Goal: Information Seeking & Learning: Understand process/instructions

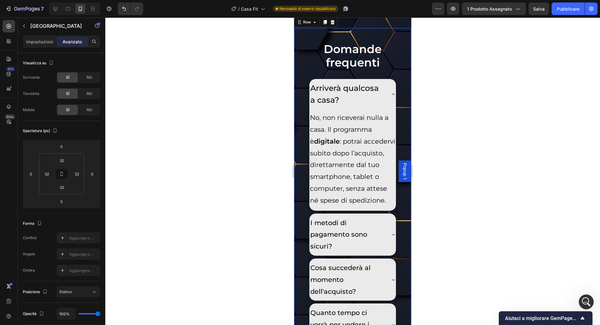
scroll to position [1, 0]
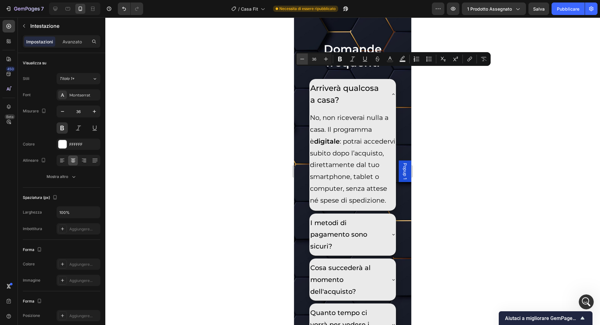
click at [301, 57] on icon "Editor contextual toolbar" at bounding box center [302, 59] width 6 height 6
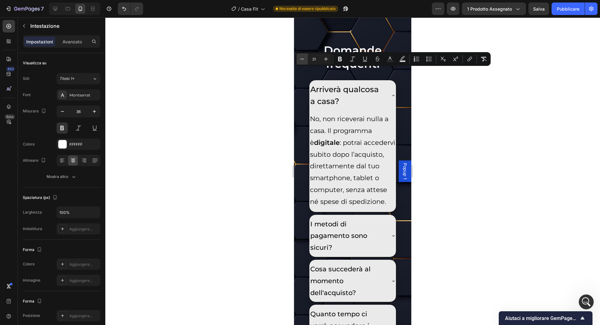
click at [301, 57] on icon "Editor contextual toolbar" at bounding box center [302, 59] width 6 height 6
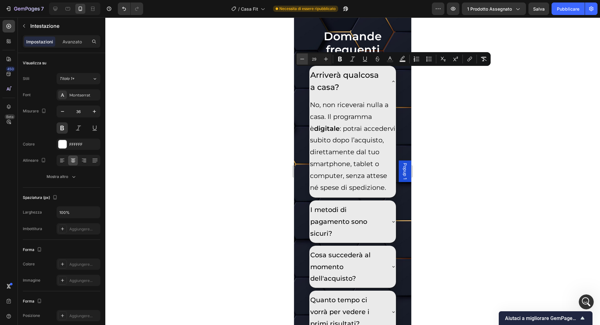
click at [301, 57] on icon "Editor contextual toolbar" at bounding box center [302, 59] width 6 height 6
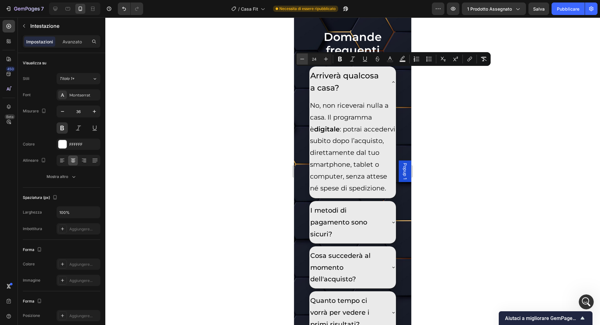
click at [301, 57] on icon "Editor contextual toolbar" at bounding box center [302, 59] width 6 height 6
type input "20"
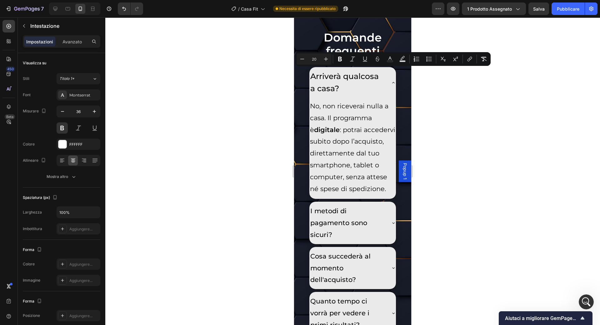
click at [283, 64] on div at bounding box center [352, 172] width 495 height 308
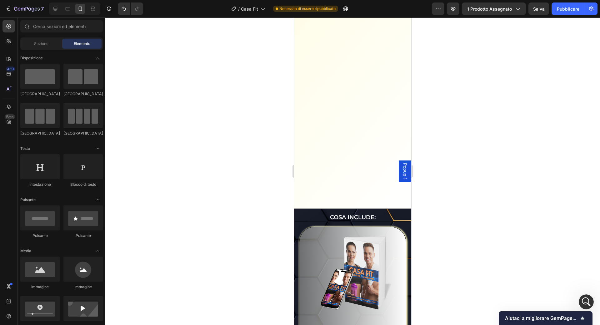
scroll to position [1701, 0]
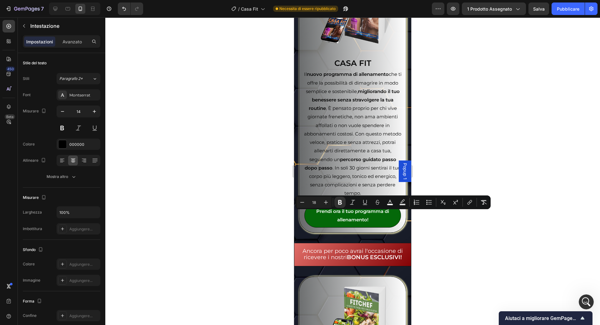
click at [446, 127] on div at bounding box center [352, 172] width 495 height 308
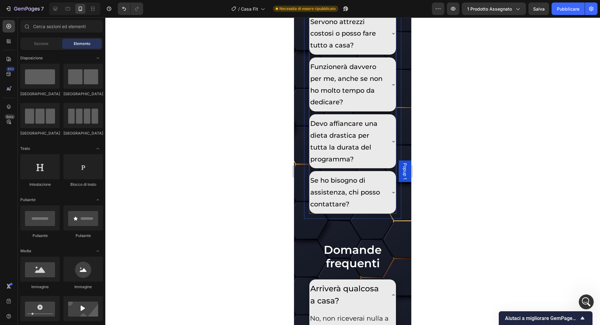
scroll to position [4031, 0]
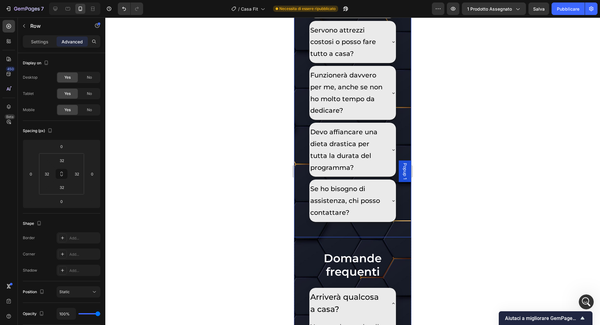
click at [59, 9] on div at bounding box center [55, 9] width 10 height 10
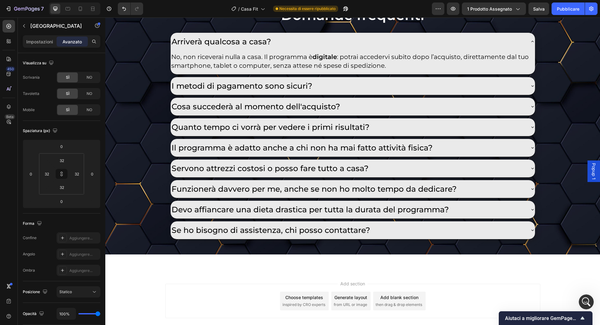
scroll to position [3677, 0]
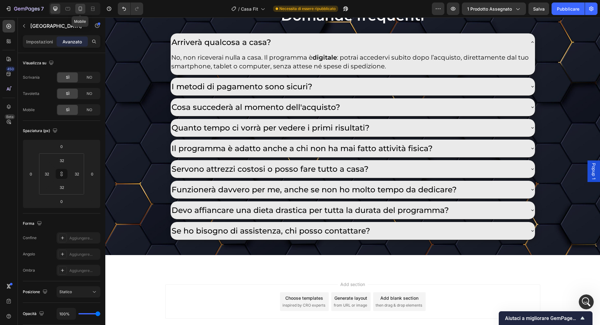
click at [79, 9] on icon at bounding box center [80, 9] width 6 height 6
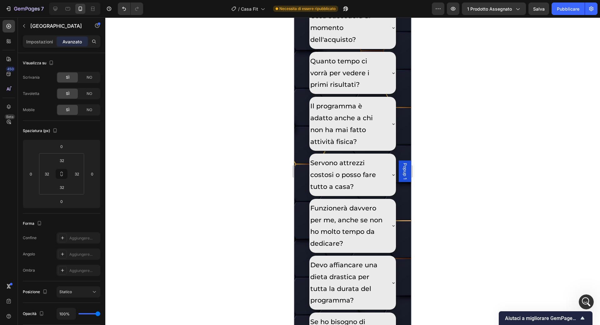
scroll to position [4084, 0]
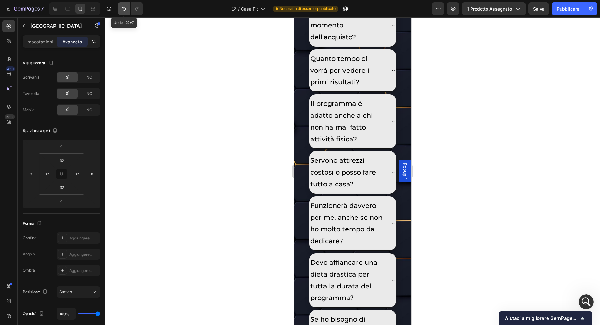
click at [122, 10] on icon "Annulla/Ripristina" at bounding box center [124, 9] width 6 height 6
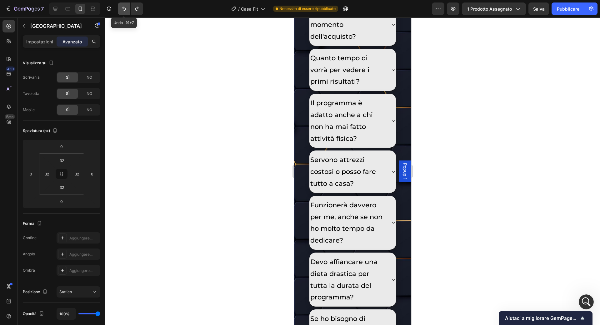
click at [121, 10] on icon "Annulla/Ripristina" at bounding box center [124, 9] width 6 height 6
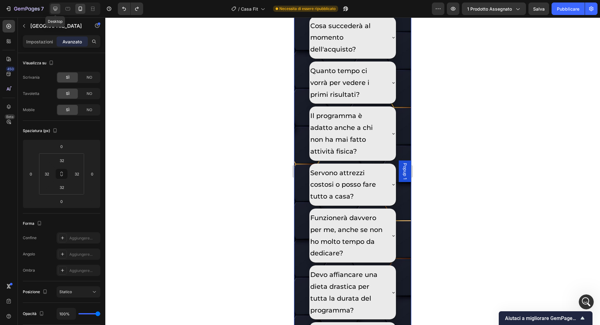
click at [55, 8] on icon at bounding box center [55, 9] width 6 height 6
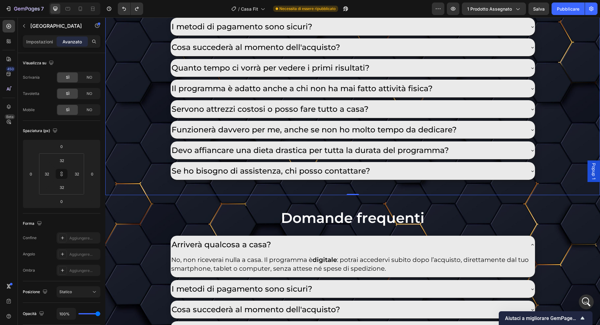
scroll to position [3677, 0]
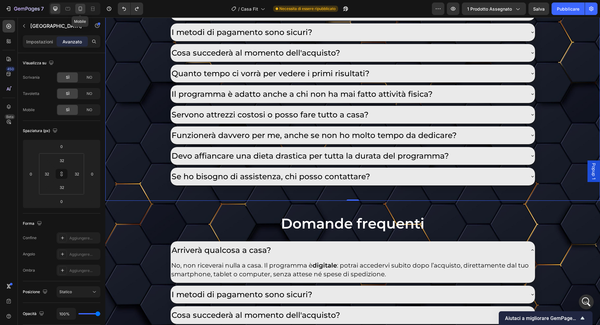
click at [78, 12] on div at bounding box center [80, 9] width 10 height 10
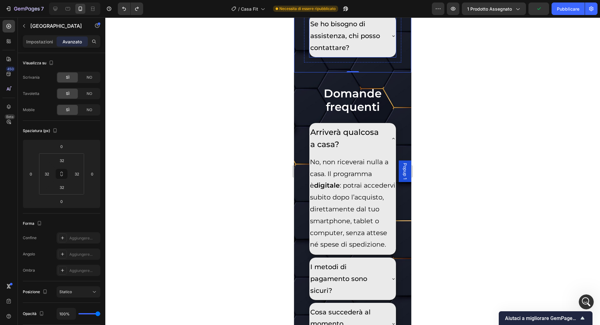
scroll to position [4448, 0]
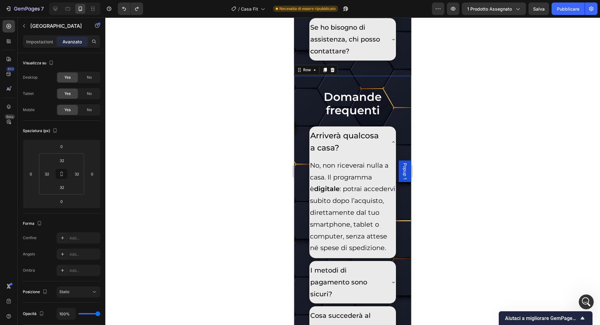
click at [83, 112] on div "NO" at bounding box center [89, 110] width 21 height 10
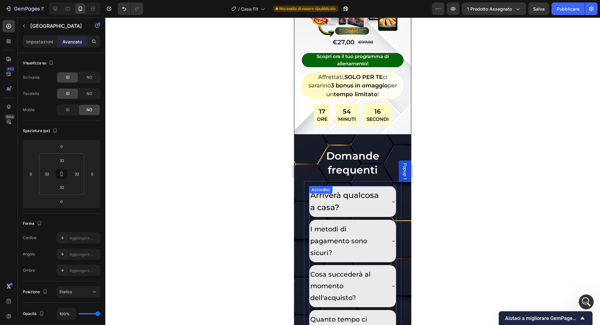
scroll to position [3867, 0]
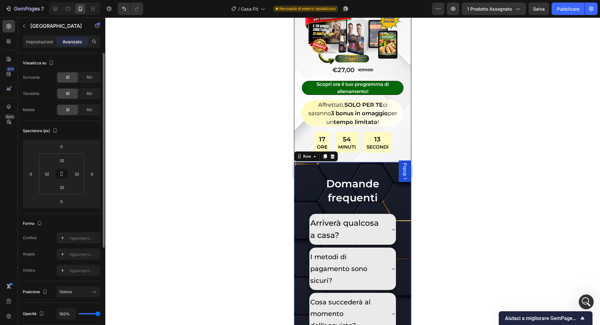
click at [92, 101] on div "Scrivania SÌ NO Tavoletta SÌ NO Mobile SÌ NO" at bounding box center [62, 94] width 78 height 44
click at [92, 99] on div "SÌ NO" at bounding box center [79, 93] width 44 height 11
click at [92, 94] on div "NO" at bounding box center [89, 94] width 21 height 10
click at [92, 83] on div "Scrivania SÌ NO Tavoletta SÌ NO Mobile SÌ NO" at bounding box center [62, 94] width 78 height 44
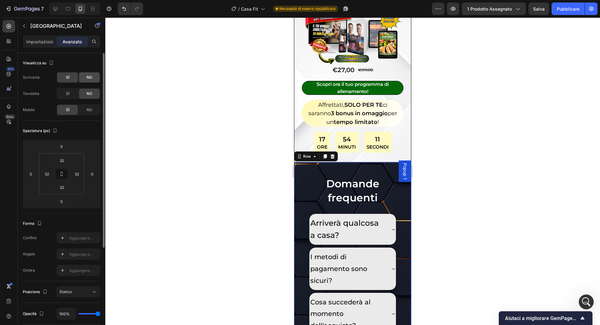
click at [92, 82] on div "NO" at bounding box center [89, 78] width 21 height 10
click at [56, 9] on icon at bounding box center [55, 9] width 4 height 4
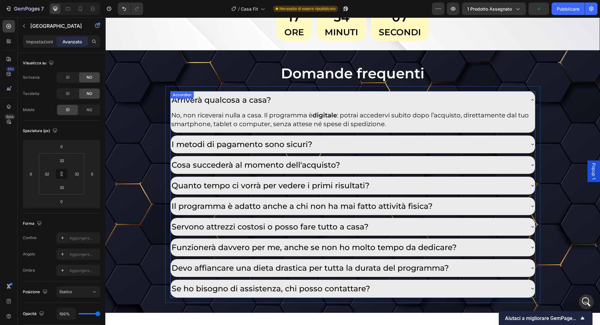
scroll to position [3585, 0]
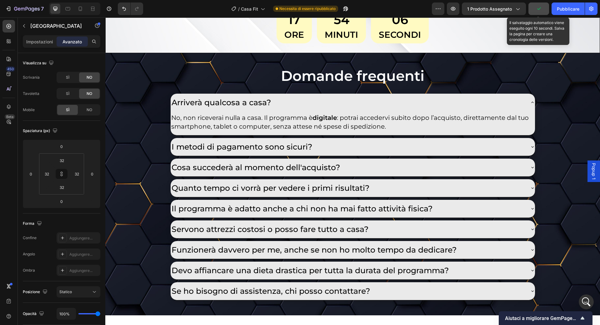
click at [534, 7] on button "button" at bounding box center [539, 9] width 21 height 13
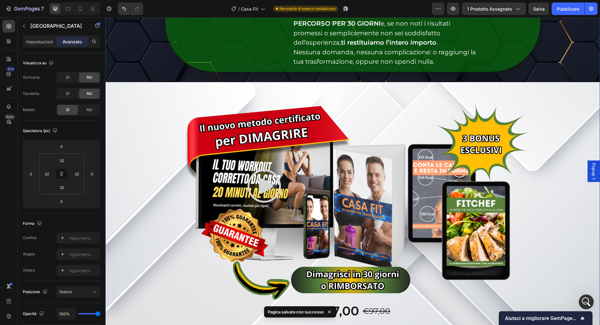
scroll to position [3209, 0]
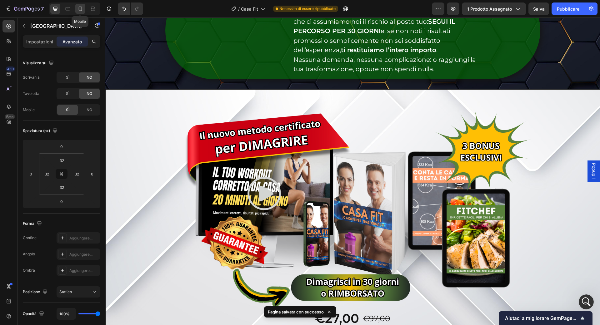
click at [84, 5] on div at bounding box center [80, 9] width 10 height 10
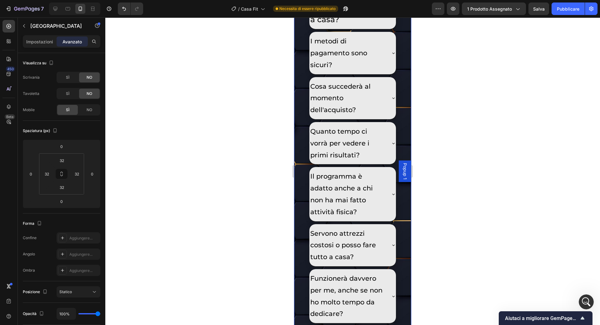
scroll to position [4084, 0]
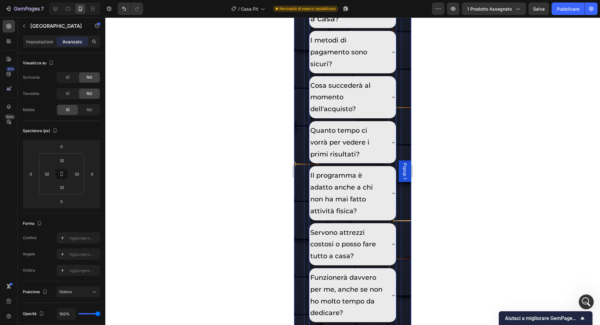
click at [342, 25] on p "Arriverà qualcosa a casa?" at bounding box center [347, 13] width 75 height 24
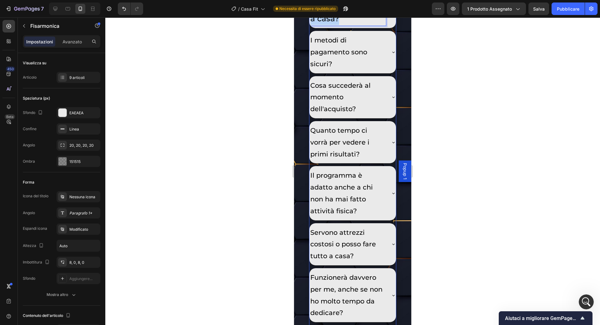
click at [342, 25] on p "Arriverà qualcosa a casa?" at bounding box center [347, 13] width 75 height 24
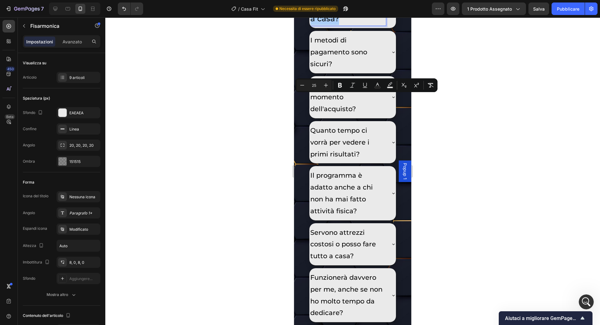
click at [313, 84] on input "25" at bounding box center [314, 86] width 13 height 8
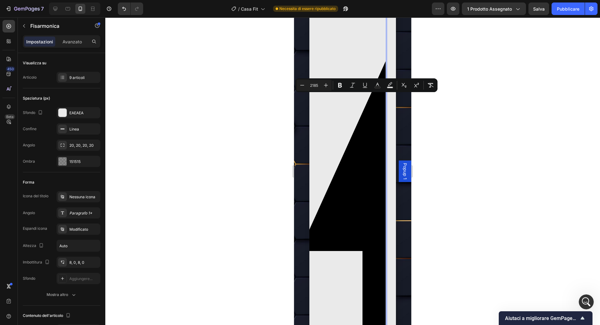
click at [319, 86] on input "2185" at bounding box center [314, 86] width 13 height 8
type input "25"
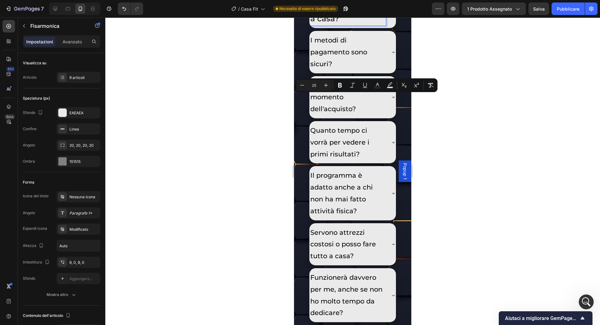
click at [324, 23] on span "Arriverà qualcosa a casa?" at bounding box center [344, 13] width 68 height 22
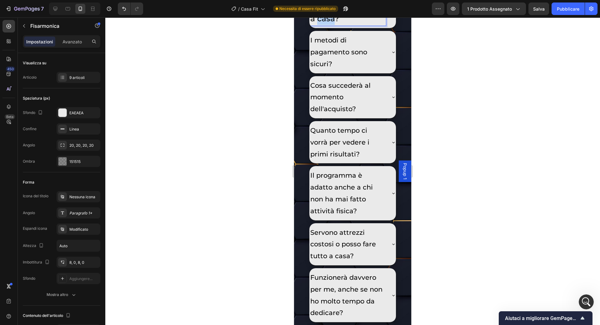
click at [324, 23] on span "Arriverà qualcosa a casa?" at bounding box center [344, 13] width 68 height 22
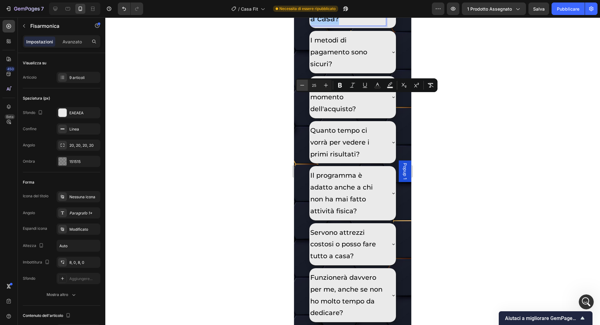
click at [303, 86] on icon "Editor contextual toolbar" at bounding box center [302, 85] width 6 height 6
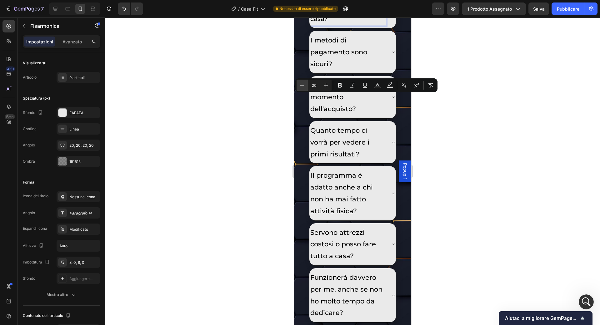
click at [303, 86] on icon "Editor contextual toolbar" at bounding box center [302, 85] width 6 height 6
type input "18"
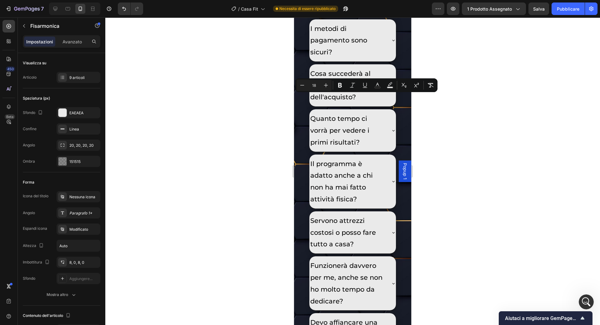
click at [335, 58] on p "I metodi di pagamento sono sicuri?" at bounding box center [347, 40] width 75 height 35
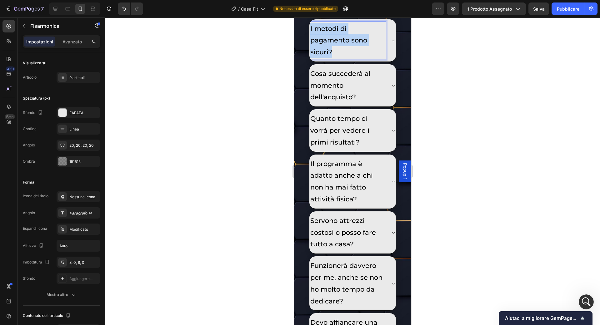
click at [335, 58] on p "I metodi di pagamento sono sicuri?" at bounding box center [347, 40] width 75 height 35
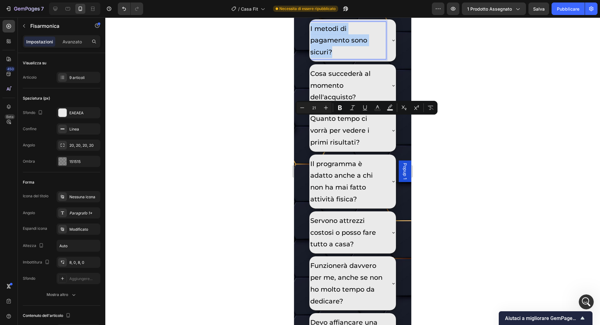
click at [335, 58] on p "I metodi di pagamento sono sicuri?" at bounding box center [347, 40] width 75 height 35
click at [302, 110] on icon "Editor contextual toolbar" at bounding box center [302, 108] width 6 height 6
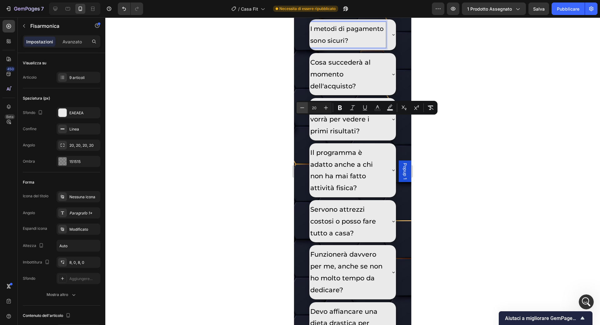
click at [302, 110] on icon "Editor contextual toolbar" at bounding box center [302, 108] width 6 height 6
type input "18"
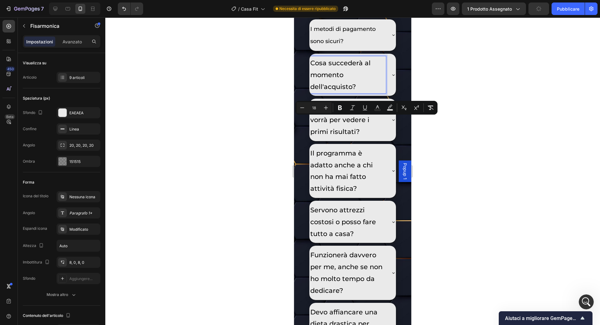
click at [346, 93] on p "Cosa succederà al momento dell'acquisto?" at bounding box center [347, 74] width 75 height 35
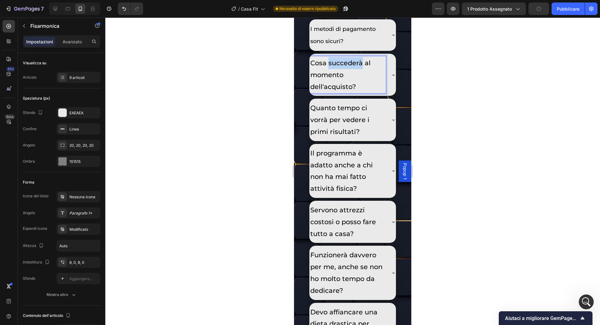
click at [346, 93] on p "Cosa succederà al momento dell'acquisto?" at bounding box center [347, 74] width 75 height 35
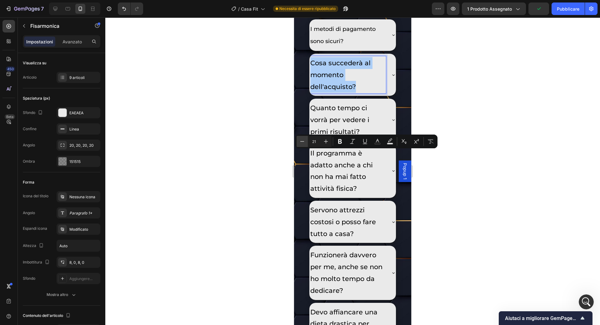
click at [303, 143] on icon "Editor contextual toolbar" at bounding box center [302, 141] width 6 height 6
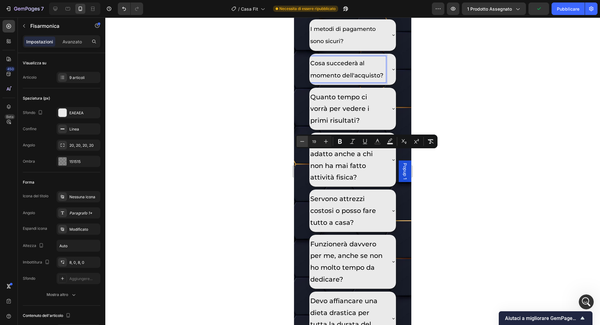
click at [303, 143] on icon "Editor contextual toolbar" at bounding box center [302, 141] width 6 height 6
type input "18"
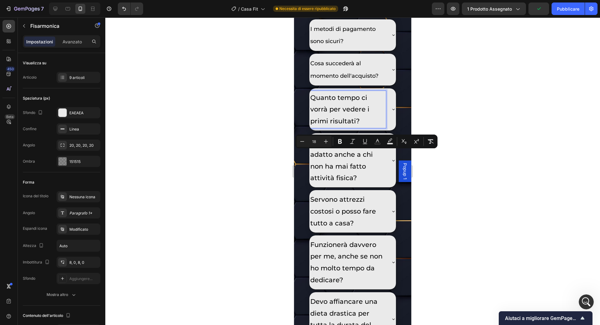
click at [333, 127] on p "Quanto tempo ci vorrà per vedere i primi risultati?" at bounding box center [347, 109] width 75 height 35
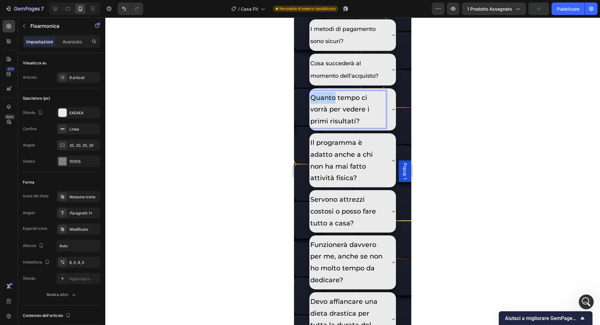
click at [333, 127] on p "Quanto tempo ci vorrà per vedere i primi risultati?" at bounding box center [347, 109] width 75 height 35
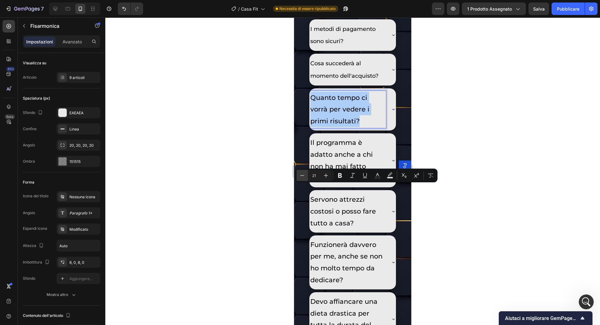
click at [302, 176] on icon "Editor contextual toolbar" at bounding box center [302, 176] width 6 height 6
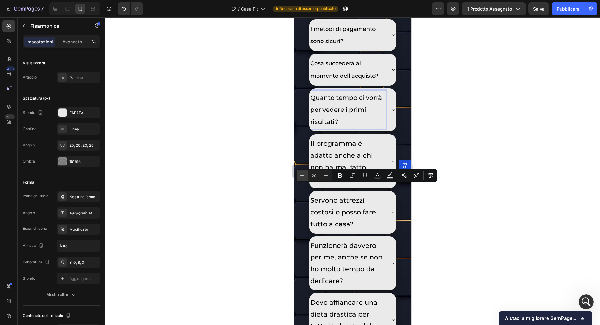
click at [302, 176] on icon "Editor contextual toolbar" at bounding box center [302, 176] width 6 height 6
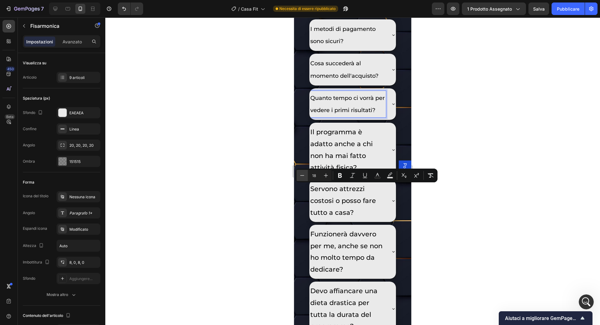
click at [302, 176] on icon "Editor contextual toolbar" at bounding box center [302, 176] width 6 height 6
type input "15"
click at [353, 13] on p "Arriverà qualcosa a casa?" at bounding box center [345, 7] width 71 height 13
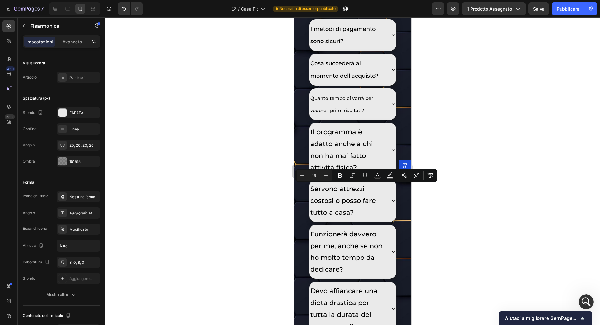
click at [353, 13] on p "Arriverà qualcosa a casa?" at bounding box center [345, 7] width 71 height 13
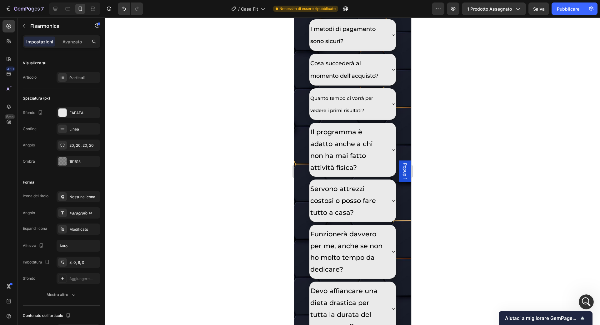
click at [353, 13] on p "Arriverà qualcosa a casa?" at bounding box center [345, 7] width 71 height 13
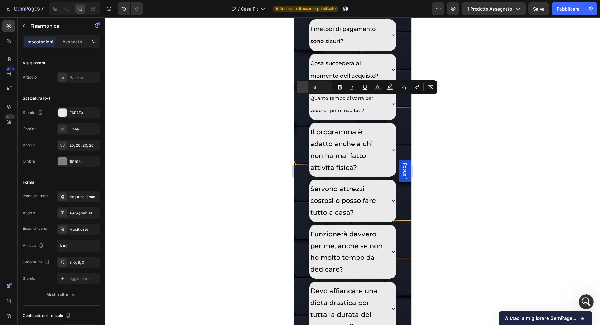
click at [298, 86] on button "Minus" at bounding box center [302, 87] width 11 height 11
type input "15"
click at [327, 45] on span "I metodi di pagamento sono sicuri?" at bounding box center [342, 35] width 65 height 19
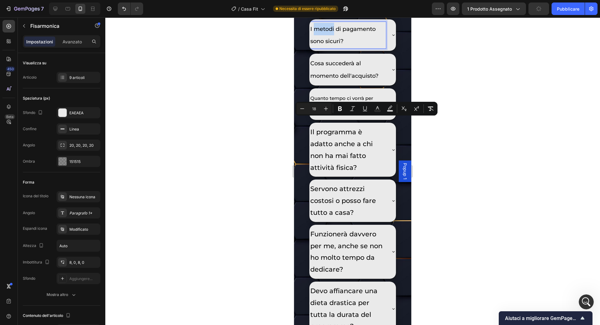
click at [327, 45] on span "I metodi di pagamento sono sicuri?" at bounding box center [342, 35] width 65 height 19
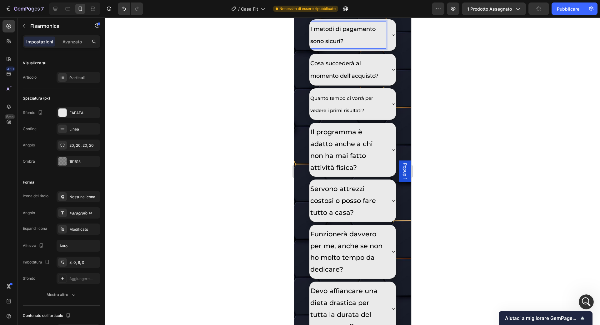
click at [348, 45] on span "I metodi di pagamento sono sicuri?" at bounding box center [342, 35] width 65 height 19
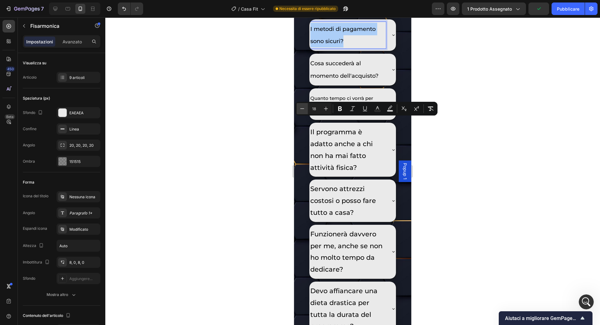
click at [305, 109] on icon "Editor contextual toolbar" at bounding box center [302, 109] width 6 height 6
click at [305, 109] on icon "Barra degli strumenti contestuale dell'editor" at bounding box center [302, 109] width 6 height 6
type input "15"
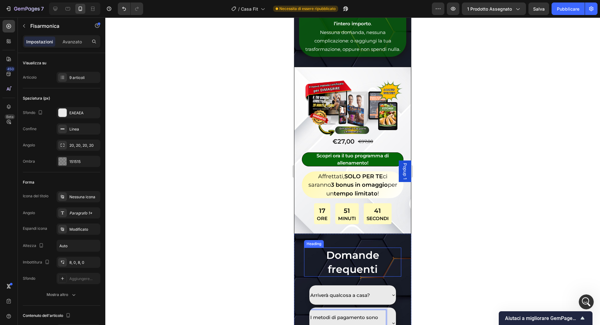
scroll to position [3795, 0]
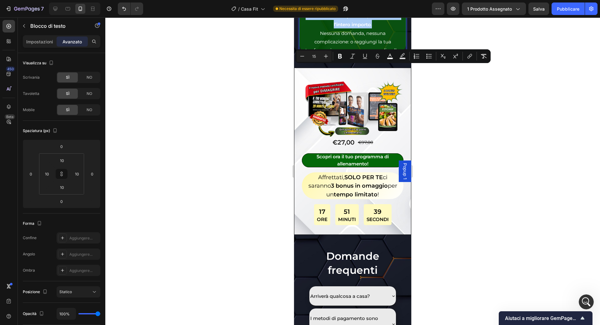
click at [441, 98] on div at bounding box center [352, 172] width 495 height 308
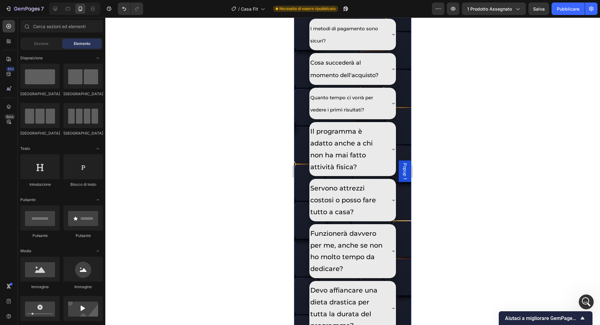
scroll to position [4085, 0]
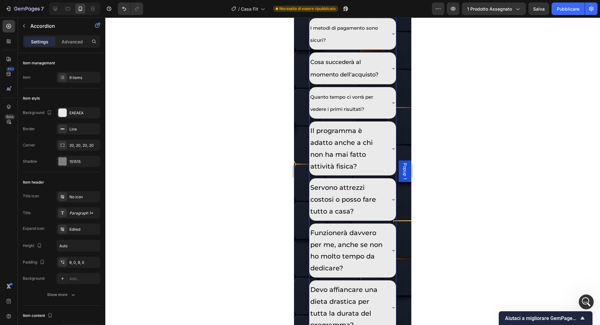
click at [342, 43] on span "I metodi di pagamento sono sicuri?" at bounding box center [344, 34] width 68 height 18
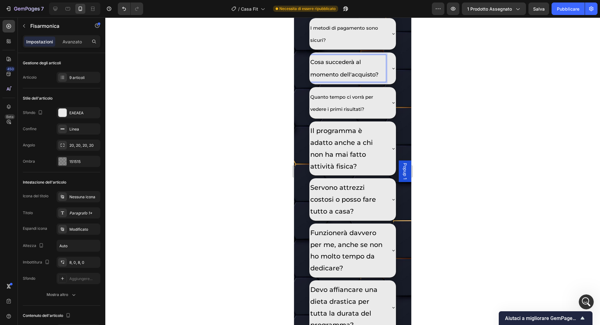
click at [339, 81] on p "Cosa succederà al momento dell'acquisto?" at bounding box center [347, 68] width 75 height 25
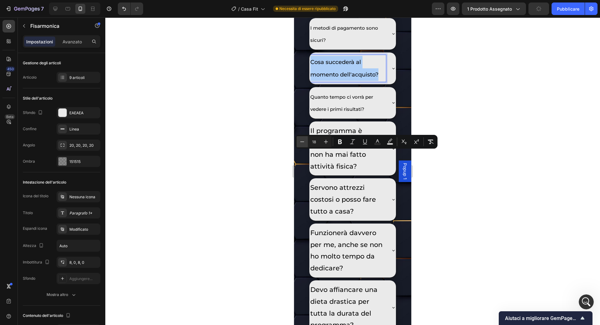
click at [304, 144] on icon "Editor contextual toolbar" at bounding box center [302, 142] width 6 height 6
type input "15"
click at [320, 47] on p "I metodi di pagamento sono sicuri?" at bounding box center [347, 34] width 75 height 25
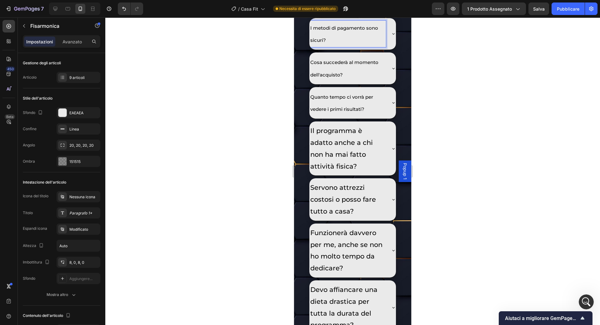
click at [320, 47] on p "I metodi di pagamento sono sicuri?" at bounding box center [347, 34] width 75 height 25
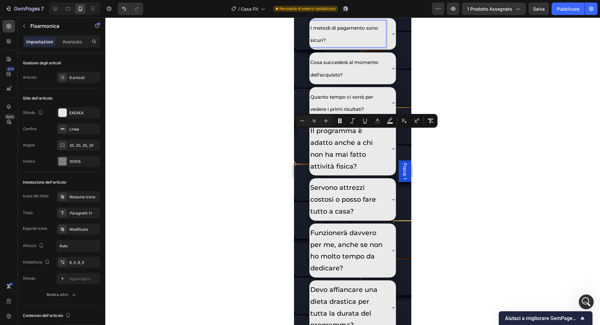
click at [343, 113] on span "Quanto tempo ci vorrà per vedere i primi risultati?" at bounding box center [341, 103] width 63 height 18
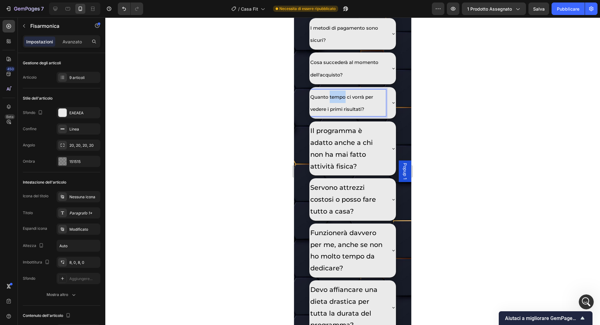
click at [343, 113] on span "Quanto tempo ci vorrà per vedere i primi risultati?" at bounding box center [341, 103] width 63 height 18
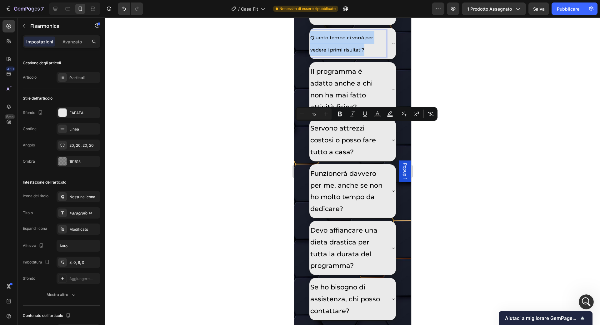
scroll to position [4148, 0]
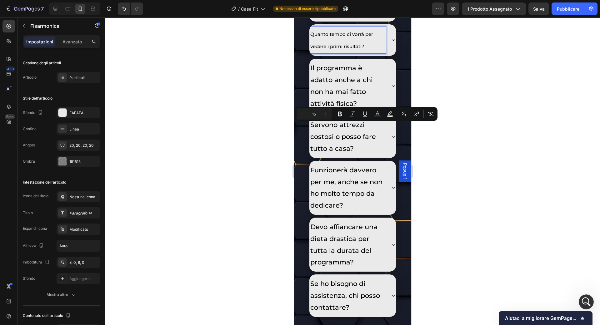
click at [343, 109] on p "Il programma è adatto anche a chi non ha mai fatto attività fisica?" at bounding box center [347, 85] width 75 height 47
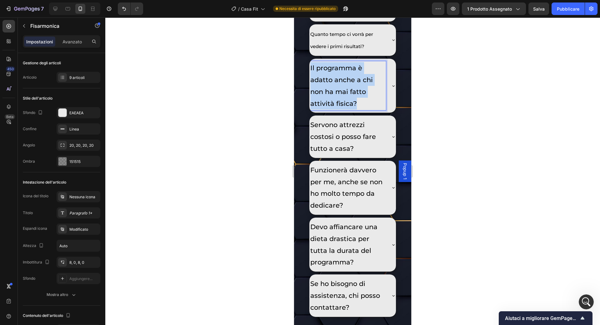
click at [343, 109] on p "Il programma è adatto anche a chi non ha mai fatto attività fisica?" at bounding box center [347, 85] width 75 height 47
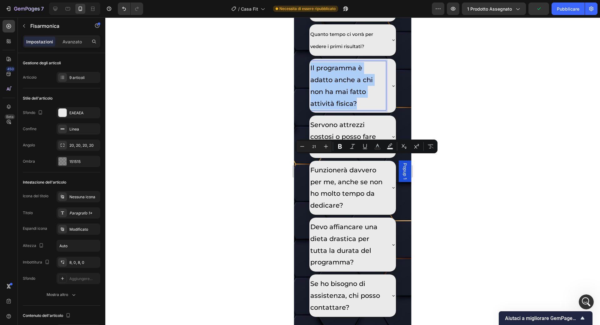
click at [311, 146] on input "21" at bounding box center [314, 147] width 13 height 8
type input "15"
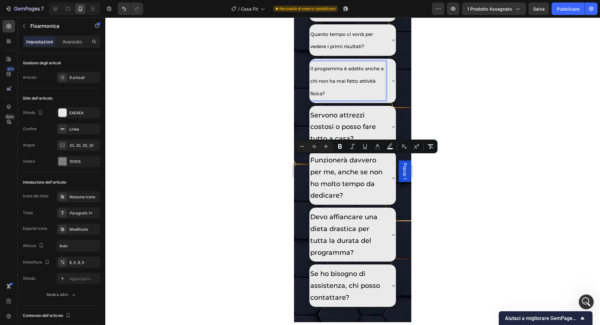
click at [347, 145] on p "Servono attrezzi costosi o posso fare tutto a casa?" at bounding box center [347, 126] width 75 height 35
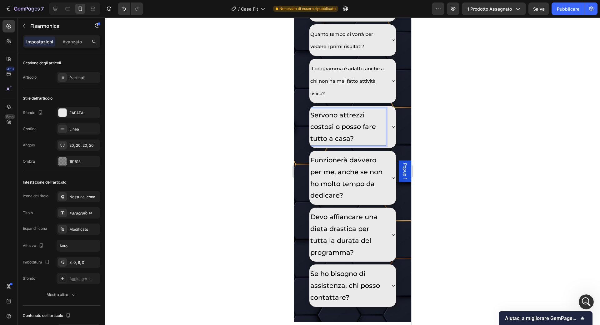
click at [344, 145] on p "Servono attrezzi costosi o posso fare tutto a casa?" at bounding box center [347, 126] width 75 height 35
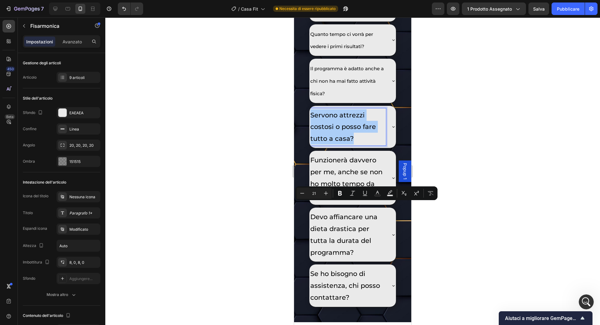
click at [316, 195] on input "21" at bounding box center [314, 194] width 13 height 8
type input "15"
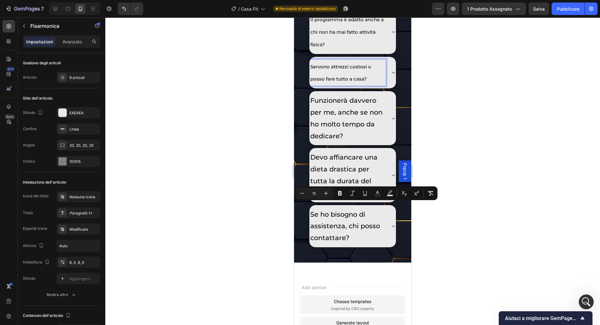
scroll to position [4204, 0]
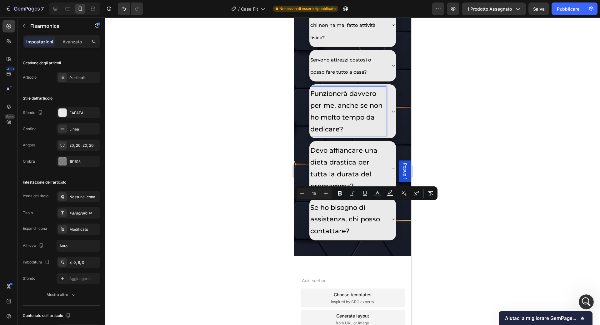
click at [345, 135] on p "Funzionerà davvero per me, anche se non ho molto tempo da dedicare?" at bounding box center [347, 111] width 75 height 47
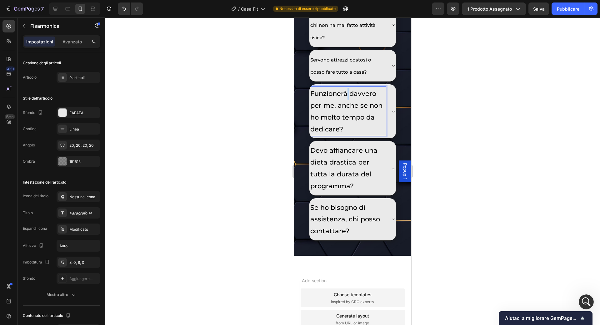
click at [345, 135] on p "Funzionerà davvero per me, anche se non ho molto tempo da dedicare?" at bounding box center [347, 111] width 75 height 47
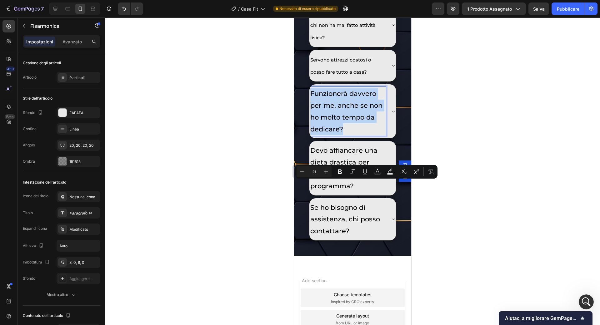
click at [345, 135] on p "Funzionerà davvero per me, anche se non ho molto tempo da dedicare?" at bounding box center [347, 111] width 75 height 47
click at [347, 135] on p "Funzionerà davvero per me, anche se non ho molto tempo da dedicare?" at bounding box center [347, 111] width 75 height 47
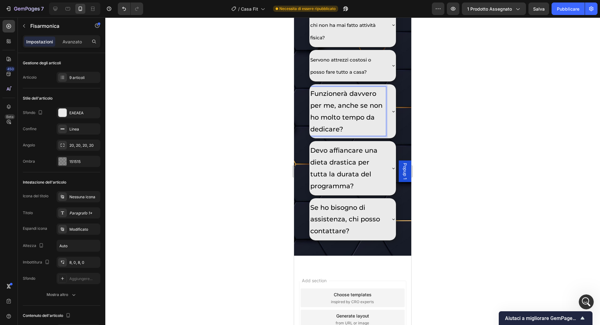
click at [347, 135] on p "Funzionerà davvero per me, anche se non ho molto tempo da dedicare?" at bounding box center [347, 111] width 75 height 47
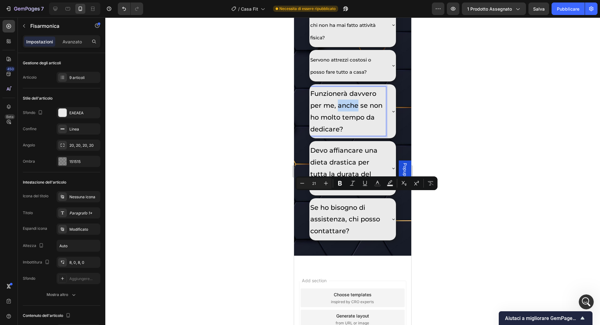
click at [347, 135] on p "Funzionerà davvero per me, anche se non ho molto tempo da dedicare?" at bounding box center [347, 111] width 75 height 47
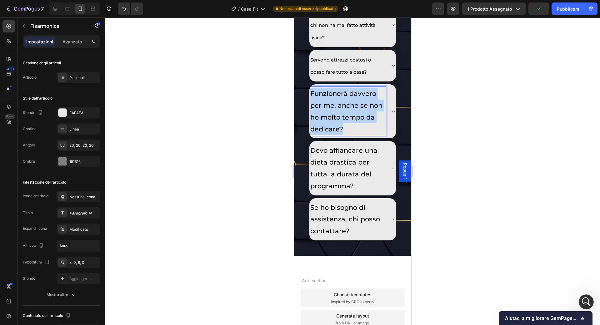
drag, startPoint x: 346, startPoint y: 221, endPoint x: 311, endPoint y: 185, distance: 50.4
click at [311, 135] on p "Funzionerà davvero per me, anche se non ho molto tempo da dedicare?" at bounding box center [347, 111] width 75 height 47
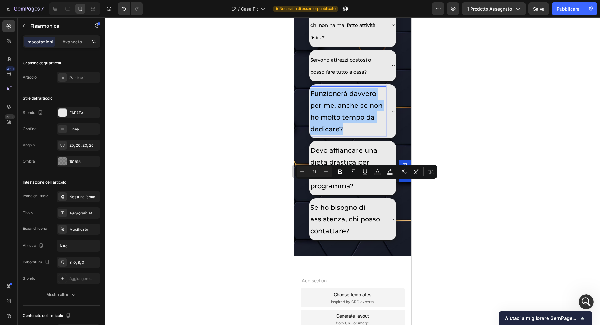
click at [317, 171] on input "21" at bounding box center [314, 172] width 13 height 8
type input "15"
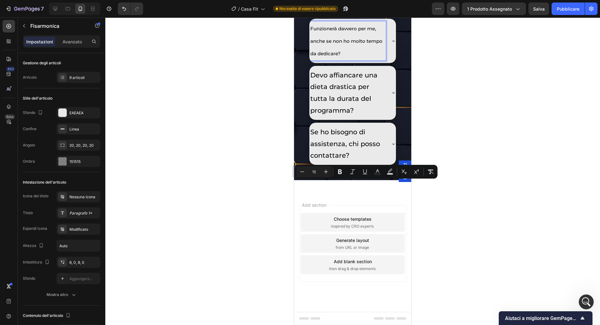
scroll to position [4278, 0]
click at [350, 117] on p "Devo affiancare una dieta drastica per tutta la durata del programma?" at bounding box center [347, 92] width 75 height 47
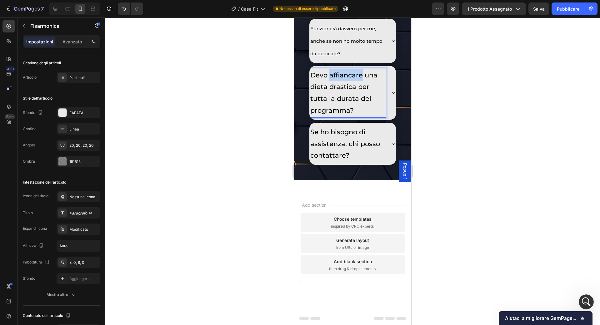
click at [350, 117] on p "Devo affiancare una dieta drastica per tutta la durata del programma?" at bounding box center [347, 92] width 75 height 47
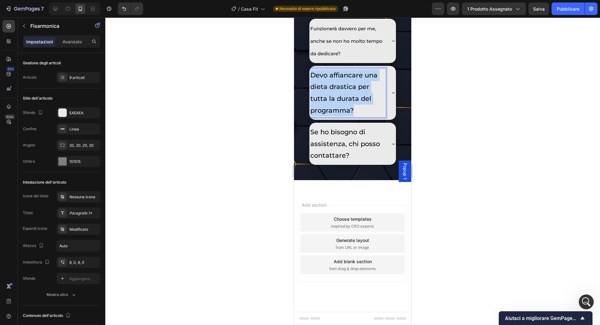
click at [350, 117] on p "Devo affiancare una dieta drastica per tutta la durata del programma?" at bounding box center [347, 92] width 75 height 47
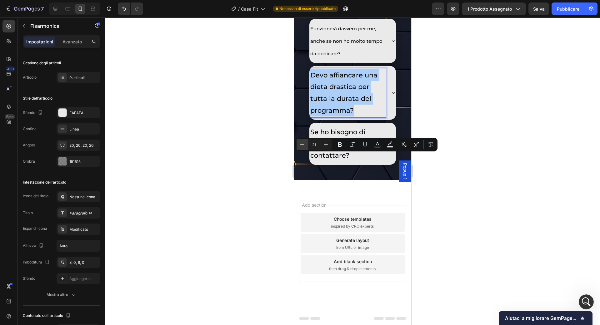
click at [302, 142] on icon "Editor contextual toolbar" at bounding box center [302, 145] width 6 height 6
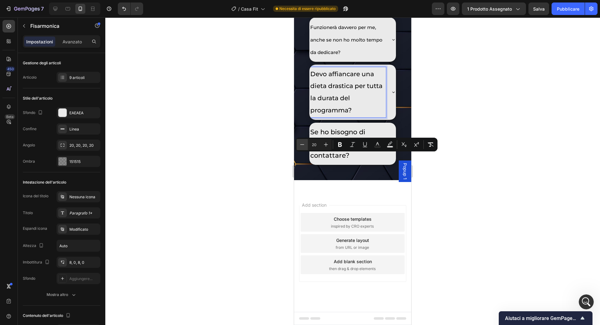
click at [302, 142] on icon "Editor contextual toolbar" at bounding box center [302, 145] width 6 height 6
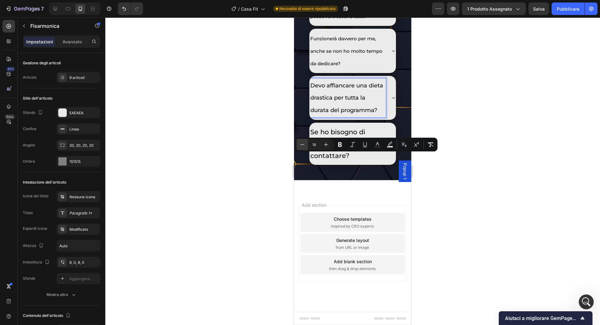
click at [302, 142] on icon "Editor contextual toolbar" at bounding box center [302, 145] width 6 height 6
type input "15"
click at [339, 162] on p "Se ho bisogno di assistenza, chi posso contattare?" at bounding box center [347, 143] width 75 height 35
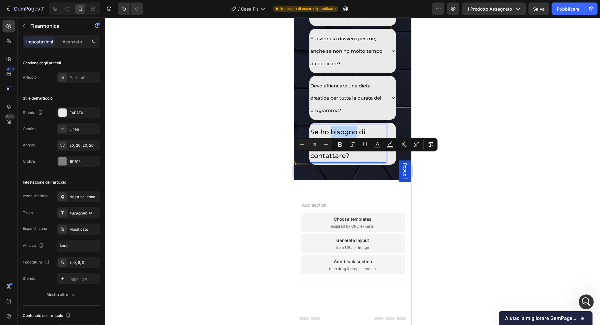
click at [339, 162] on p "Se ho bisogno di assistenza, chi posso contattare?" at bounding box center [347, 143] width 75 height 35
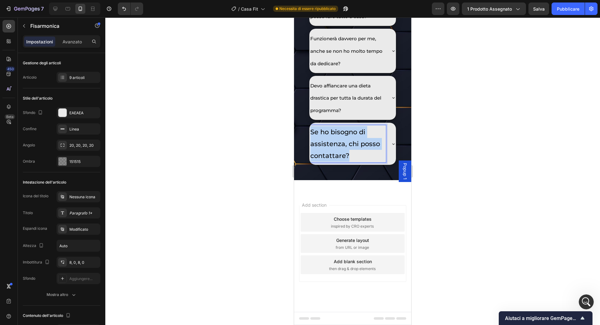
click at [339, 162] on p "Se ho bisogno di assistenza, chi posso contattare?" at bounding box center [347, 143] width 75 height 35
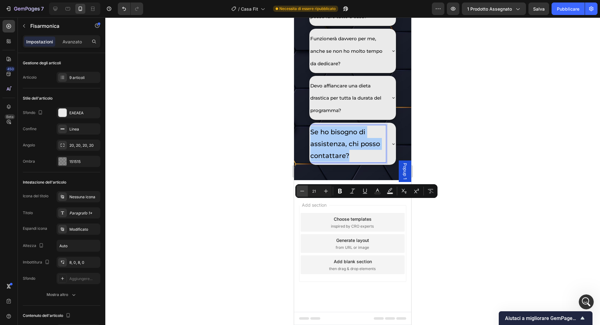
click at [304, 192] on icon "Editor contextual toolbar" at bounding box center [302, 191] width 6 height 6
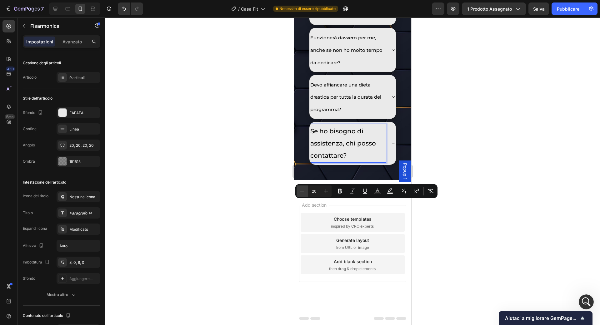
click at [304, 192] on icon "Editor contextual toolbar" at bounding box center [302, 191] width 6 height 6
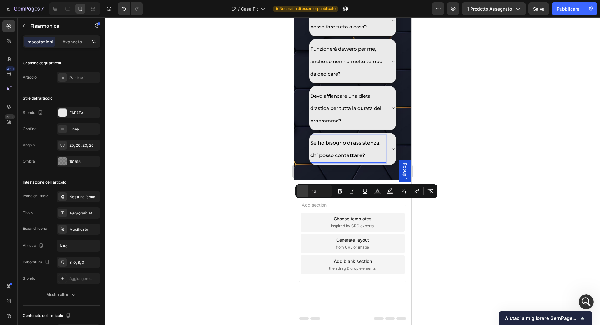
click at [304, 192] on icon "Editor contextual toolbar" at bounding box center [302, 191] width 6 height 6
type input "15"
click at [445, 155] on div at bounding box center [352, 172] width 495 height 308
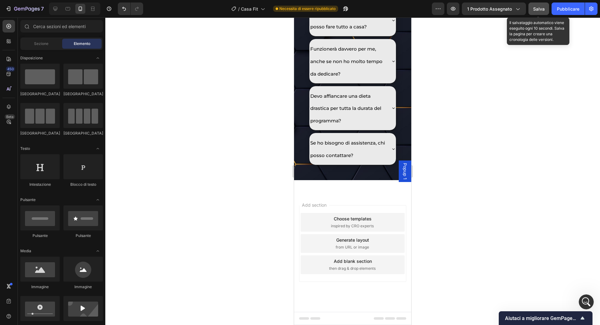
click at [532, 11] on button "Salva" at bounding box center [539, 9] width 21 height 13
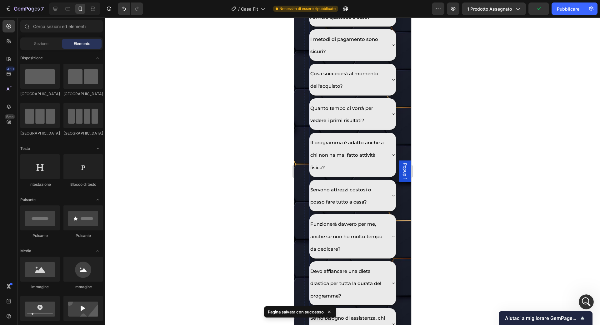
scroll to position [4074, 0]
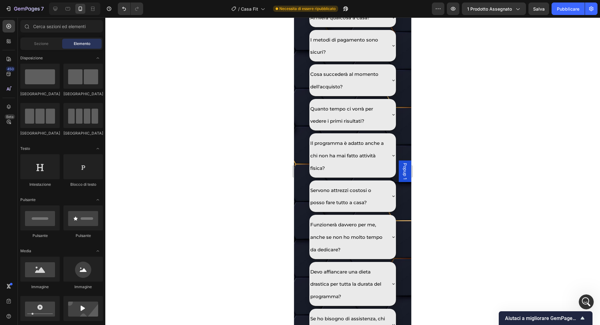
click at [48, 12] on div at bounding box center [74, 9] width 54 height 13
click at [55, 8] on icon at bounding box center [55, 9] width 6 height 6
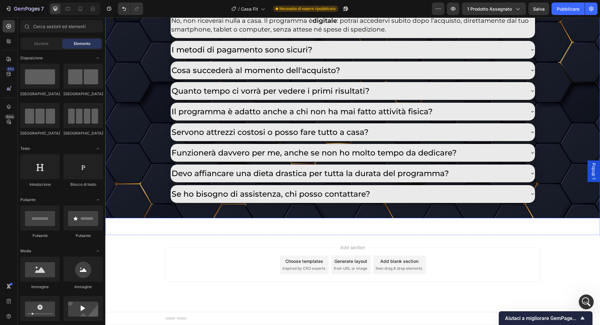
scroll to position [3705, 0]
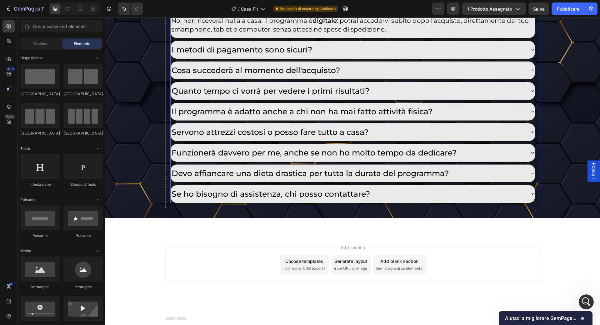
click at [513, 12] on div "Arriverà qualcosa a casa?" at bounding box center [348, 5] width 354 height 13
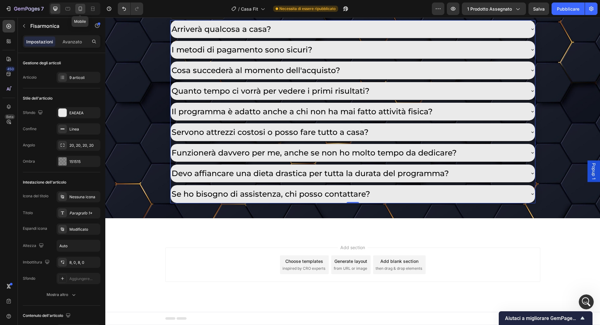
click at [83, 12] on div at bounding box center [80, 9] width 10 height 10
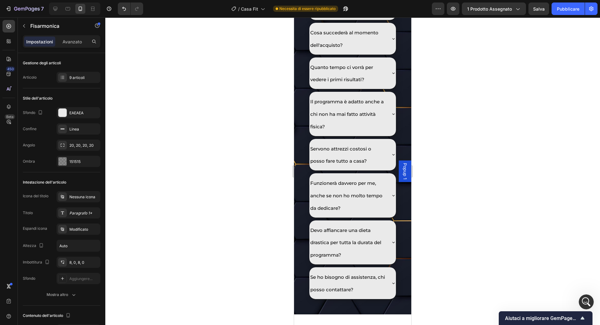
scroll to position [4145, 0]
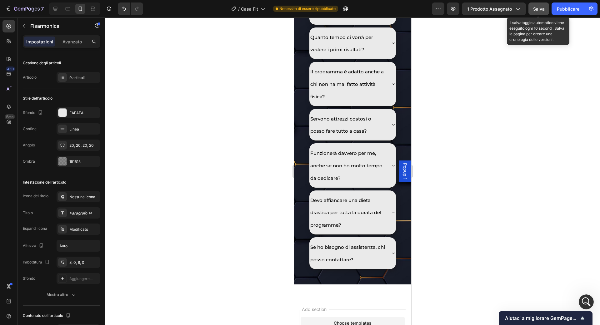
click at [540, 13] on button "Salva" at bounding box center [539, 9] width 21 height 13
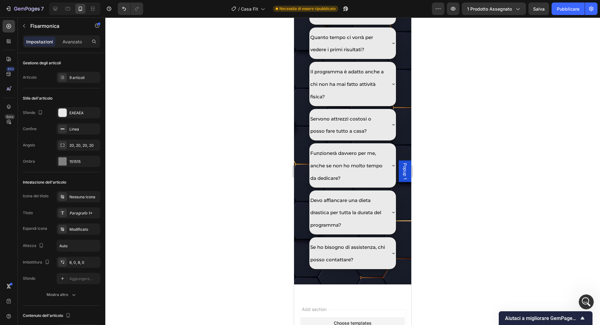
click at [418, 124] on div at bounding box center [352, 172] width 495 height 308
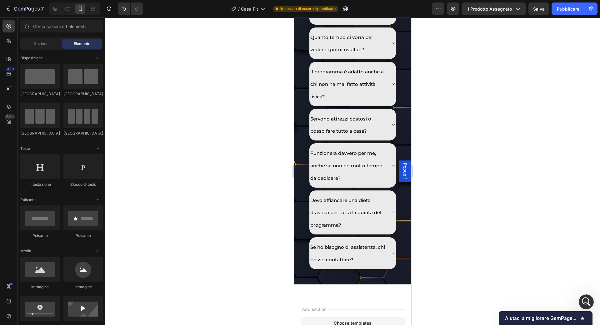
scroll to position [636, 0]
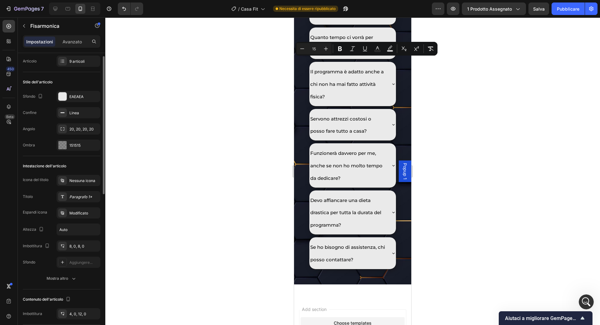
scroll to position [10, 0]
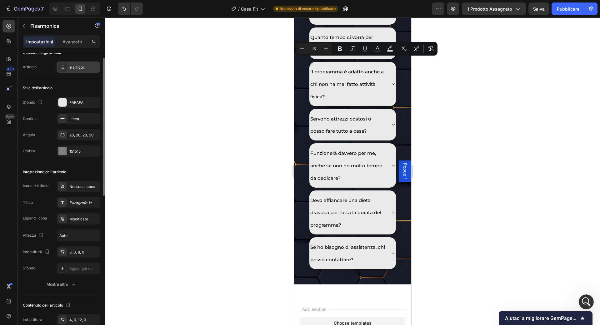
click at [83, 65] on font "9 articoli" at bounding box center [76, 67] width 15 height 5
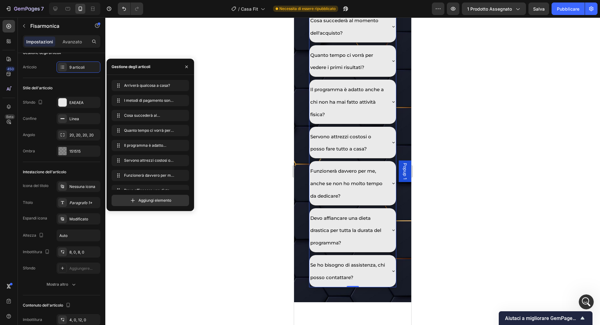
scroll to position [4122, 0]
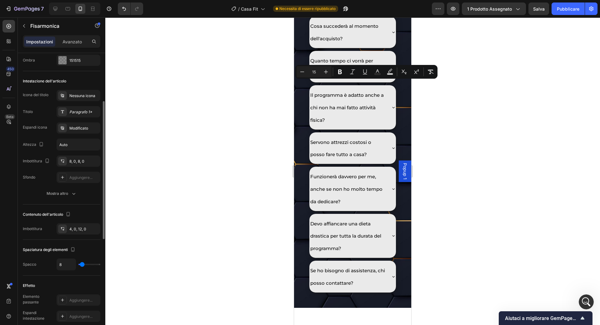
scroll to position [113, 0]
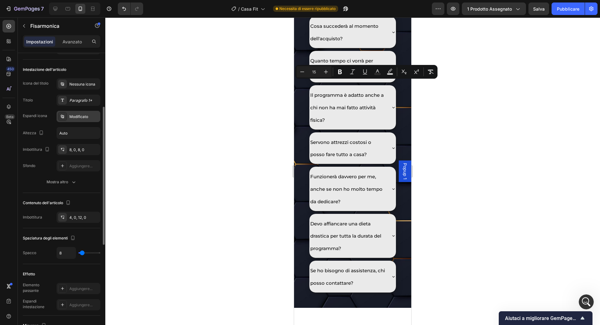
click at [78, 117] on font "Modificato" at bounding box center [78, 116] width 19 height 5
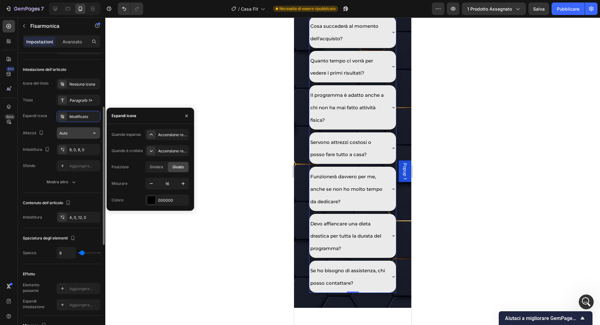
click at [80, 136] on input "Auto" at bounding box center [78, 133] width 43 height 11
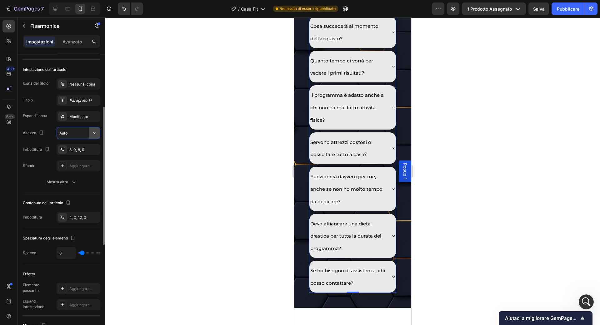
click at [94, 134] on icon "button" at bounding box center [94, 133] width 6 height 6
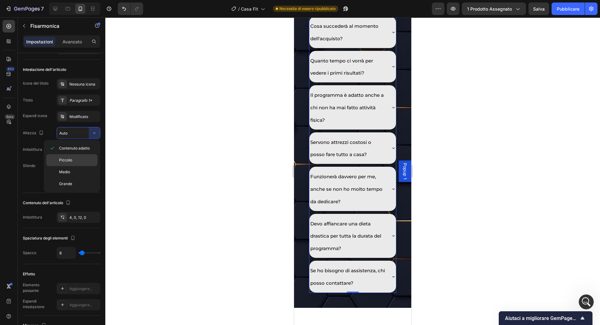
click at [85, 161] on p "Piccolo" at bounding box center [77, 161] width 36 height 6
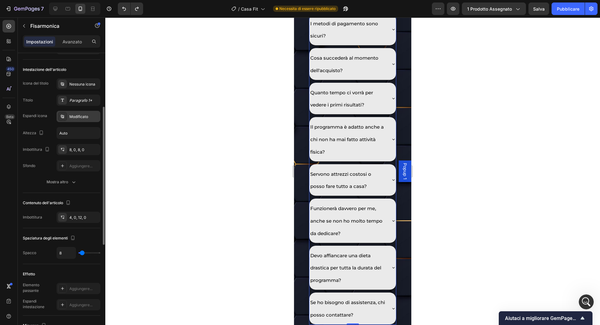
scroll to position [4122, 0]
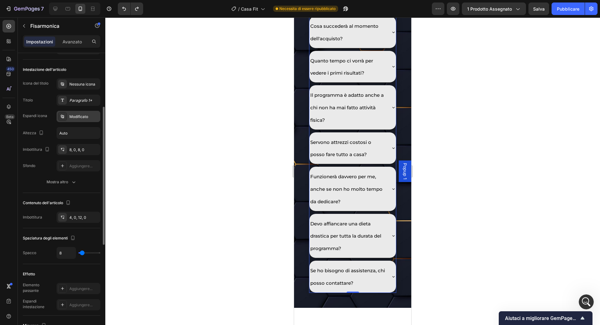
click at [83, 121] on div "Modificato" at bounding box center [79, 116] width 44 height 11
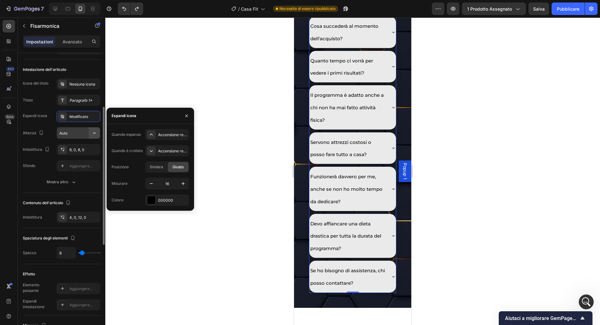
click at [89, 130] on button "button" at bounding box center [94, 133] width 11 height 11
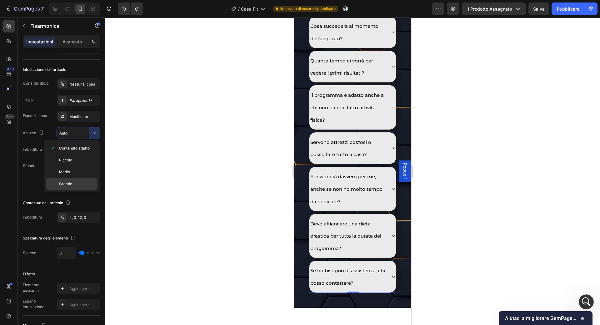
click at [81, 181] on p "Grande" at bounding box center [77, 184] width 36 height 6
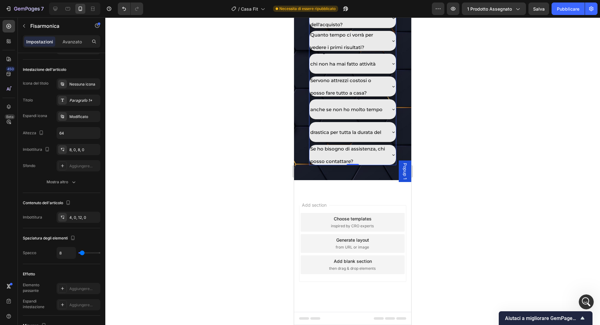
type input "Auto"
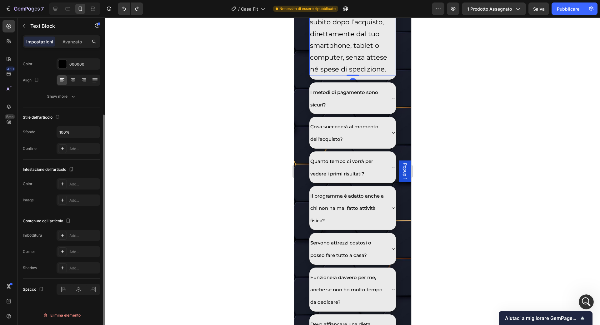
scroll to position [0, 0]
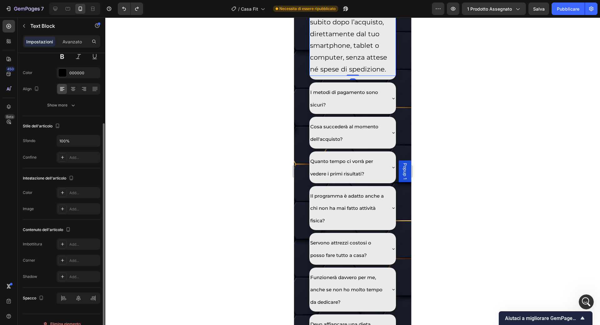
click at [369, 75] on p "No, non riceverai nulla a casa. Il programma è digitale : potrai accedervi subi…" at bounding box center [352, 28] width 85 height 94
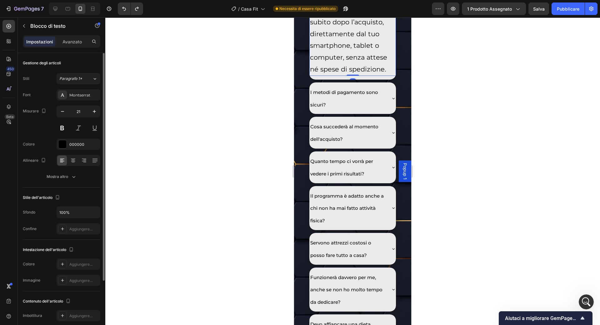
click at [368, 75] on p "No, non riceverai nulla a casa. Il programma è digitale : potrai accedervi subi…" at bounding box center [352, 28] width 85 height 94
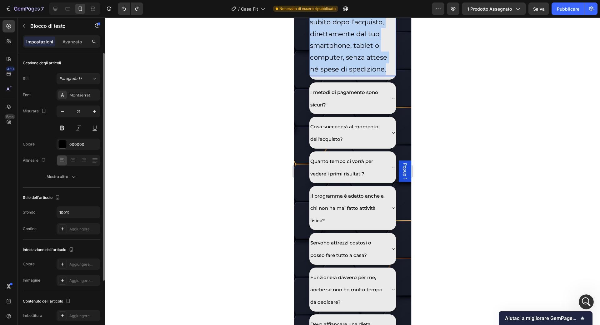
click at [368, 75] on p "No, non riceverai nulla a casa. Il programma è digitale : potrai accedervi subi…" at bounding box center [352, 28] width 85 height 94
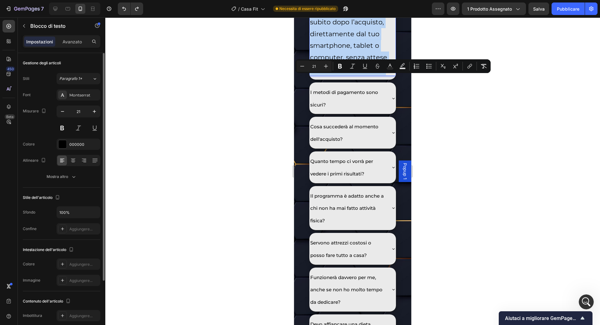
click at [368, 75] on p "No, non riceverai nulla a casa. Il programma è digitale : potrai accedervi subi…" at bounding box center [352, 28] width 85 height 94
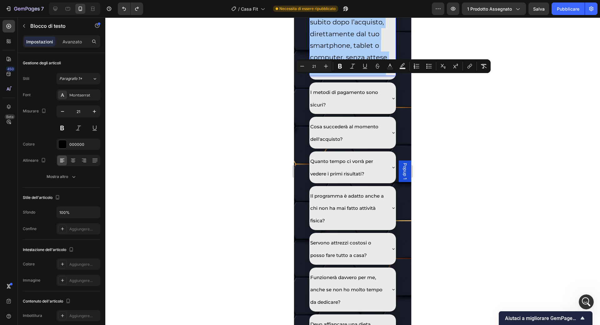
click at [316, 66] on input "21" at bounding box center [314, 67] width 13 height 8
type input "15"
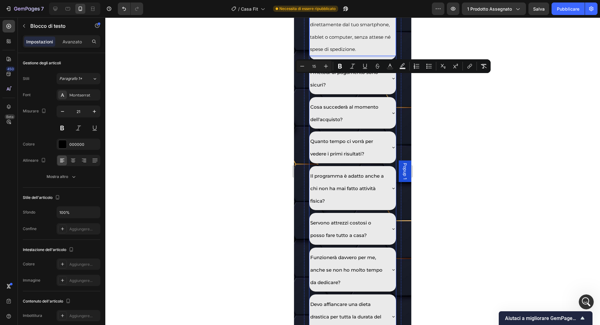
click at [338, 91] on p "I metodi di pagamento sono sicuri?" at bounding box center [347, 78] width 75 height 25
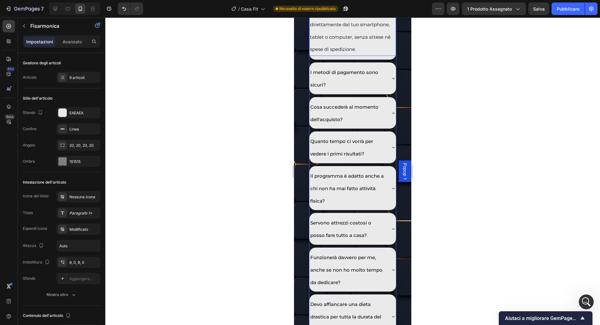
click at [360, 3] on strong "digitale" at bounding box center [351, 0] width 18 height 6
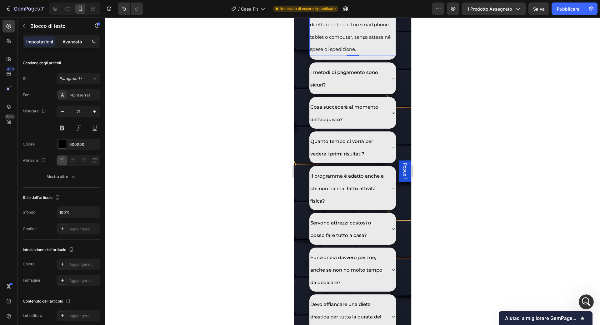
click at [76, 40] on font "Avanzato" at bounding box center [72, 41] width 19 height 5
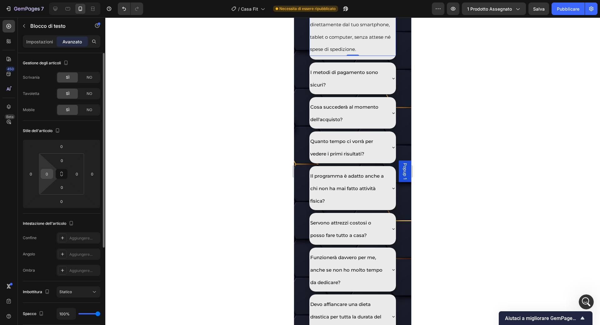
click at [47, 173] on input "0" at bounding box center [46, 173] width 9 height 9
type input "10"
click at [74, 174] on input "0" at bounding box center [76, 173] width 9 height 9
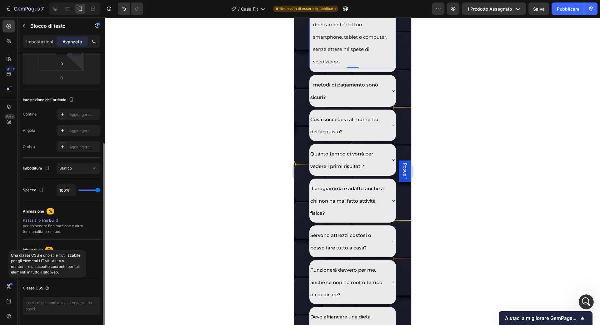
scroll to position [143, 0]
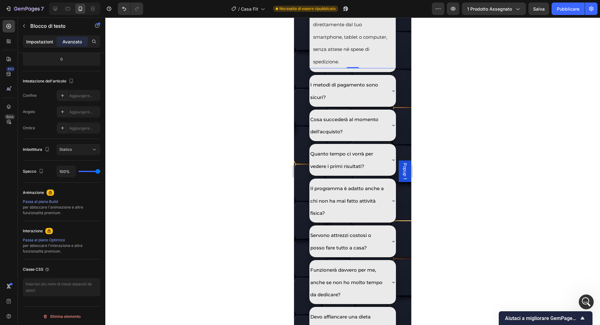
type input "10"
click at [44, 44] on p "Impostazioni" at bounding box center [39, 41] width 27 height 7
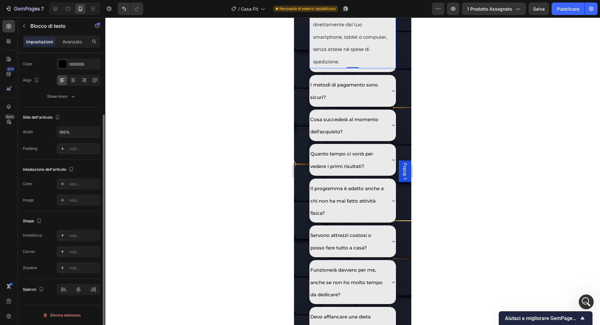
scroll to position [79, 0]
click at [45, 43] on font "Impostazioni" at bounding box center [39, 41] width 27 height 5
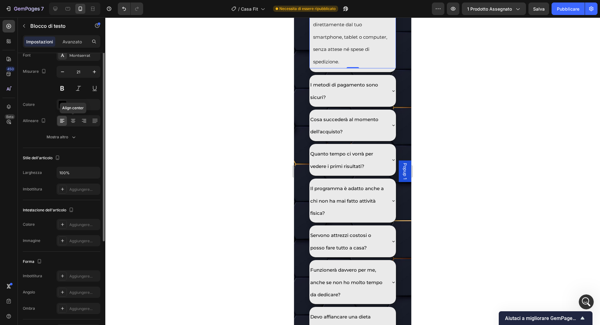
scroll to position [0, 0]
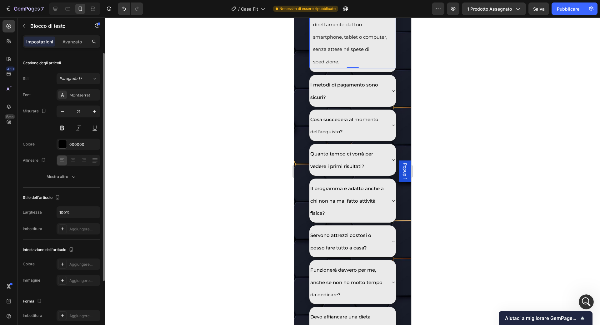
click at [72, 183] on div "Gestione degli articoli Stili Paragrafo 1* Font Montserrat Misurare 21 Colore 0…" at bounding box center [62, 120] width 78 height 135
click at [72, 176] on icon "button" at bounding box center [74, 177] width 6 height 6
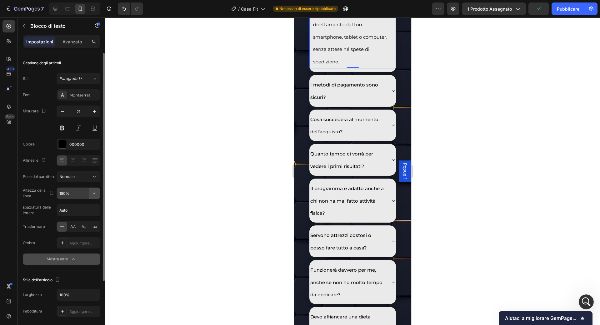
click at [97, 193] on icon "button" at bounding box center [94, 193] width 6 height 6
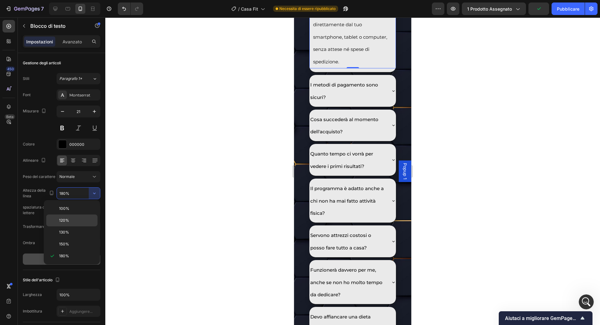
click at [83, 219] on p "120%" at bounding box center [77, 221] width 36 height 6
type input "120%"
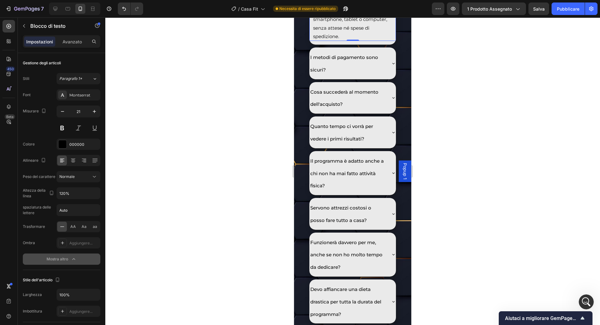
click at [180, 188] on div at bounding box center [352, 172] width 495 height 308
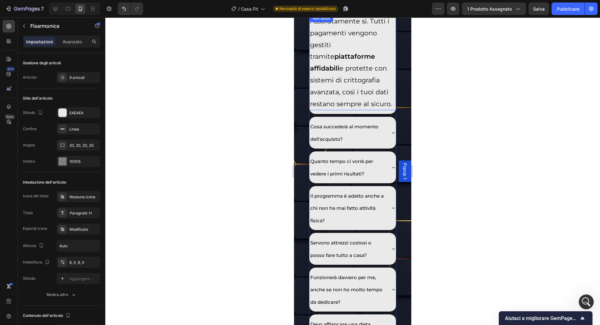
click at [354, 110] on div "Assolutamente sì. Tutti i pagamenti vengono gestiti tramite piattaforme affidab…" at bounding box center [352, 63] width 87 height 96
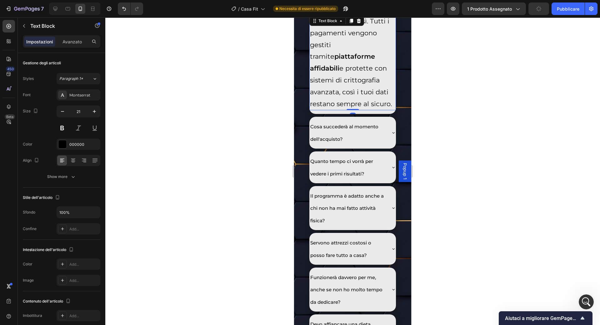
click at [354, 25] on div at bounding box center [352, 21] width 8 height 8
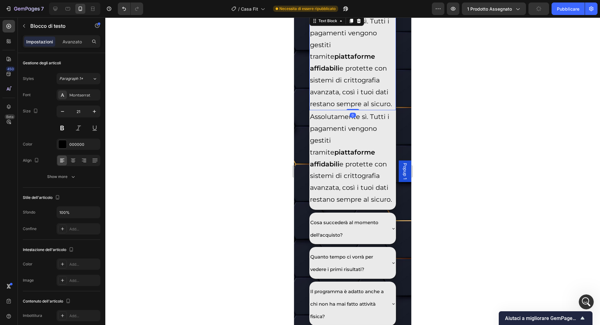
click at [354, 110] on p "Assolutamente sì. Tutti i pagamenti vengono gestiti tramite piattaforme affidab…" at bounding box center [352, 62] width 85 height 94
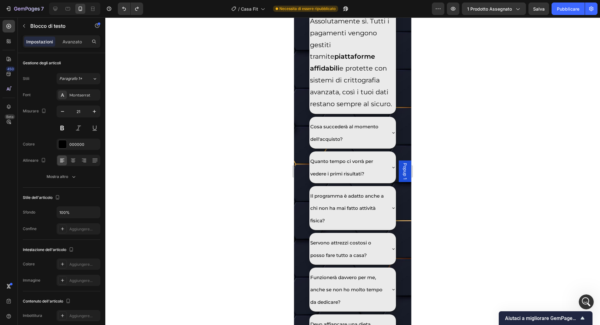
click at [354, 110] on p "Assolutamente sì. Tutti i pagamenti vengono gestiti tramite piattaforme affidab…" at bounding box center [352, 62] width 85 height 94
click at [341, 110] on p "Assolutamente sì. Tutti i pagamenti vengono gestiti tramite piattaforme affidab…" at bounding box center [352, 62] width 85 height 94
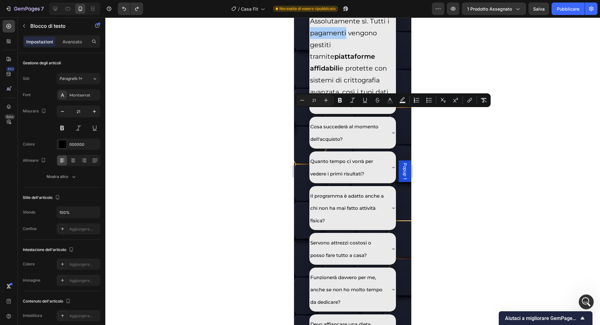
click at [313, 97] on input "21" at bounding box center [314, 101] width 13 height 8
type input "15"
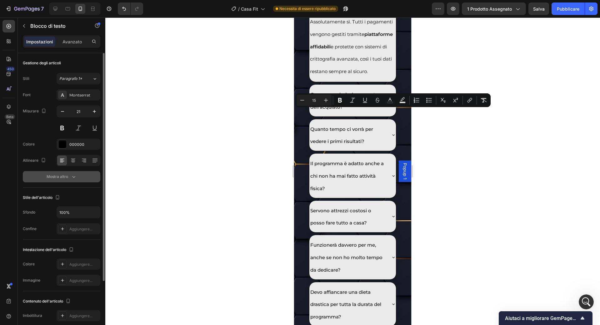
click at [68, 178] on div "Mostra altro" at bounding box center [62, 177] width 30 height 6
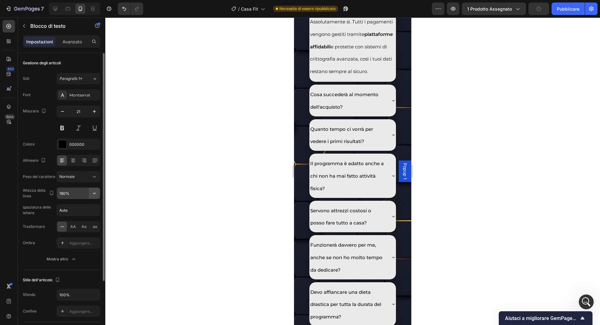
click at [94, 193] on icon "button" at bounding box center [94, 194] width 3 height 2
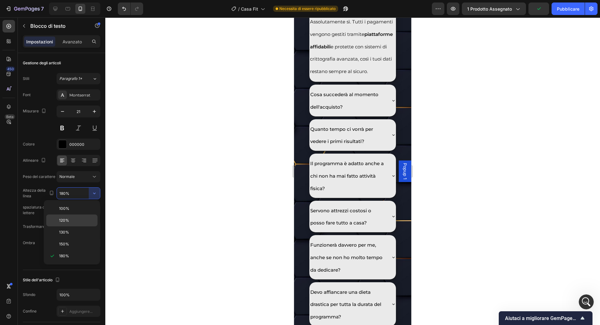
click at [80, 220] on p "120%" at bounding box center [77, 221] width 36 height 6
type input "120%"
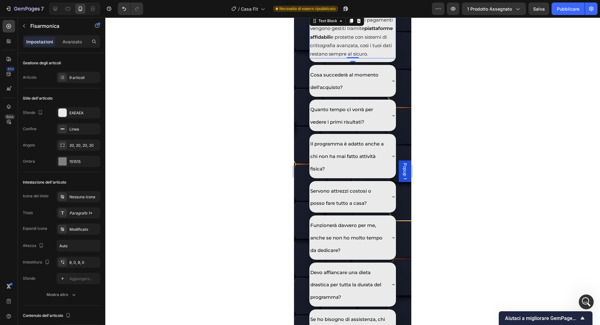
click at [361, 57] on span "Assolutamente sì. Tutti i pagamenti vengono gestiti tramite piattaforme affidab…" at bounding box center [351, 37] width 83 height 40
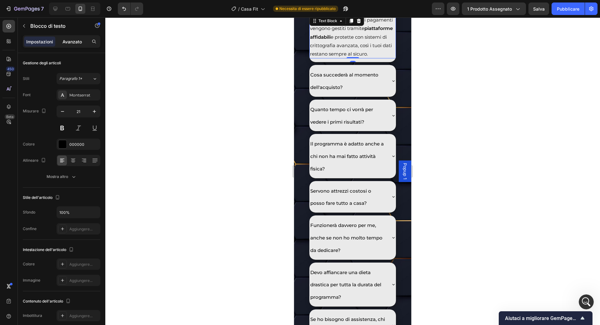
click at [64, 45] on div "Avanzato" at bounding box center [72, 42] width 31 height 10
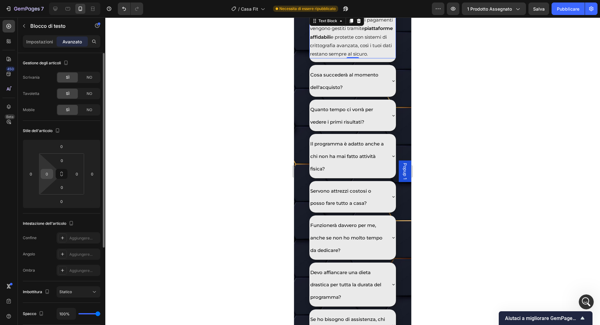
click at [47, 171] on input "0" at bounding box center [46, 173] width 9 height 9
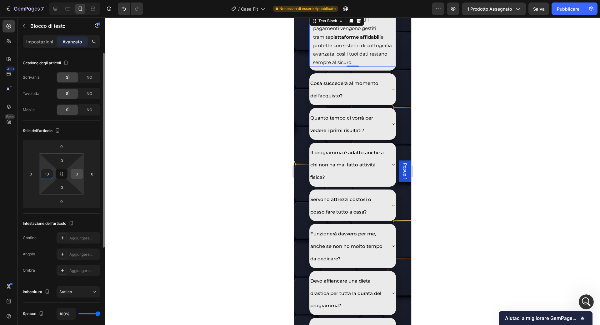
type input "10"
click at [73, 174] on input "0" at bounding box center [76, 173] width 9 height 9
type input "10"
click at [184, 152] on div at bounding box center [352, 172] width 495 height 308
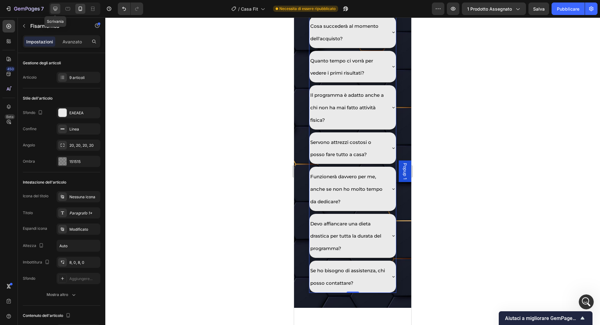
click at [54, 10] on icon at bounding box center [55, 9] width 6 height 6
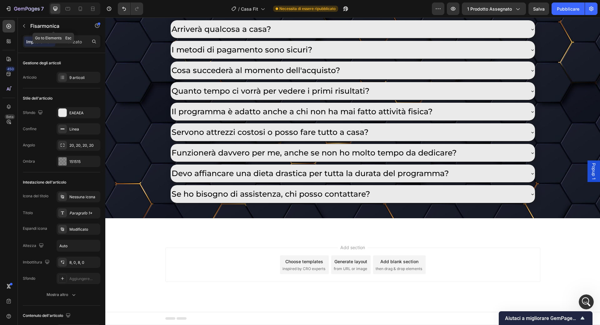
scroll to position [3711, 0]
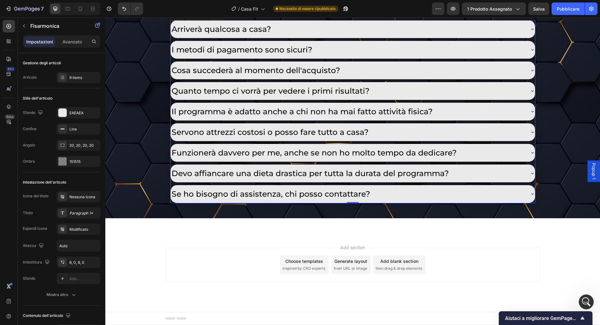
click at [201, 55] on p "I metodi di pagamento sono sicuri?" at bounding box center [242, 49] width 141 height 11
click at [516, 56] on div "I metodi di pagamento sono sicuri?" at bounding box center [348, 49] width 354 height 13
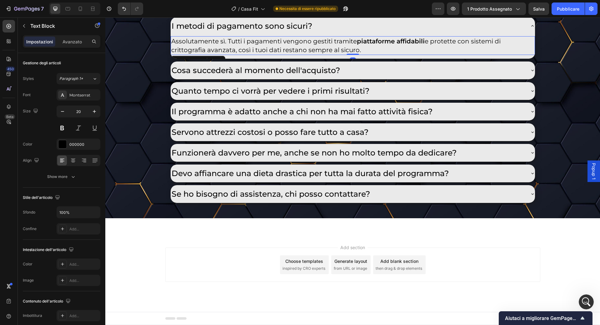
click at [350, 54] on p "Assolutamente sì. Tutti i pagamenti vengono gestiti tramite piattaforme affidab…" at bounding box center [352, 46] width 363 height 18
click at [79, 11] on icon at bounding box center [80, 9] width 3 height 4
type input "21"
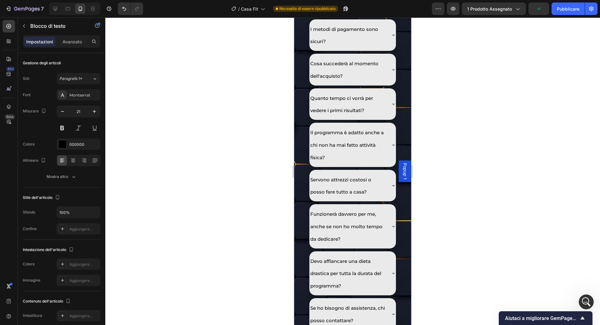
scroll to position [4085, 0]
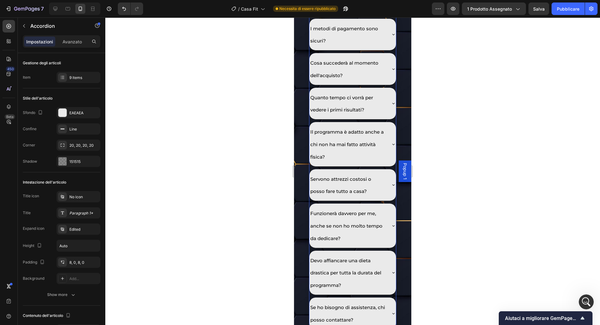
click at [395, 51] on div "I metodi di pagamento sono sicuri?" at bounding box center [352, 35] width 87 height 32
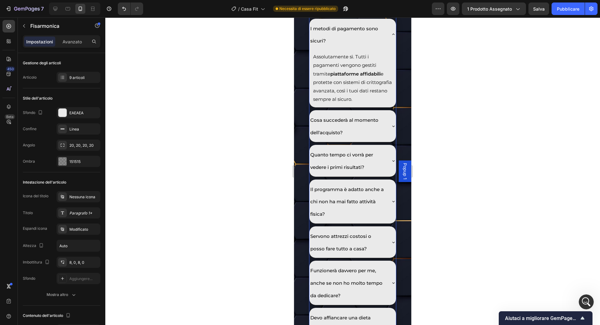
click at [391, 129] on icon at bounding box center [393, 126] width 5 height 5
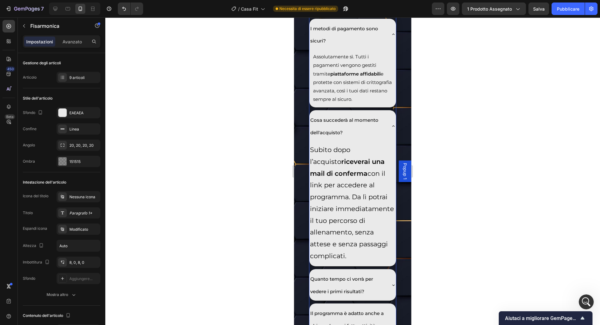
click at [390, 51] on div "I metodi di pagamento sono sicuri?" at bounding box center [352, 35] width 87 height 32
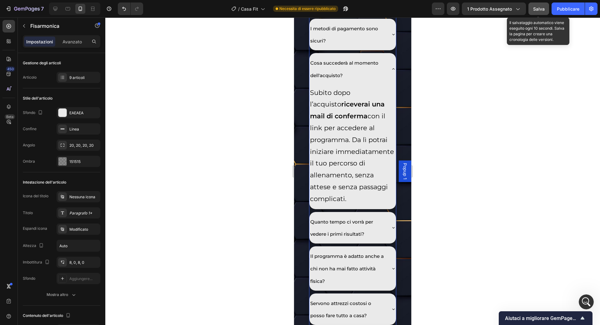
click at [543, 10] on font "Salva" at bounding box center [539, 8] width 12 height 5
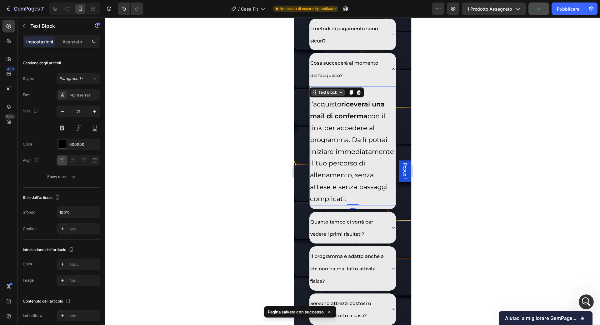
click at [327, 95] on div "Text Block" at bounding box center [327, 93] width 21 height 6
click at [353, 205] on p "Subito dopo l’acquisto riceverai una mail di conferma con il link per accedere …" at bounding box center [352, 146] width 85 height 118
click at [317, 185] on p "Subito dopo l’acquisto riceverai una mail di conferma con il link per accedere …" at bounding box center [352, 146] width 85 height 118
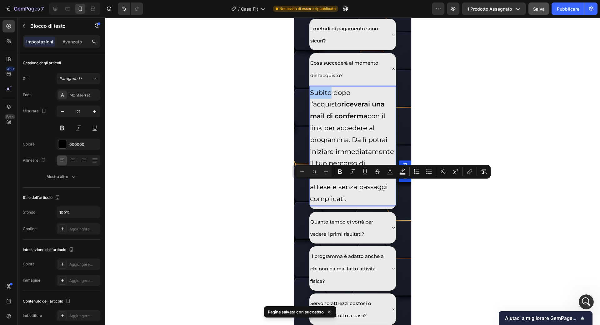
click at [318, 174] on input "21" at bounding box center [314, 172] width 13 height 8
type input "1"
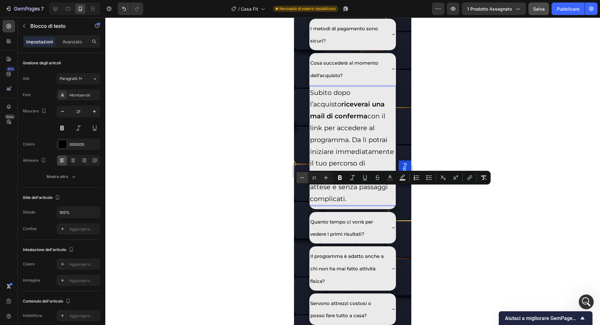
click at [304, 178] on icon "Barra degli strumenti contestuale dell'editor" at bounding box center [302, 178] width 6 height 6
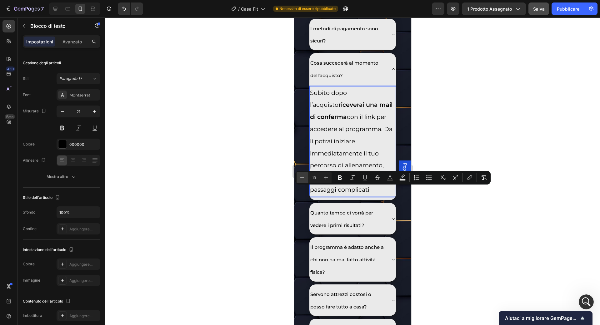
click at [304, 178] on icon "Barra degli strumenti contestuale dell'editor" at bounding box center [302, 178] width 6 height 6
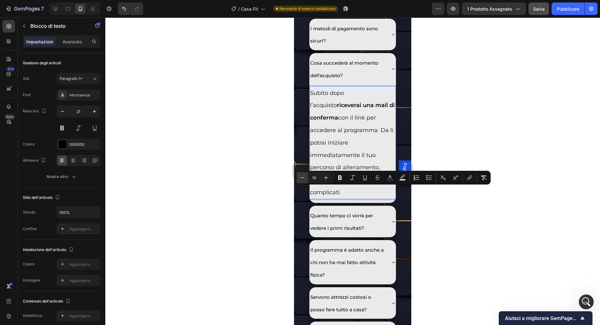
click at [304, 178] on icon "Barra degli strumenti contestuale dell'editor" at bounding box center [302, 178] width 6 height 6
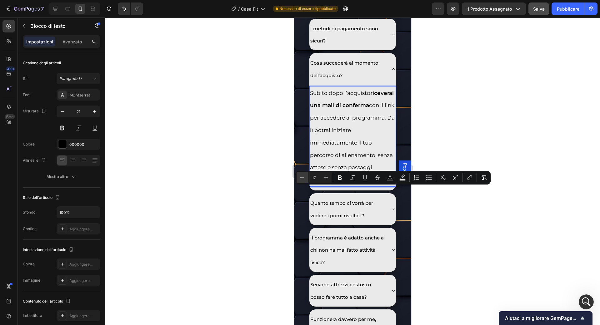
click at [304, 178] on icon "Barra degli strumenti contestuale dell'editor" at bounding box center [302, 178] width 6 height 6
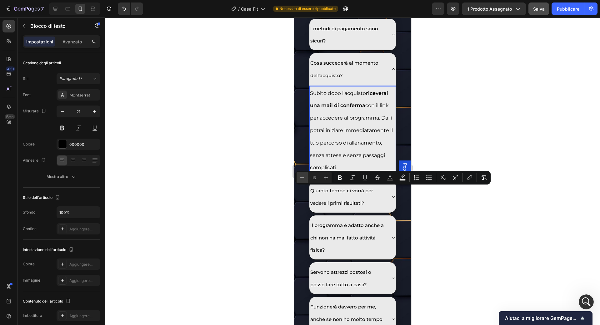
click at [304, 178] on icon "Barra degli strumenti contestuale dell'editor" at bounding box center [302, 178] width 6 height 6
type input "15"
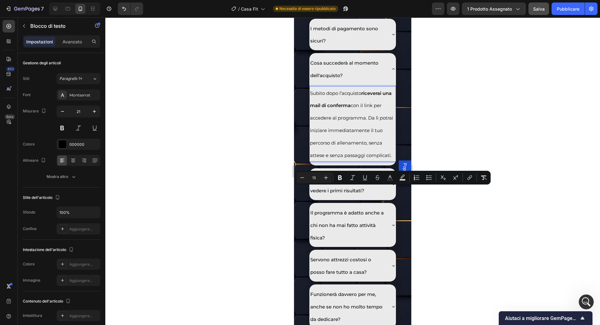
click at [345, 109] on strong "riceverai una mail di conferma" at bounding box center [351, 99] width 82 height 18
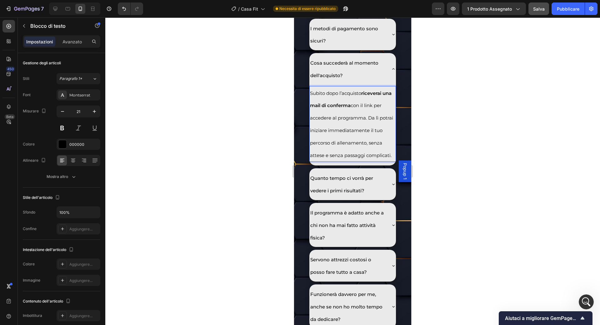
click at [345, 109] on strong "riceverai una mail di conferma" at bounding box center [351, 99] width 82 height 18
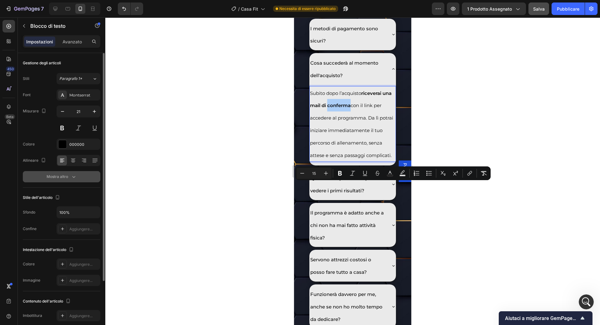
click at [65, 179] on font "Mostra altro" at bounding box center [58, 177] width 22 height 6
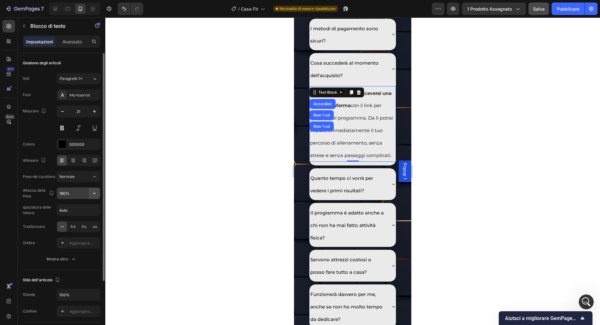
click at [95, 194] on icon "button" at bounding box center [94, 193] width 6 height 6
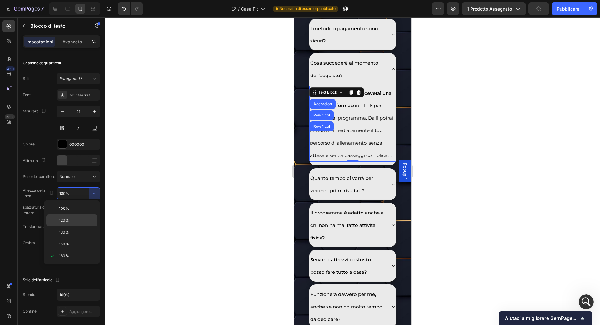
click at [86, 216] on div "120%" at bounding box center [71, 221] width 51 height 12
type input "120%"
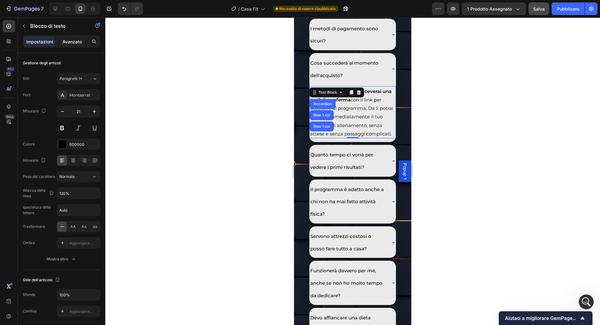
click at [76, 42] on font "Avanzato" at bounding box center [72, 41] width 19 height 5
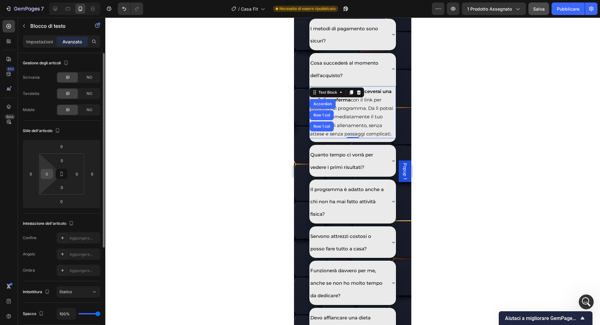
click at [44, 174] on input "0" at bounding box center [46, 173] width 9 height 9
type input "10"
click at [79, 178] on input "0" at bounding box center [76, 173] width 9 height 9
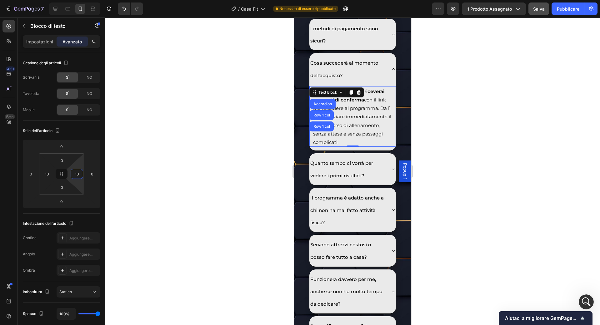
type input "10"
click at [217, 191] on div at bounding box center [352, 172] width 495 height 308
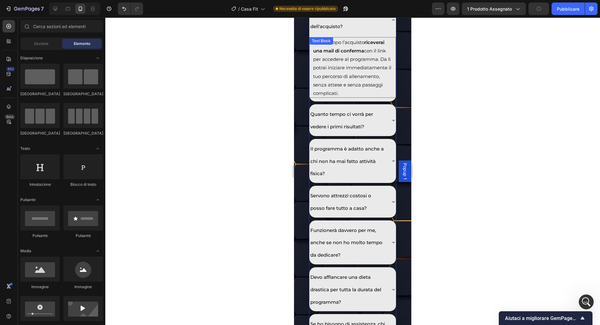
scroll to position [4136, 0]
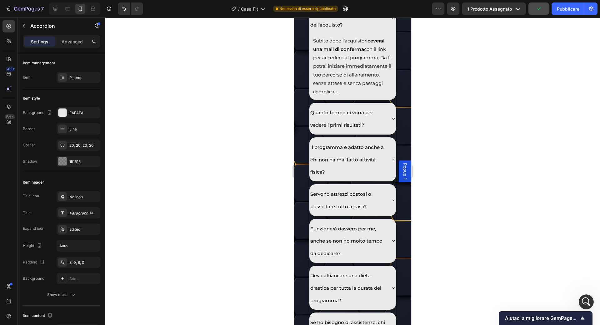
click at [393, 21] on icon at bounding box center [393, 18] width 5 height 5
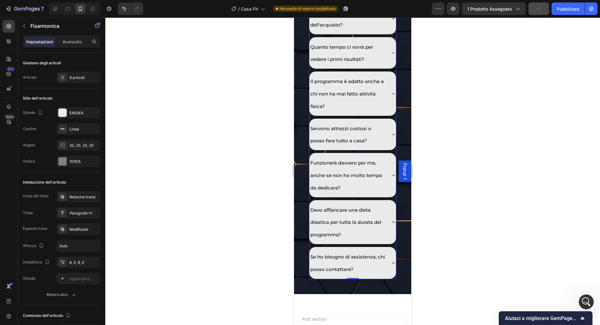
click at [392, 69] on div "Quanto tempo ci vorrà per vedere i primi risultati?" at bounding box center [352, 53] width 87 height 32
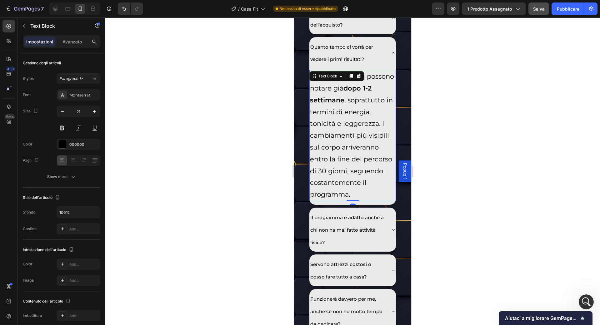
click at [353, 171] on div "I primi risultati si possono notare già dopo 1-2 settimane , soprattutto in ter…" at bounding box center [352, 135] width 87 height 131
click at [353, 80] on div at bounding box center [352, 77] width 8 height 8
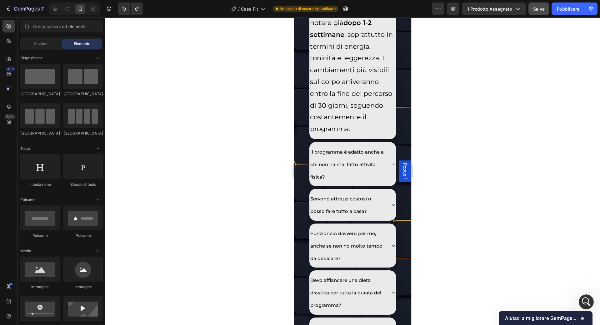
scroll to position [4200, 0]
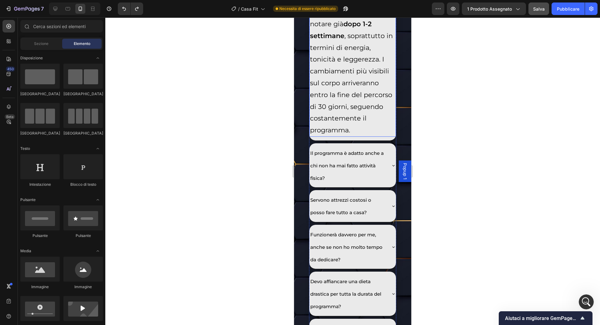
click at [373, 125] on p "I primi risultati si possono notare già dopo 1-2 settimane , soprattutto in ter…" at bounding box center [352, 71] width 85 height 130
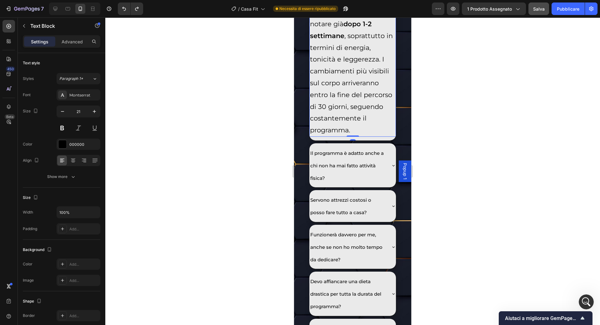
click at [373, 125] on p "I primi risultati si possono notare già dopo 1-2 settimane , soprattutto in ter…" at bounding box center [352, 71] width 85 height 130
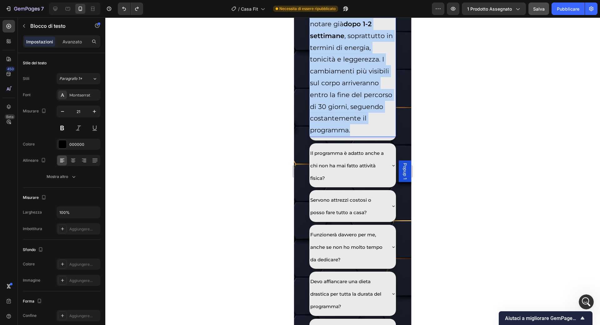
click at [373, 125] on p "I primi risultati si possono notare già dopo 1-2 settimane , soprattutto in ter…" at bounding box center [352, 71] width 85 height 130
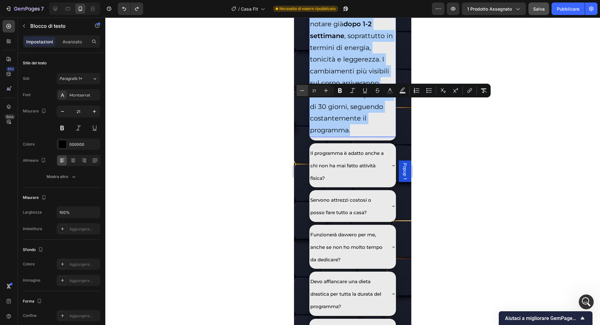
click at [306, 88] on button "Minus" at bounding box center [302, 90] width 11 height 11
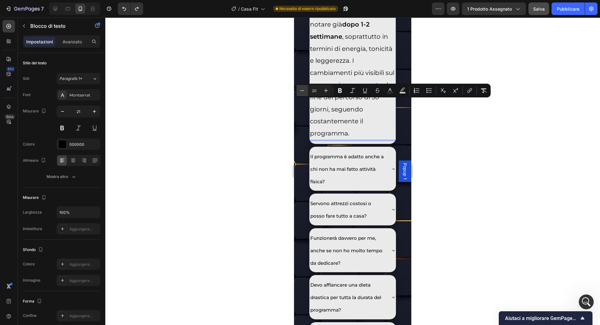
click at [306, 88] on button "Minus" at bounding box center [302, 90] width 11 height 11
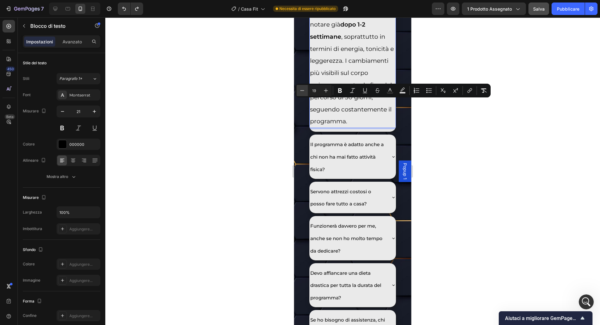
click at [306, 88] on button "Minus" at bounding box center [302, 90] width 11 height 11
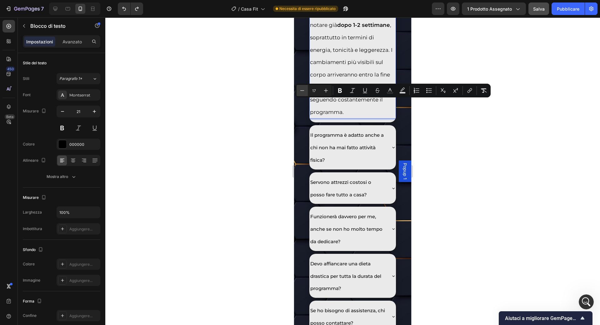
click at [306, 88] on button "Minus" at bounding box center [302, 90] width 11 height 11
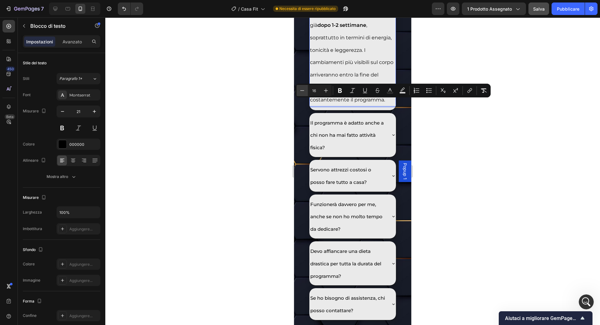
click at [306, 88] on button "Minus" at bounding box center [302, 90] width 11 height 11
type input "15"
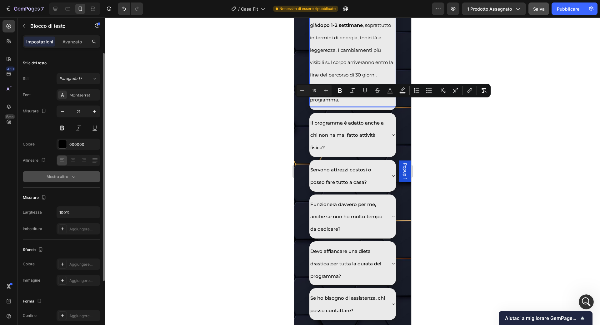
click at [71, 174] on icon "button" at bounding box center [74, 177] width 6 height 6
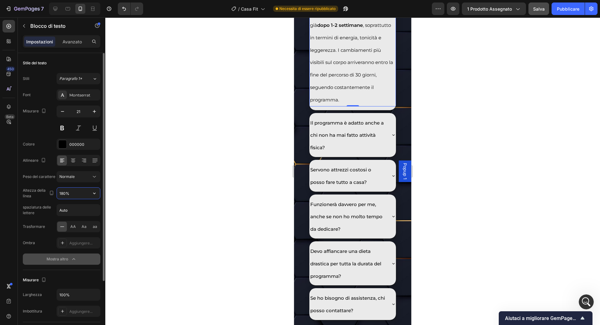
click at [84, 191] on input "180%" at bounding box center [78, 193] width 43 height 11
click at [96, 192] on icon "button" at bounding box center [94, 193] width 6 height 6
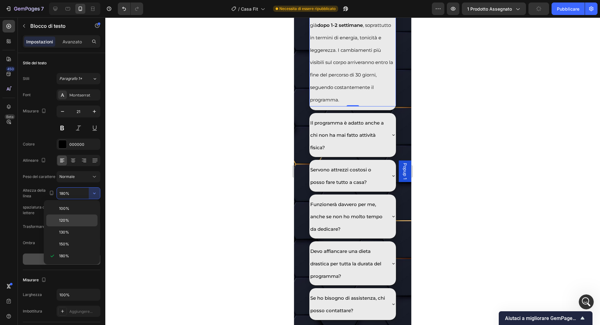
click at [80, 221] on p "120%" at bounding box center [77, 221] width 36 height 6
type input "120%"
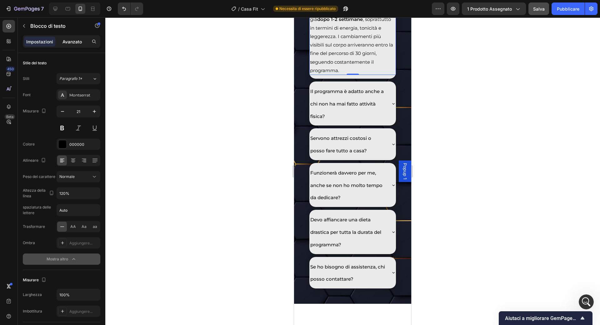
click at [66, 38] on p "Avanzato" at bounding box center [72, 41] width 19 height 7
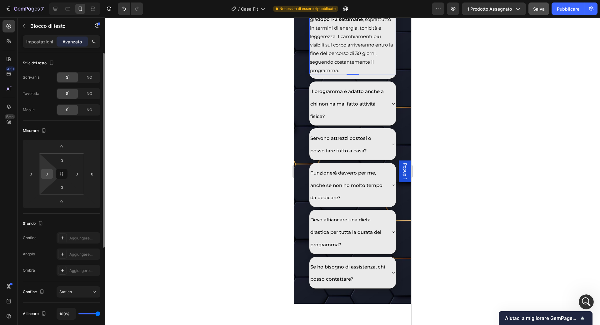
click at [44, 176] on input "0" at bounding box center [46, 173] width 9 height 9
type input "10"
click at [74, 174] on input "0" at bounding box center [76, 173] width 9 height 9
type input "10"
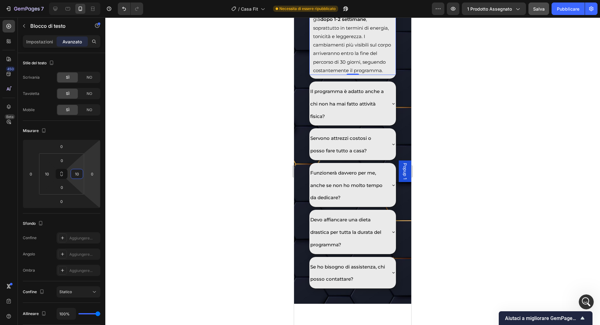
click at [130, 171] on div at bounding box center [352, 172] width 495 height 308
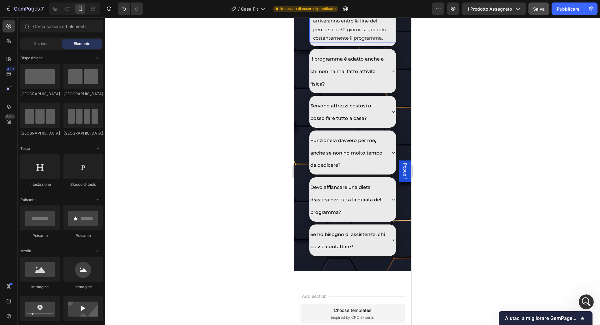
scroll to position [4235, 0]
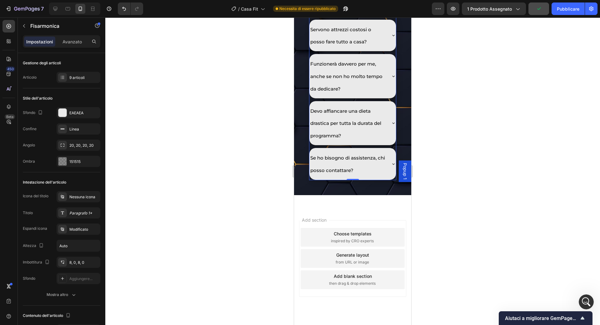
click at [396, 81] on div "Arriverà qualcosa a casa? I metodi di pagamento sono sicuri? Cosa succederà al …" at bounding box center [352, 13] width 87 height 333
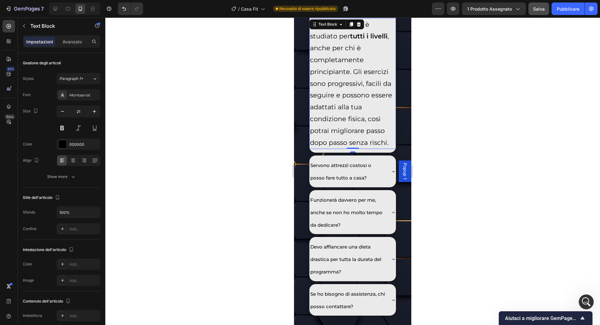
click at [357, 120] on div "Sì, il programma è studiato per tutti i livelli , anche per chi è completamente…" at bounding box center [352, 83] width 87 height 131
click at [357, 29] on div "Text Block" at bounding box center [336, 24] width 55 height 10
click at [357, 40] on strong "tutti i livelli" at bounding box center [369, 36] width 38 height 8
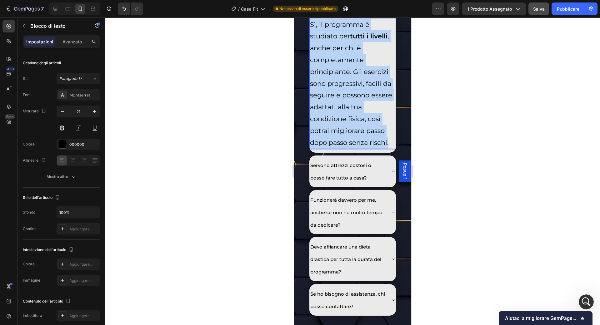
click at [357, 40] on strong "tutti i livelli" at bounding box center [369, 36] width 38 height 8
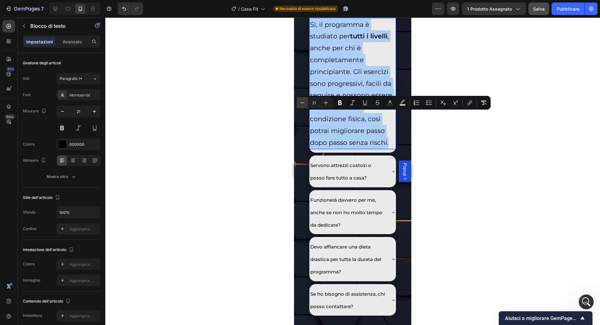
click at [303, 104] on icon "Editor contextual toolbar" at bounding box center [302, 103] width 6 height 6
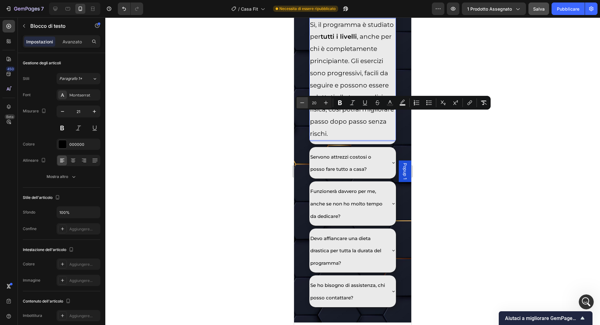
click at [303, 104] on icon "Editor contextual toolbar" at bounding box center [302, 103] width 6 height 6
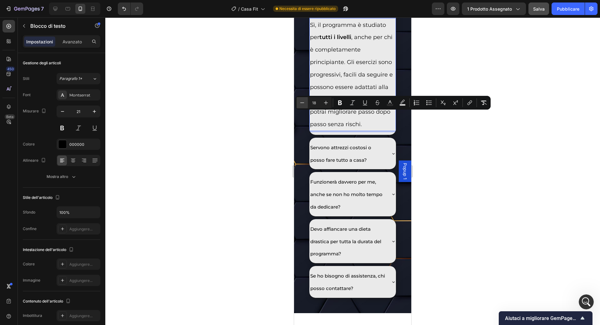
click at [303, 104] on icon "Editor contextual toolbar" at bounding box center [302, 103] width 6 height 6
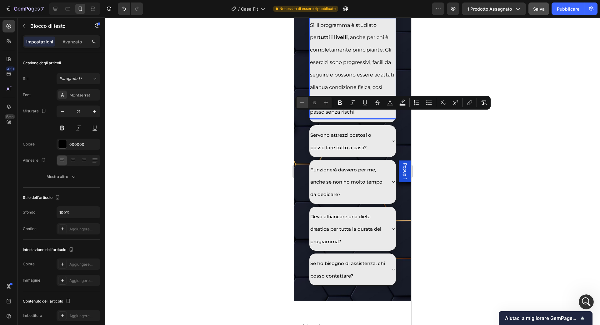
click at [303, 104] on icon "Editor contextual toolbar" at bounding box center [302, 103] width 6 height 6
type input "15"
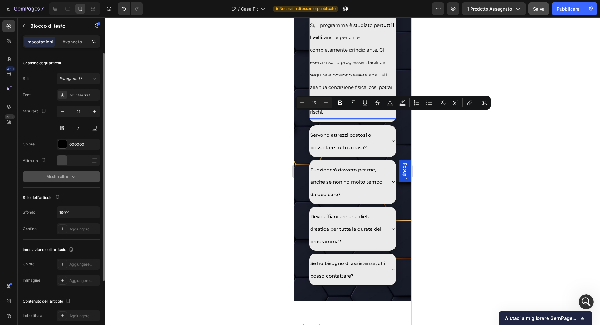
click at [78, 173] on button "Mostra altro" at bounding box center [62, 176] width 78 height 11
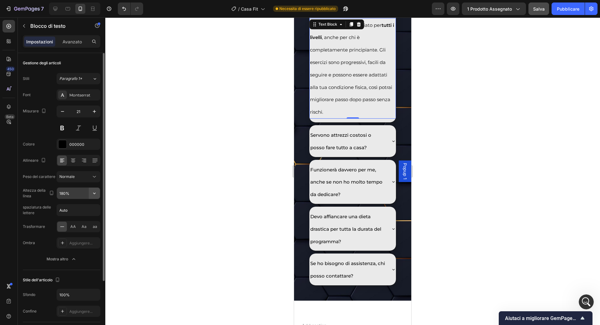
click at [97, 193] on icon "button" at bounding box center [94, 193] width 6 height 6
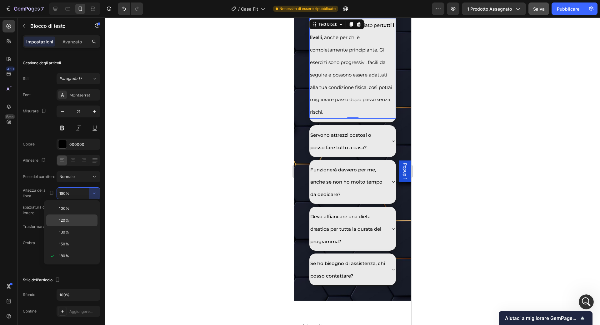
click at [79, 216] on div "120%" at bounding box center [71, 221] width 51 height 12
type input "120%"
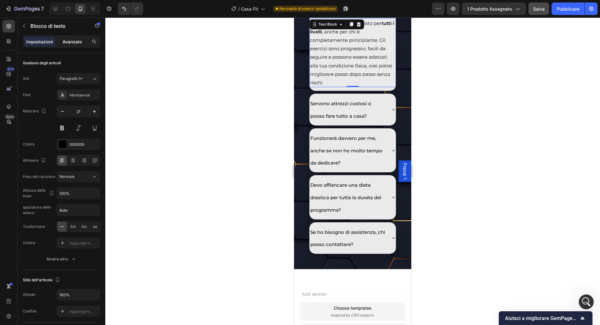
click at [71, 40] on font "Avanzato" at bounding box center [72, 41] width 19 height 5
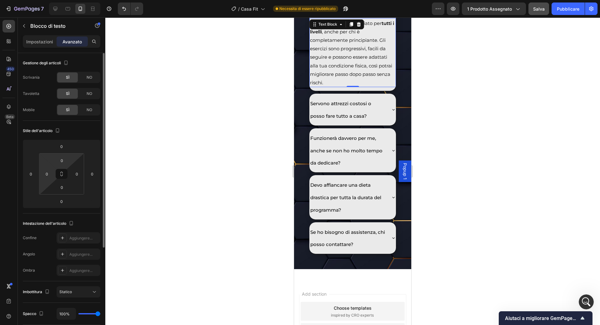
click at [43, 0] on html "7 / Casa Fit Necessita di essere ripubblicato Anteprima 1 prodotto assegnato Sa…" at bounding box center [300, 0] width 600 height 0
click at [45, 177] on input "0" at bounding box center [46, 173] width 9 height 9
type input "10"
click at [78, 177] on input "0" at bounding box center [76, 173] width 9 height 9
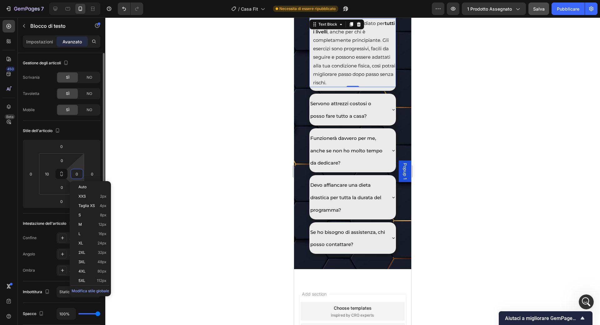
click at [78, 177] on input "0" at bounding box center [76, 173] width 9 height 9
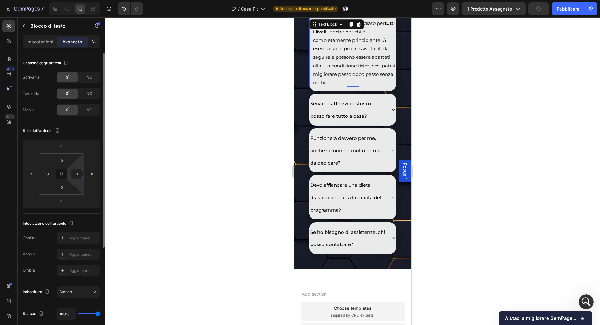
click at [78, 177] on input "0" at bounding box center [76, 173] width 9 height 9
type input "10"
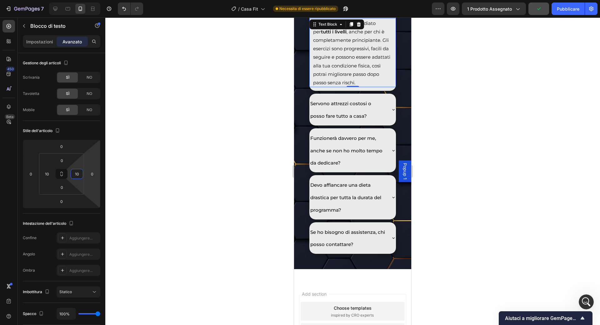
click at [138, 183] on div at bounding box center [352, 172] width 495 height 308
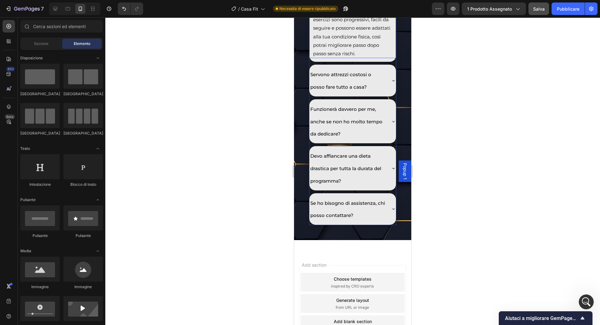
scroll to position [4275, 0]
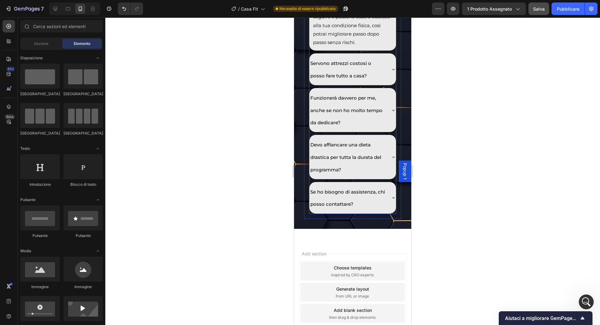
click at [354, 82] on p "Servono attrezzi costosi o posso fare tutto a casa?" at bounding box center [347, 69] width 75 height 25
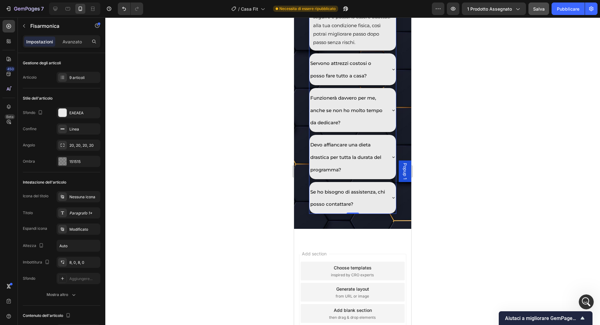
click at [391, 85] on div "Servono attrezzi costosi o posso fare tutto a casa?" at bounding box center [352, 69] width 87 height 32
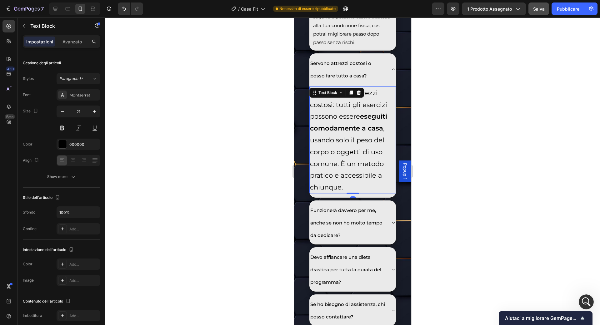
click at [369, 186] on p "Non servono attrezzi costosi: tutti gli esercizi possono essere eseguiti comoda…" at bounding box center [352, 140] width 85 height 106
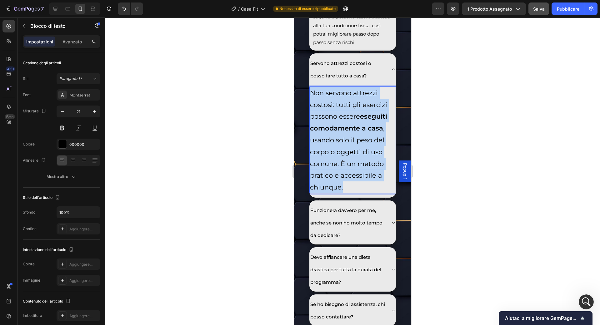
click at [369, 186] on p "Non servono attrezzi costosi: tutti gli esercizi possono essere eseguiti comoda…" at bounding box center [352, 140] width 85 height 106
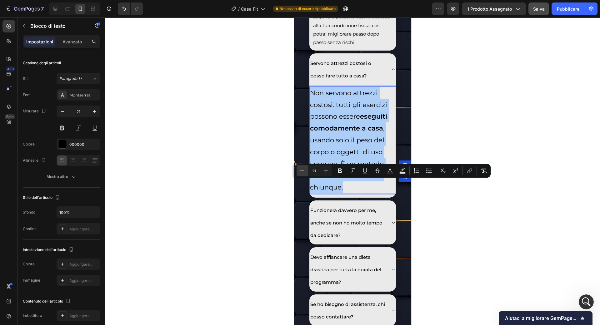
click at [303, 170] on icon "Editor contextual toolbar" at bounding box center [302, 171] width 6 height 6
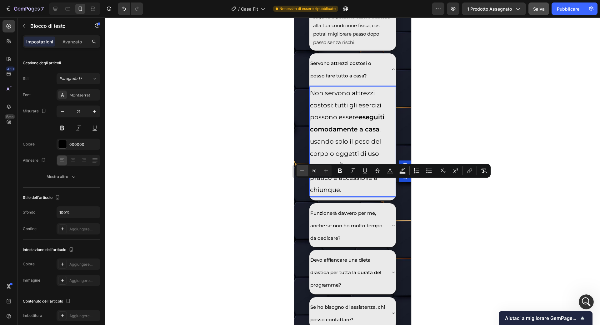
click at [303, 170] on icon "Editor contextual toolbar" at bounding box center [302, 171] width 6 height 6
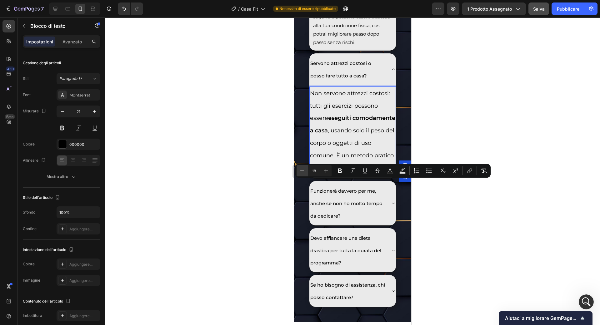
click at [303, 170] on icon "Editor contextual toolbar" at bounding box center [302, 171] width 6 height 6
type input "15"
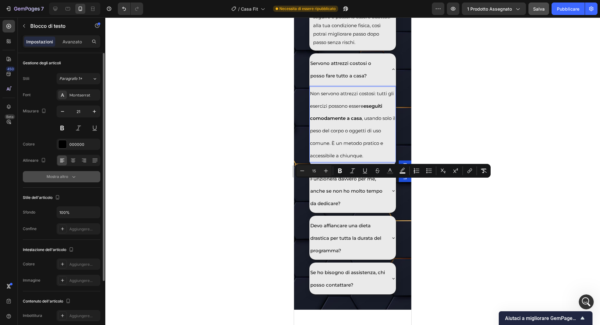
click at [71, 171] on button "Mostra altro" at bounding box center [62, 176] width 78 height 11
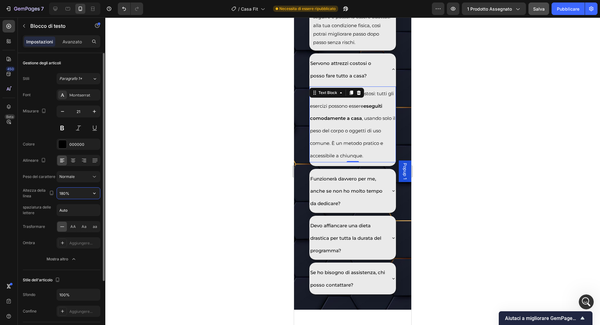
click at [83, 190] on input "180%" at bounding box center [78, 193] width 43 height 11
click at [96, 190] on icon "button" at bounding box center [94, 193] width 6 height 6
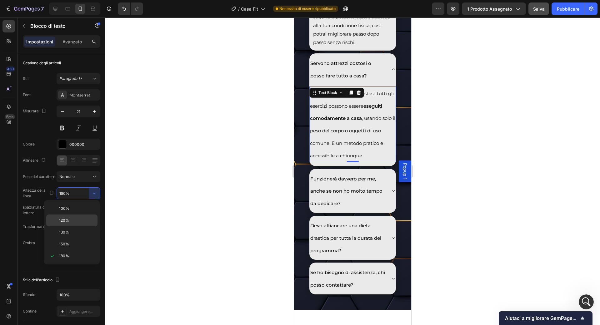
click at [86, 218] on p "120%" at bounding box center [77, 221] width 36 height 6
type input "120%"
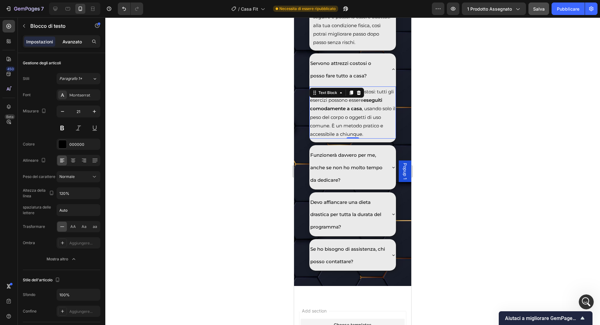
click at [72, 41] on font "Avanzato" at bounding box center [72, 41] width 19 height 5
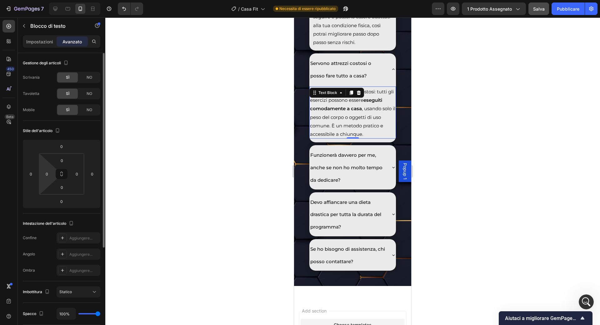
click at [50, 0] on html "7 / Casa Fit Necessita di essere ripubblicato Anteprima 1 prodotto assegnato Sa…" at bounding box center [300, 0] width 600 height 0
click at [50, 178] on input "0" at bounding box center [46, 173] width 9 height 9
type input "10"
click at [77, 172] on input "0" at bounding box center [76, 173] width 9 height 9
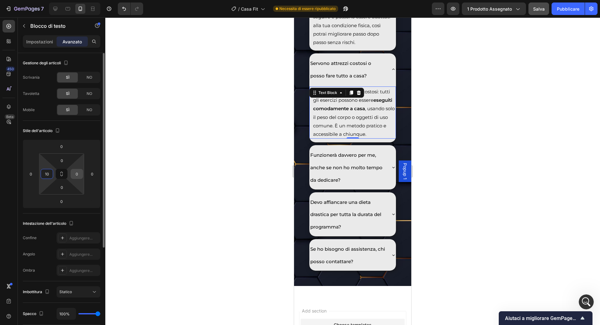
click at [77, 172] on input "0" at bounding box center [76, 173] width 9 height 9
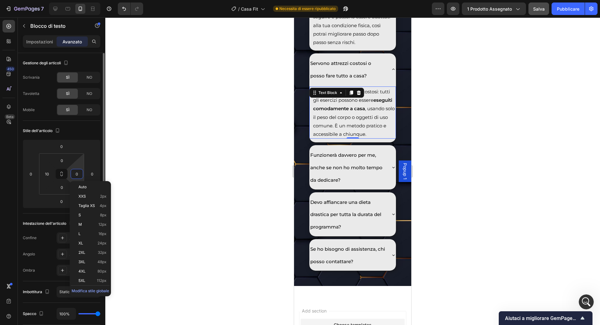
click at [77, 172] on input "0" at bounding box center [76, 173] width 9 height 9
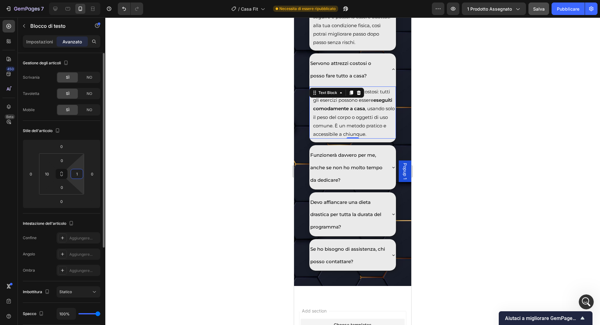
type input "10"
click at [165, 200] on div at bounding box center [352, 172] width 495 height 308
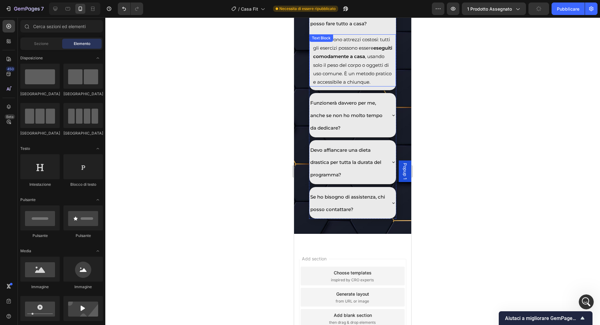
scroll to position [4341, 0]
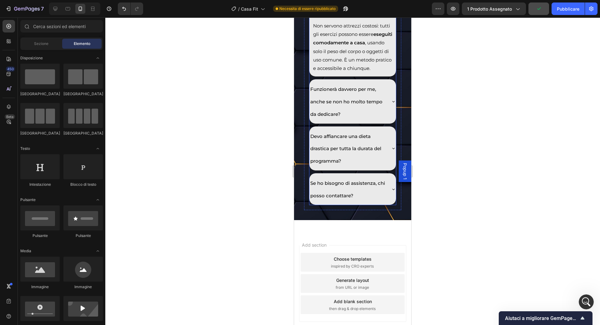
click at [393, 6] on icon at bounding box center [393, 3] width 5 height 5
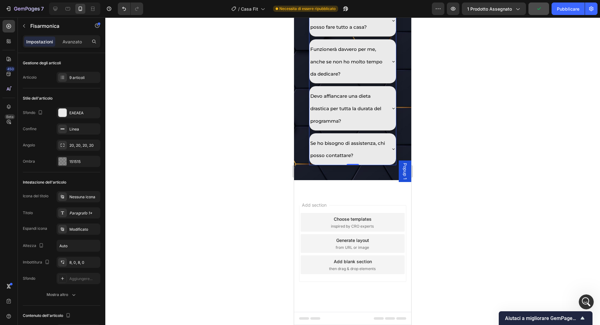
click at [393, 64] on icon at bounding box center [393, 61] width 5 height 5
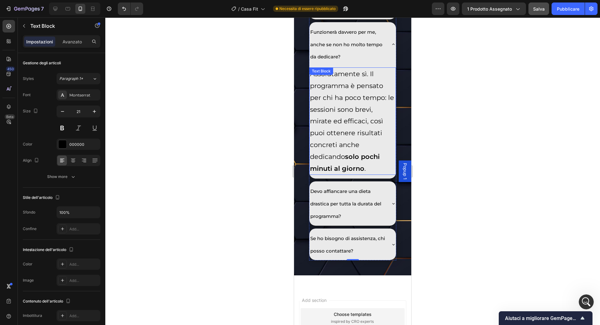
click at [361, 168] on div "Assolutamente sì. Il programma è pensato per chi ha poco tempo: le sessioni son…" at bounding box center [352, 122] width 87 height 108
click at [361, 78] on div at bounding box center [359, 74] width 8 height 8
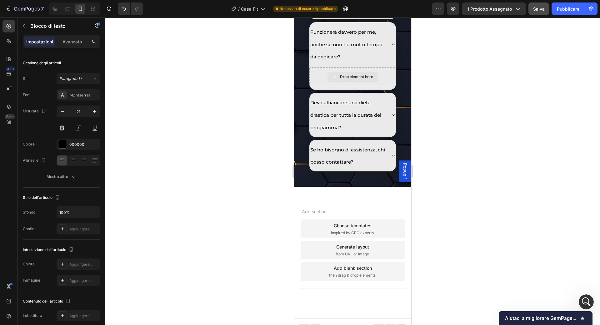
click at [361, 79] on div "Drop element here" at bounding box center [356, 76] width 33 height 5
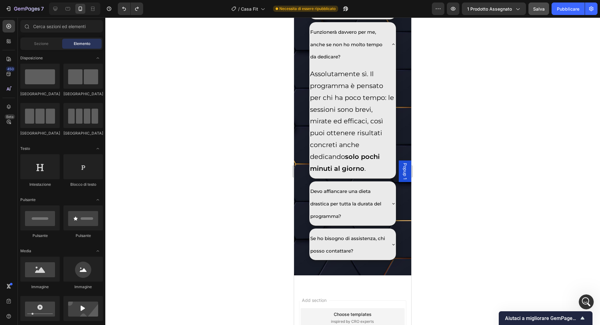
click at [361, 168] on div "Assolutamente sì. Il programma è pensato per chi ha poco tempo: le sessioni son…" at bounding box center [352, 122] width 87 height 108
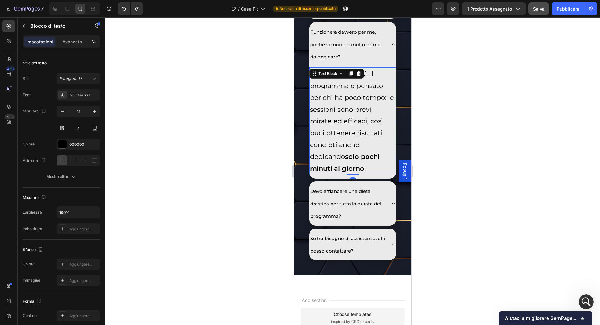
click at [359, 174] on p "Assolutamente sì. Il programma è pensato per chi ha poco tempo: le sessioni son…" at bounding box center [352, 121] width 85 height 106
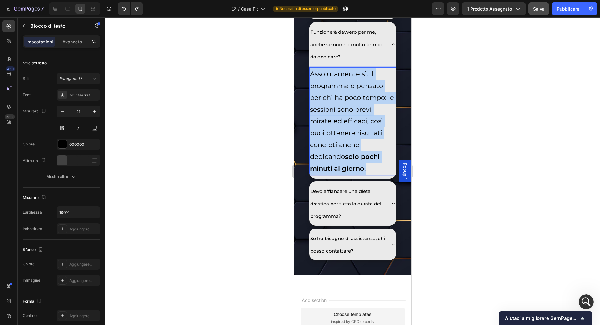
click at [359, 174] on p "Assolutamente sì. Il programma è pensato per chi ha poco tempo: le sessioni son…" at bounding box center [352, 121] width 85 height 106
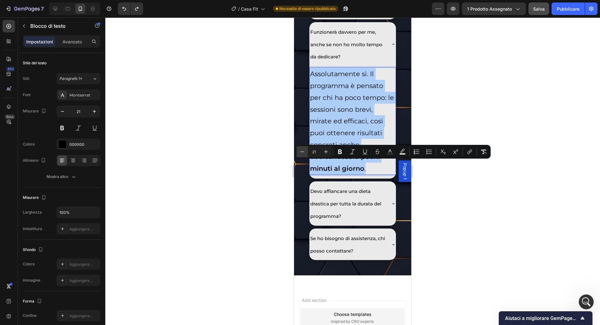
click at [299, 152] on icon "Editor contextual toolbar" at bounding box center [302, 152] width 6 height 6
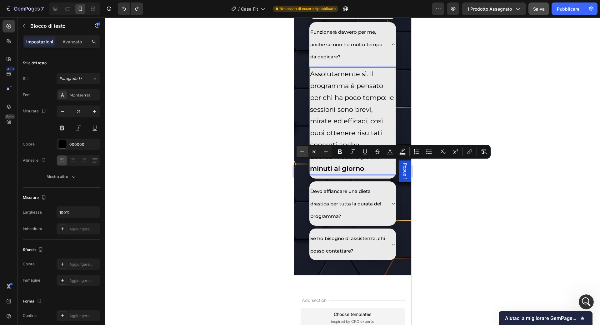
click at [299, 152] on icon "Editor contextual toolbar" at bounding box center [302, 152] width 6 height 6
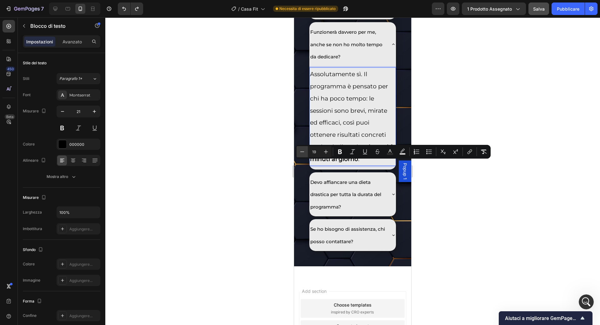
click at [299, 152] on icon "Editor contextual toolbar" at bounding box center [302, 152] width 6 height 6
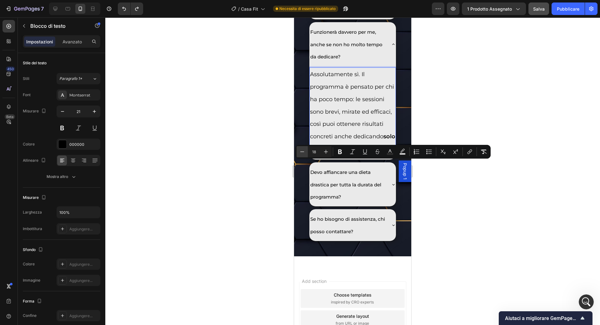
click at [299, 152] on icon "Editor contextual toolbar" at bounding box center [302, 152] width 6 height 6
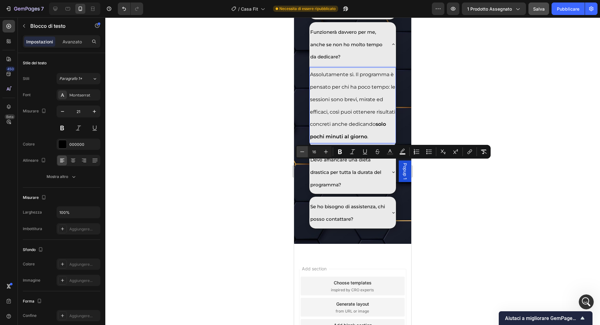
click at [299, 152] on icon "Editor contextual toolbar" at bounding box center [302, 152] width 6 height 6
type input "15"
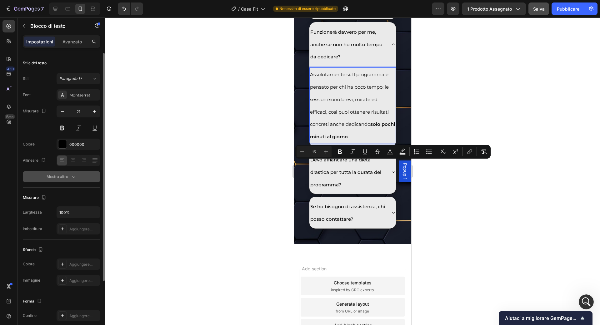
click at [73, 178] on icon "button" at bounding box center [74, 177] width 6 height 6
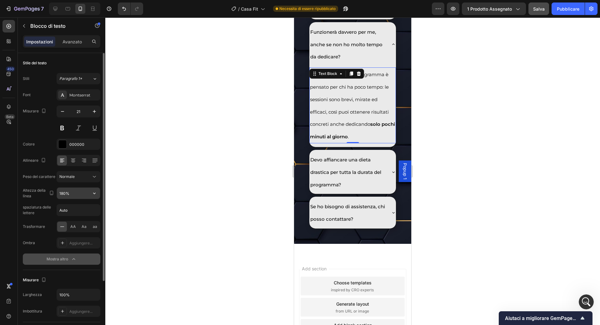
click at [78, 195] on input "180%" at bounding box center [78, 193] width 43 height 11
click at [92, 195] on icon "button" at bounding box center [94, 193] width 6 height 6
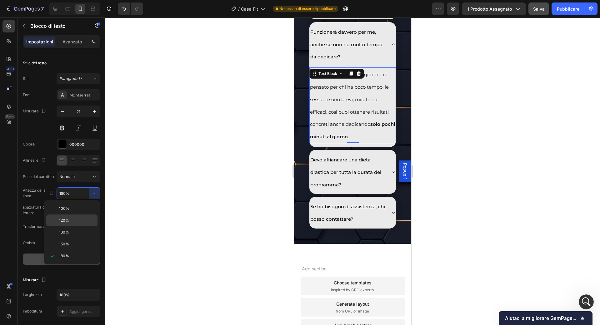
click at [75, 223] on p "120%" at bounding box center [77, 221] width 36 height 6
type input "120%"
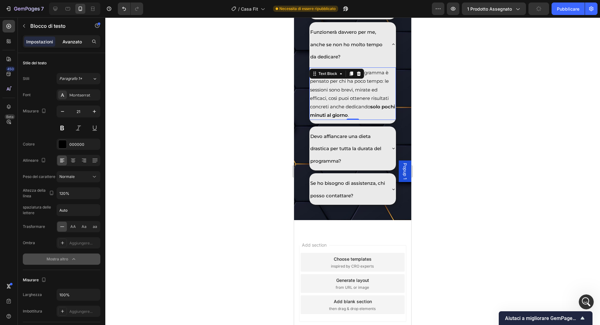
click at [72, 41] on font "Avanzato" at bounding box center [72, 41] width 19 height 5
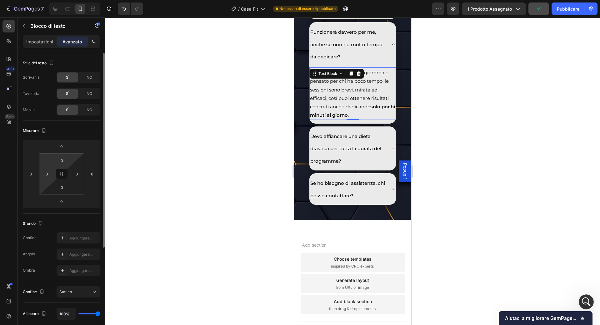
click at [49, 0] on html "7 / Casa Fit Necessita di essere ripubblicato Anteprima 1 prodotto assegnato Pu…" at bounding box center [300, 0] width 600 height 0
type input "10"
click at [78, 174] on input "0" at bounding box center [76, 173] width 9 height 9
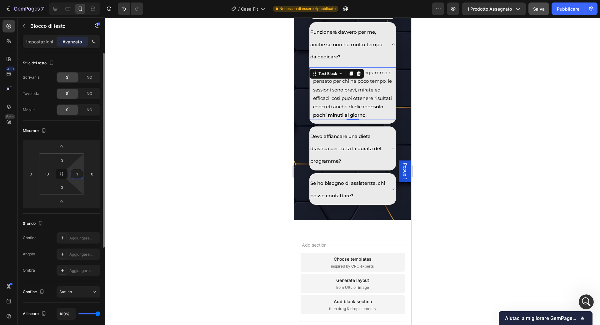
type input "10"
click at [234, 191] on div at bounding box center [352, 172] width 495 height 308
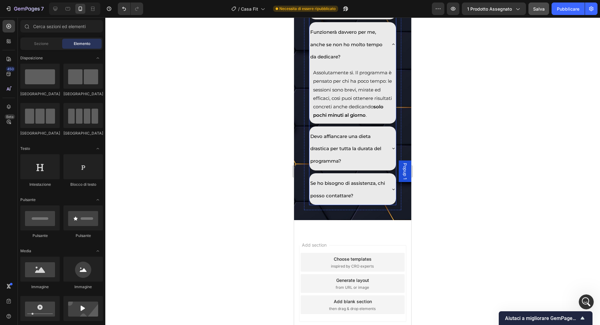
click at [391, 66] on div "Funzionerà davvero per me, anche se non ho molto tempo da dedicare?" at bounding box center [352, 44] width 87 height 44
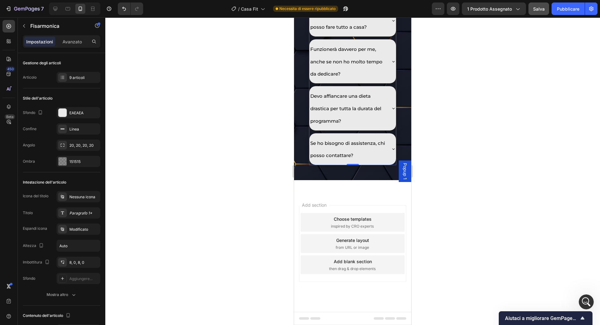
click at [392, 64] on icon at bounding box center [393, 61] width 5 height 5
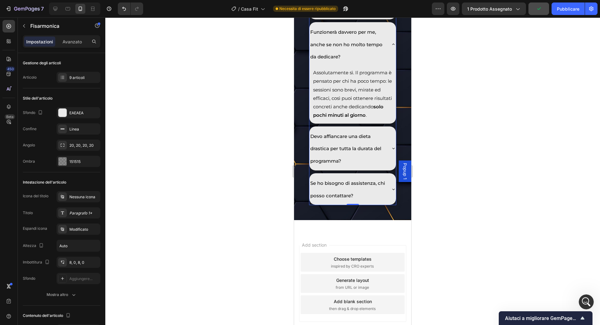
click at [392, 47] on icon at bounding box center [393, 44] width 5 height 5
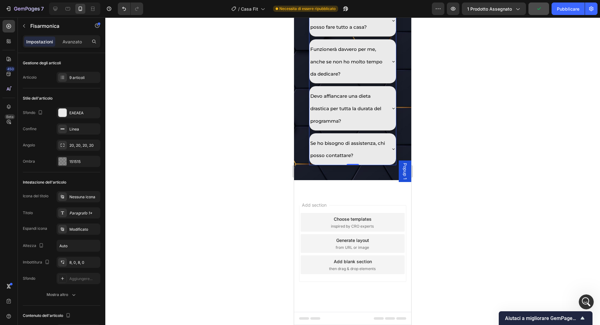
click at [391, 130] on div "Devo affiancare una dieta drastica per tutta la durata del programma?" at bounding box center [352, 108] width 87 height 44
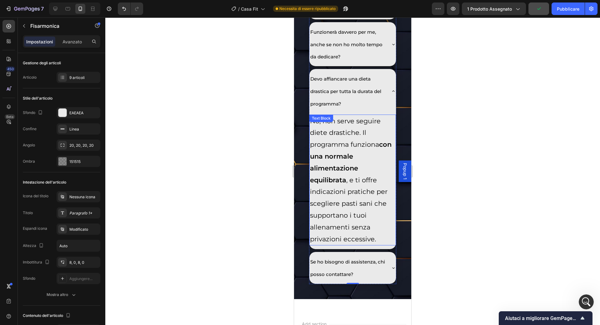
click at [347, 214] on div "No, non serve seguire diete drastiche. Il programma funziona con una normale al…" at bounding box center [352, 180] width 87 height 131
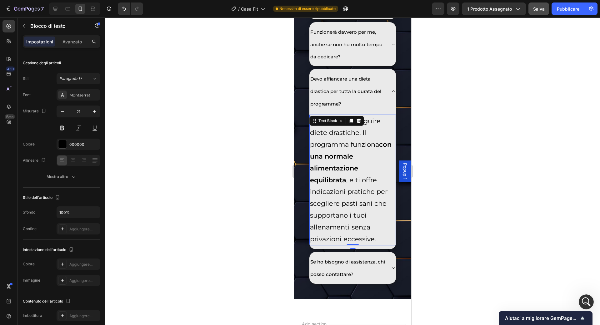
drag, startPoint x: 347, startPoint y: 214, endPoint x: 345, endPoint y: 222, distance: 8.6
click at [345, 223] on div "No, non serve seguire diete drastiche. Il programma funziona con una normale al…" at bounding box center [352, 180] width 87 height 131
click at [345, 222] on p "No, non serve seguire diete drastiche. Il programma funziona con una normale al…" at bounding box center [352, 180] width 85 height 130
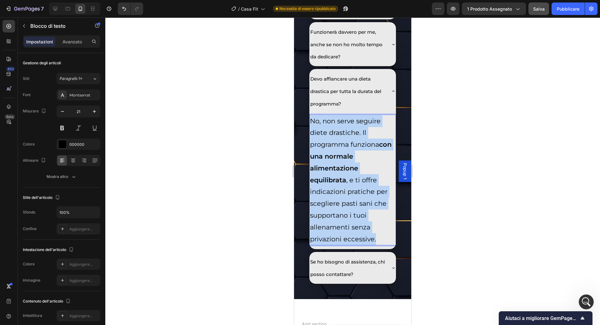
click at [345, 222] on p "No, non serve seguire diete drastiche. Il programma funziona con una normale al…" at bounding box center [352, 180] width 85 height 130
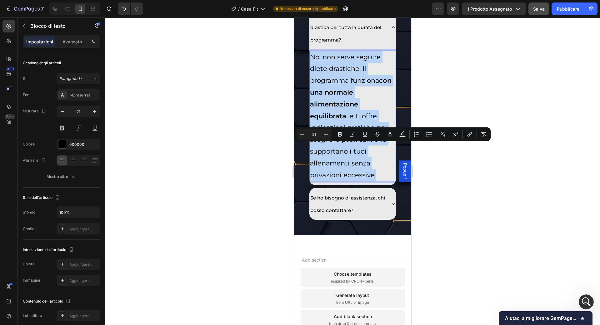
scroll to position [4406, 0]
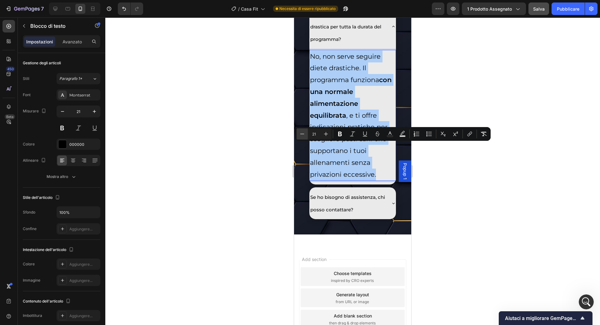
click at [303, 133] on icon "Editor contextual toolbar" at bounding box center [302, 134] width 6 height 6
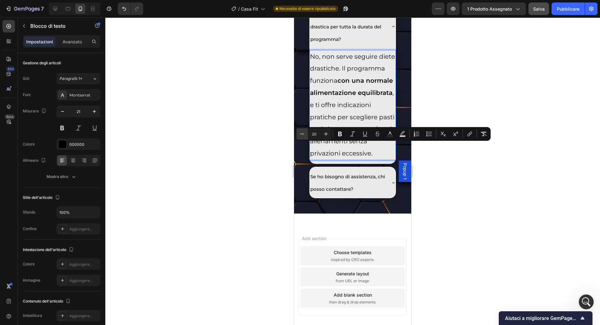
click at [303, 133] on icon "Editor contextual toolbar" at bounding box center [302, 134] width 6 height 6
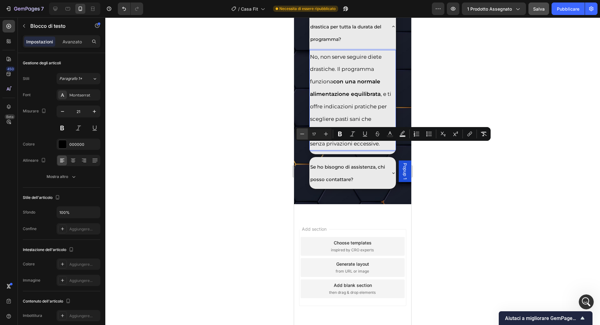
click at [303, 133] on icon "Editor contextual toolbar" at bounding box center [302, 134] width 6 height 6
type input "15"
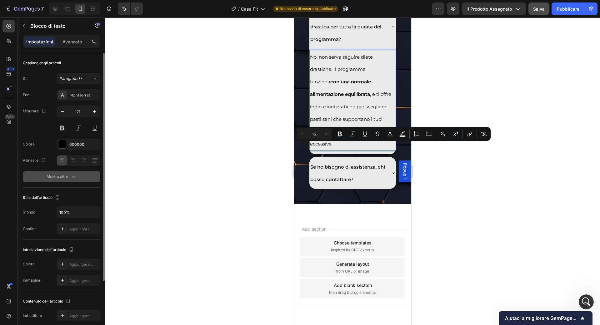
click at [76, 178] on icon "button" at bounding box center [74, 177] width 6 height 6
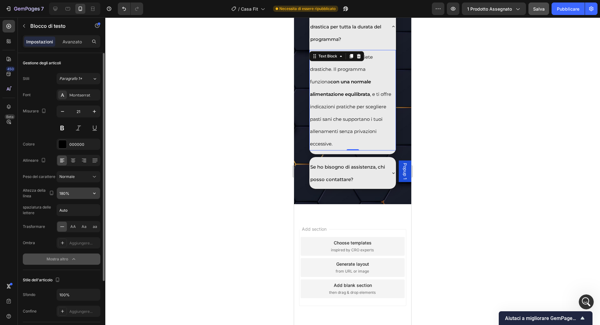
click at [94, 193] on icon "button" at bounding box center [94, 193] width 6 height 6
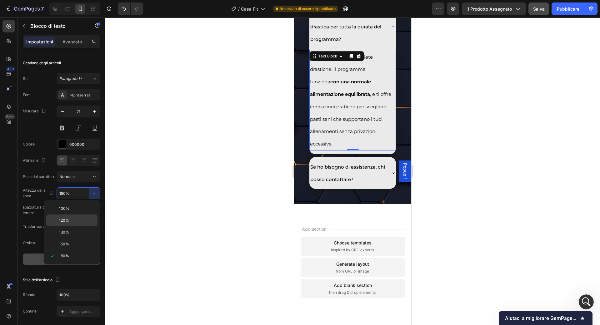
click at [87, 216] on div "120%" at bounding box center [71, 221] width 51 height 12
type input "120%"
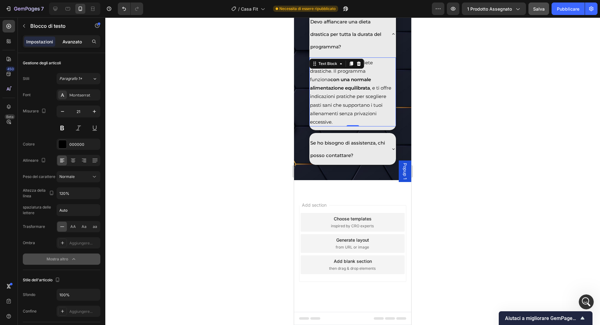
click at [76, 42] on font "Avanzato" at bounding box center [72, 41] width 19 height 5
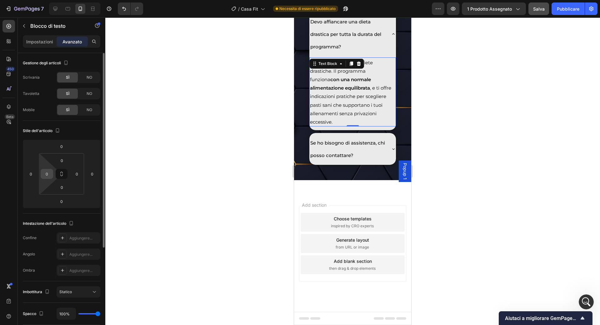
click at [48, 171] on input "0" at bounding box center [46, 173] width 9 height 9
type input "10"
click at [74, 172] on input "0" at bounding box center [76, 173] width 9 height 9
type input "10"
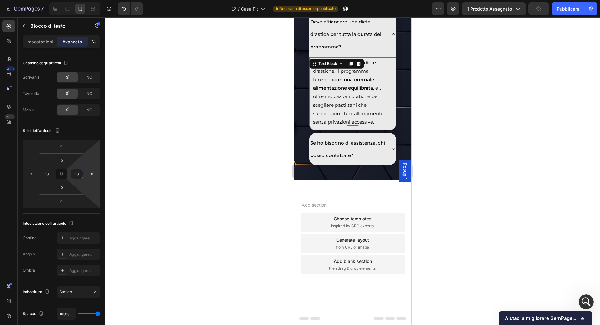
click at [197, 212] on div at bounding box center [352, 172] width 495 height 308
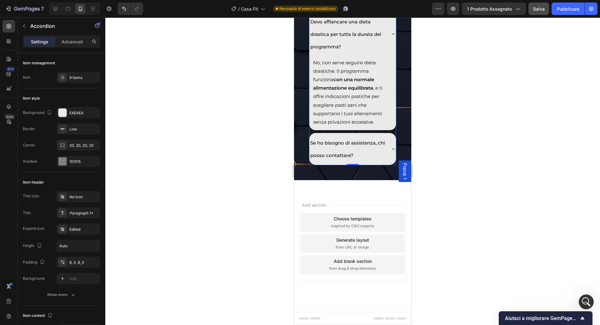
click at [391, 152] on icon at bounding box center [393, 149] width 5 height 5
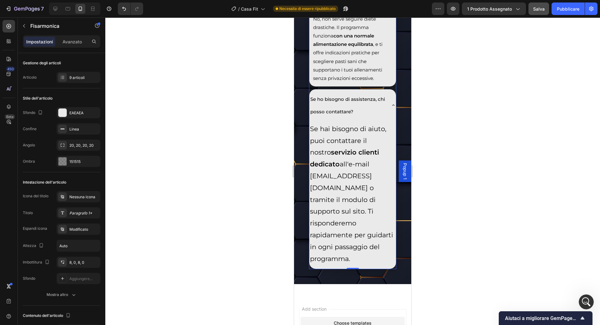
scroll to position [4458, 0]
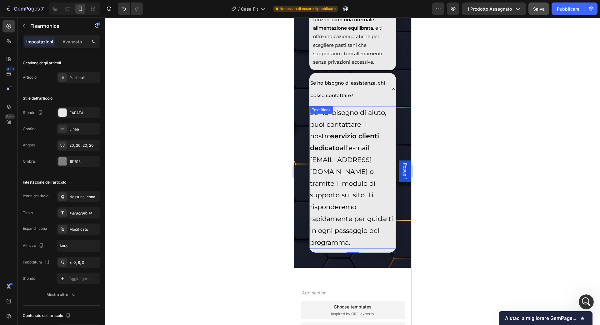
click at [348, 249] on p "Se hai bisogno di aiuto, puoi contattare il nostro servizio clienti dedicato al…" at bounding box center [352, 178] width 85 height 142
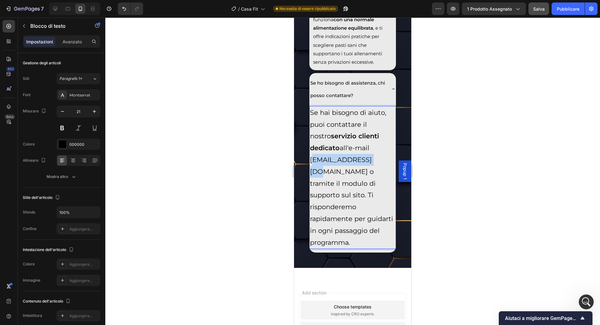
click at [348, 249] on p "Se hai bisogno di aiuto, puoi contattare il nostro servizio clienti dedicato al…" at bounding box center [352, 178] width 85 height 142
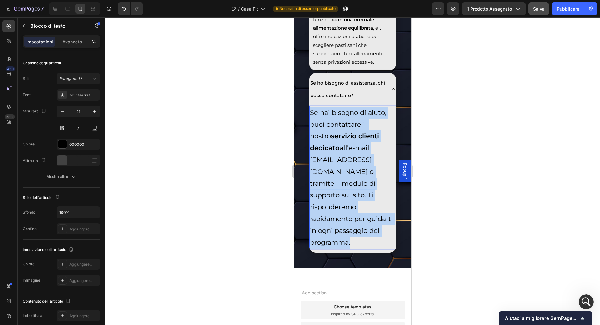
click at [348, 249] on p "Se hai bisogno di aiuto, puoi contattare il nostro servizio clienti dedicato al…" at bounding box center [352, 178] width 85 height 142
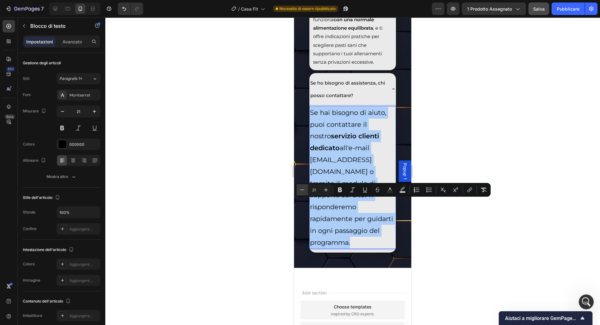
click at [303, 193] on icon "Editor contextual toolbar" at bounding box center [302, 190] width 6 height 6
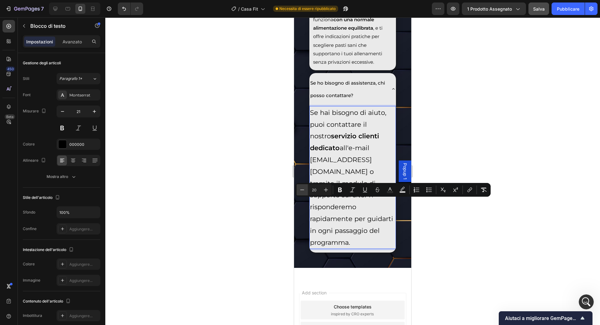
click at [303, 193] on icon "Editor contextual toolbar" at bounding box center [302, 190] width 6 height 6
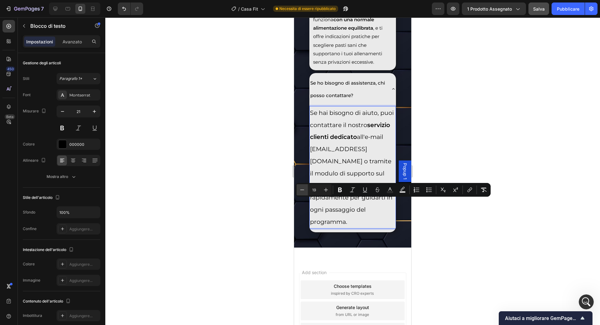
click at [303, 193] on icon "Editor contextual toolbar" at bounding box center [302, 190] width 6 height 6
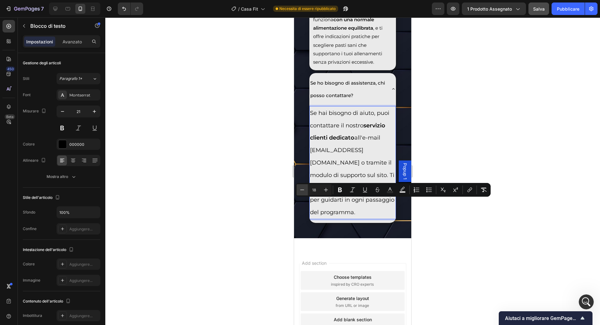
click at [303, 193] on icon "Editor contextual toolbar" at bounding box center [302, 190] width 6 height 6
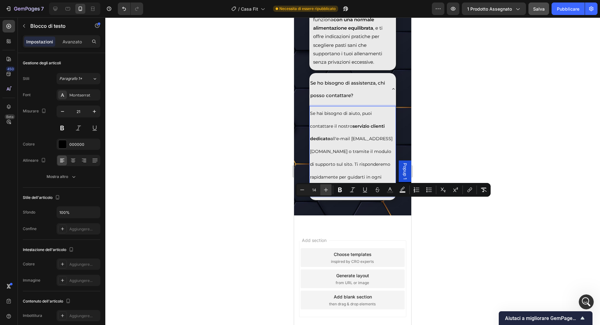
click at [327, 190] on icon "Editor contextual toolbar" at bounding box center [326, 190] width 4 height 4
type input "15"
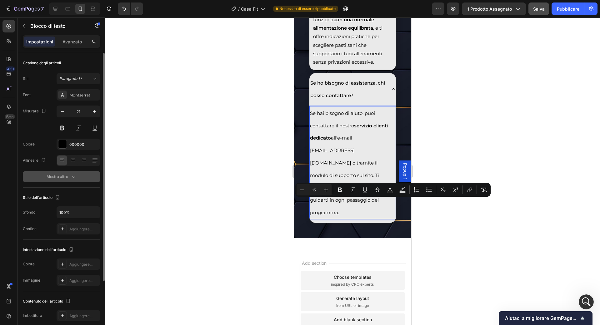
click at [71, 178] on icon "button" at bounding box center [74, 177] width 6 height 6
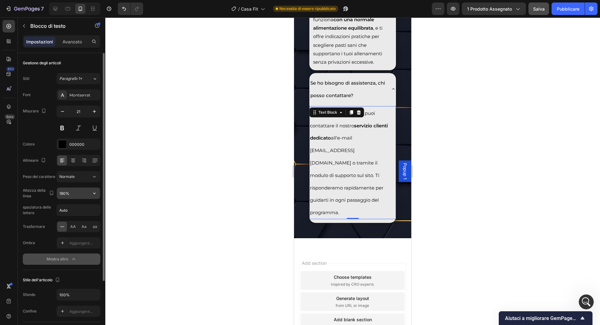
click at [80, 193] on input "180%" at bounding box center [78, 193] width 43 height 11
click at [95, 195] on icon "button" at bounding box center [94, 193] width 6 height 6
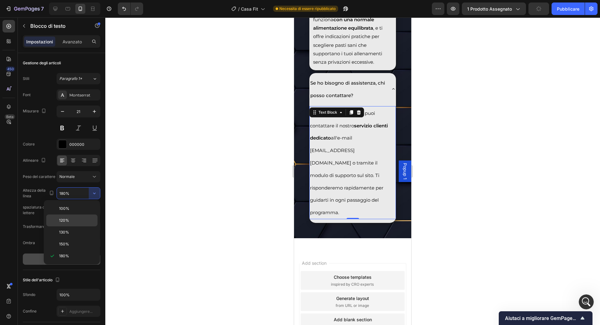
click at [87, 216] on div "120%" at bounding box center [71, 221] width 51 height 12
type input "120%"
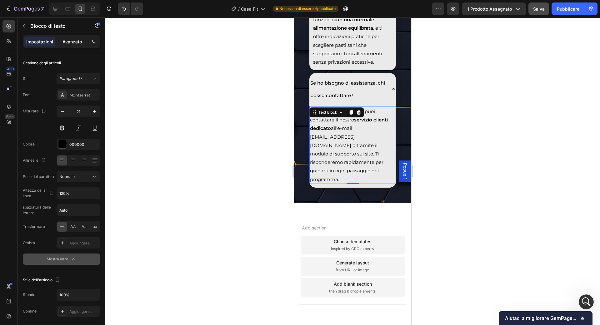
click at [77, 42] on font "Avanzato" at bounding box center [72, 41] width 19 height 5
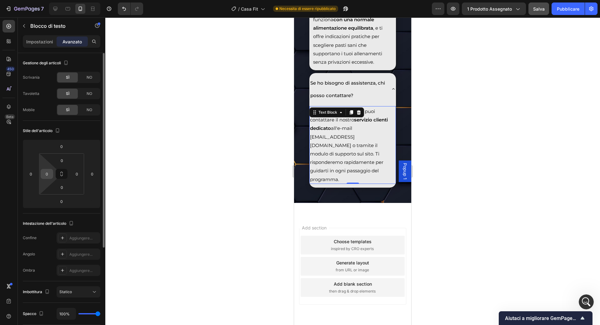
click at [44, 173] on input "0" at bounding box center [46, 173] width 9 height 9
type input "10"
click at [73, 173] on input "0" at bounding box center [76, 173] width 9 height 9
type input "10"
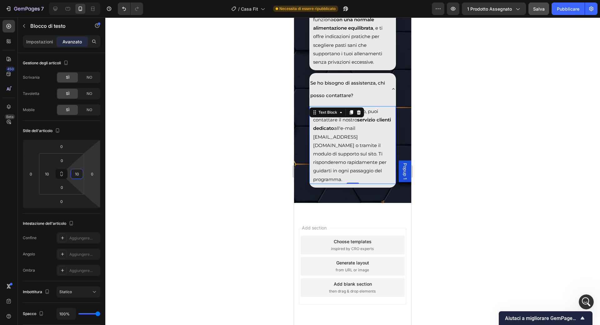
click at [151, 187] on div at bounding box center [352, 172] width 495 height 308
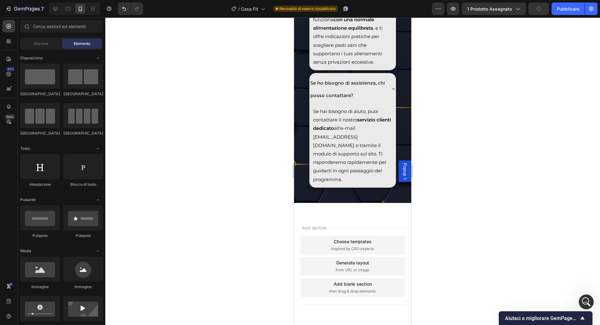
click at [431, 217] on div at bounding box center [352, 172] width 495 height 308
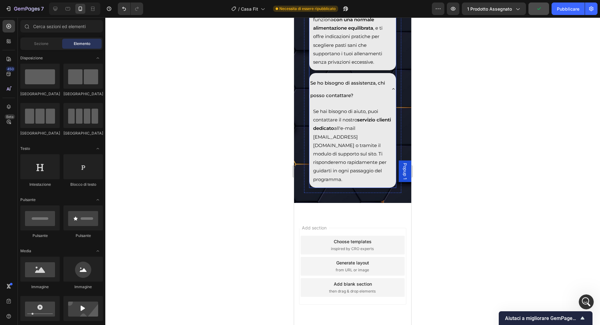
click at [392, 92] on icon at bounding box center [393, 89] width 5 height 5
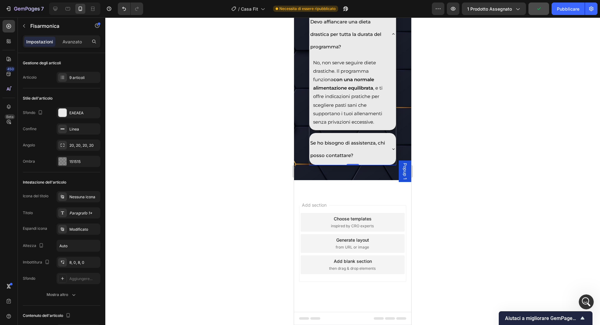
scroll to position [4457, 0]
click at [363, 158] on span "Se ho bisogno di assistenza, chi posso contattare?" at bounding box center [347, 149] width 75 height 18
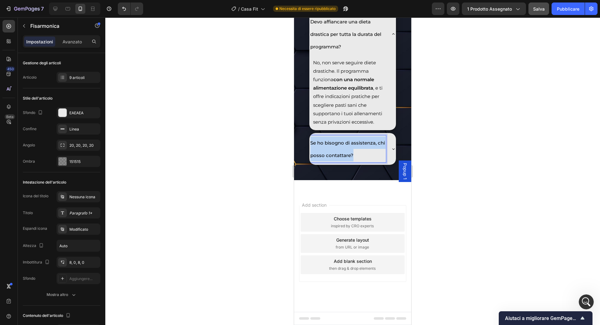
click at [363, 158] on span "Se ho bisogno di assistenza, chi posso contattare?" at bounding box center [347, 149] width 75 height 18
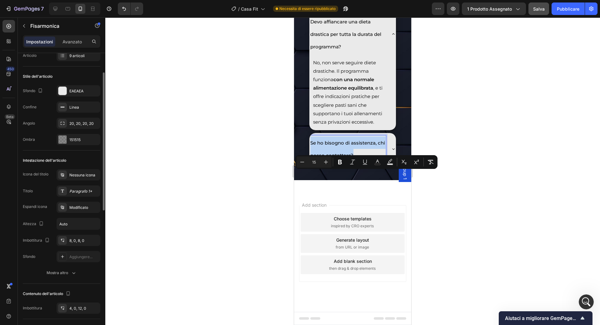
scroll to position [28, 0]
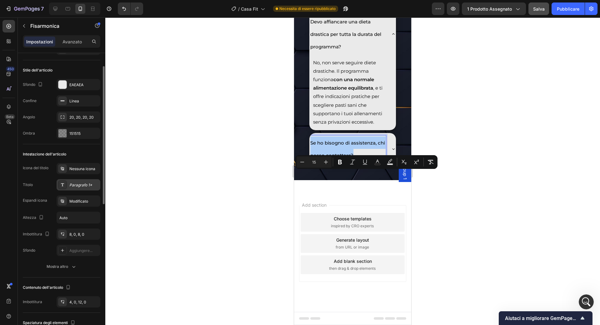
click at [87, 185] on font "Paragrafo 1*" at bounding box center [80, 185] width 23 height 5
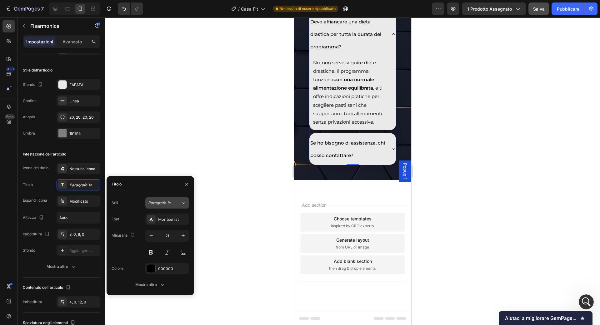
click at [182, 203] on icon at bounding box center [183, 203] width 5 height 6
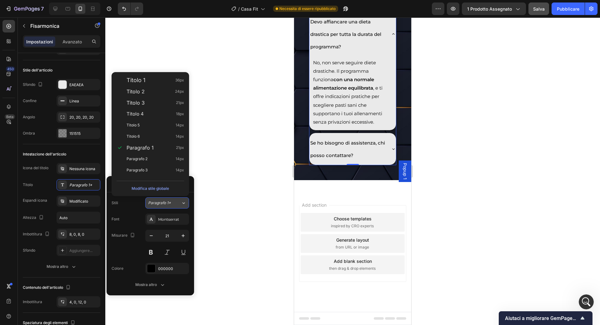
click at [182, 203] on icon at bounding box center [183, 203] width 5 height 6
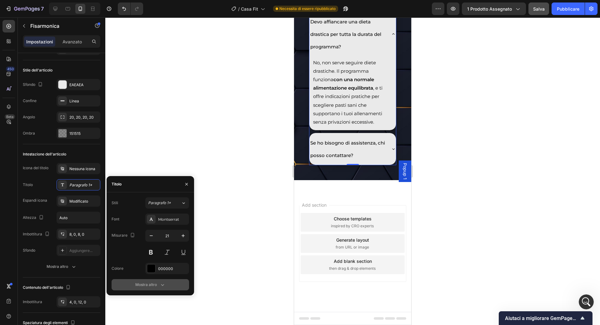
click at [168, 285] on button "Mostra altro" at bounding box center [151, 284] width 78 height 11
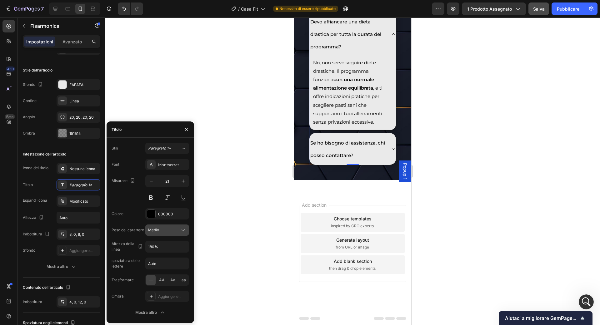
click at [184, 231] on icon at bounding box center [183, 230] width 6 height 6
click at [173, 291] on font "Semi grassetto" at bounding box center [161, 293] width 27 height 5
click at [199, 261] on div at bounding box center [352, 172] width 495 height 308
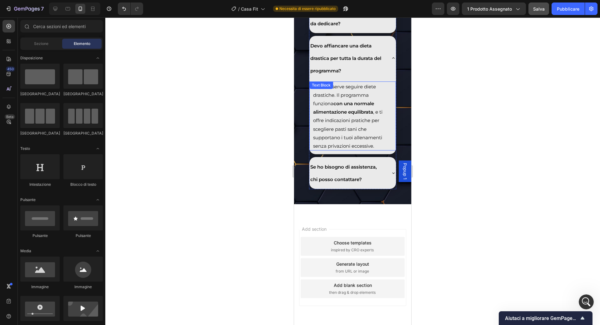
scroll to position [4367, 0]
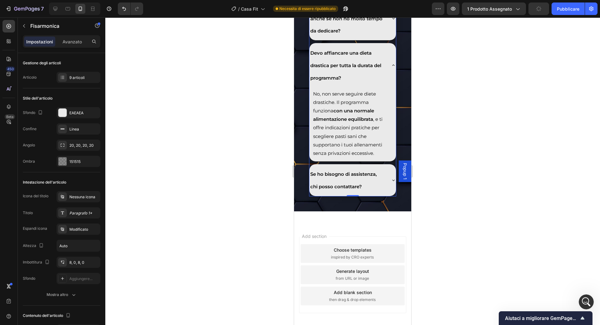
click at [390, 87] on div "Devo affiancare una dieta drastica per tutta la durata del programma?" at bounding box center [352, 65] width 87 height 44
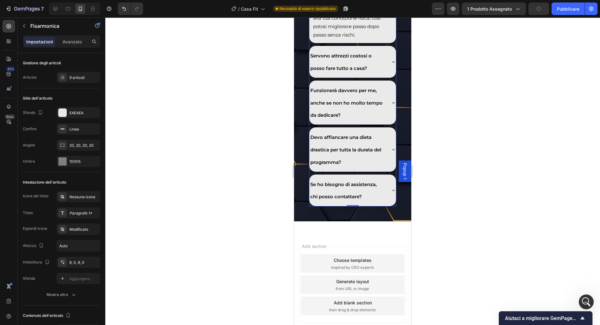
scroll to position [4249, 0]
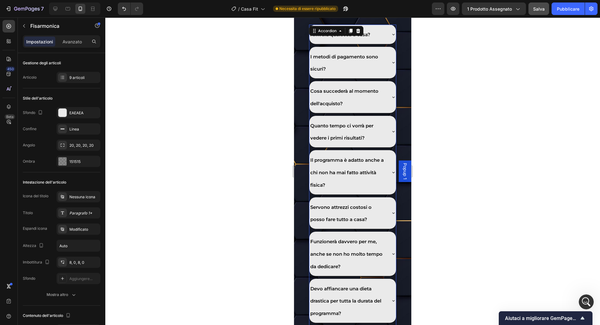
scroll to position [4036, 0]
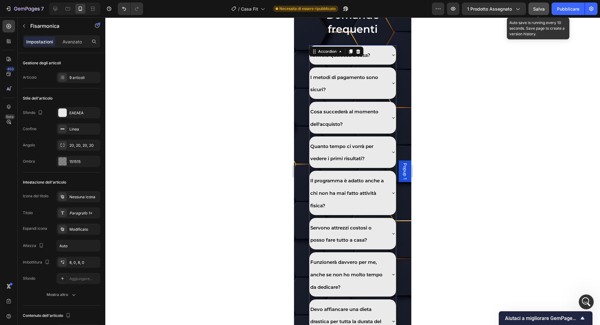
click at [544, 6] on font "Salva" at bounding box center [539, 8] width 12 height 5
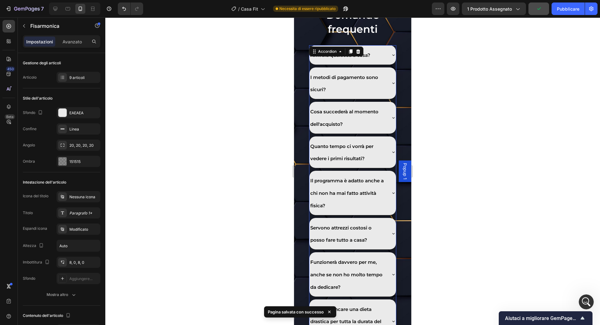
click at [450, 143] on div at bounding box center [352, 172] width 495 height 308
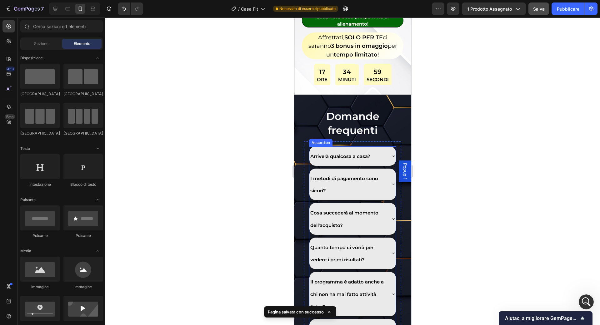
scroll to position [3934, 0]
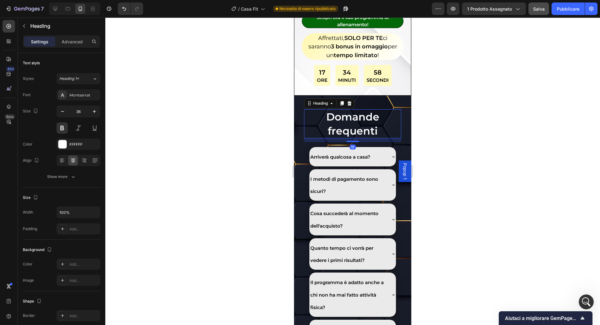
click at [359, 137] on span "Domande frequenti" at bounding box center [352, 124] width 53 height 26
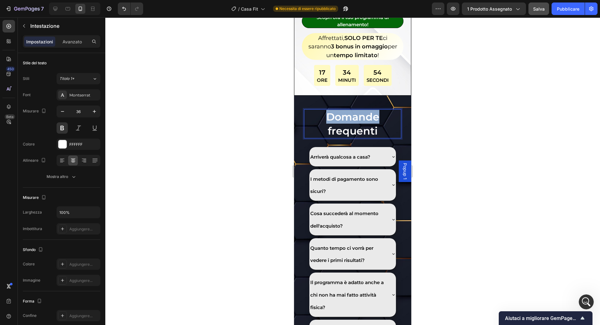
click at [369, 137] on span "Domande frequenti" at bounding box center [352, 124] width 53 height 26
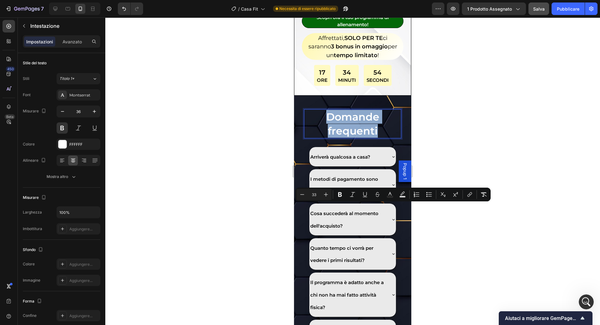
click at [369, 137] on span "Domande frequenti" at bounding box center [352, 124] width 53 height 26
click at [318, 195] on input "33" at bounding box center [314, 195] width 13 height 8
type input "18"
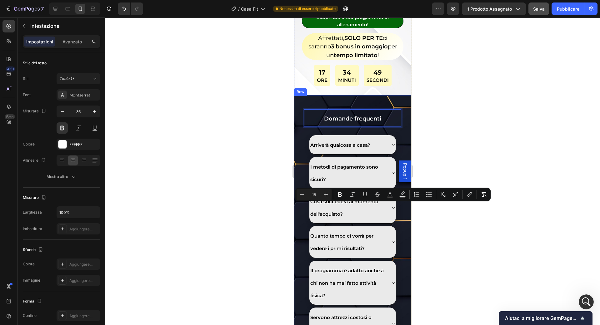
click at [425, 242] on div at bounding box center [352, 172] width 495 height 308
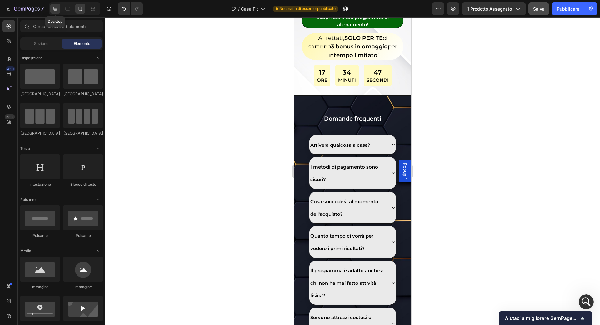
click at [58, 8] on icon at bounding box center [55, 9] width 6 height 6
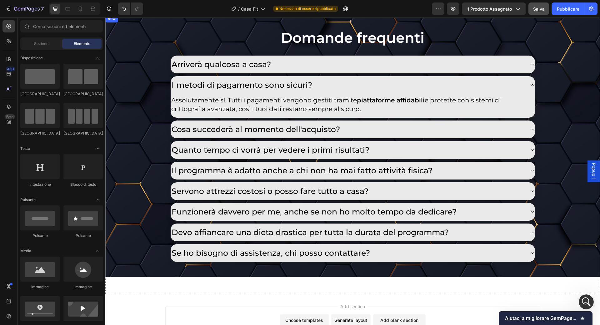
scroll to position [3622, 0]
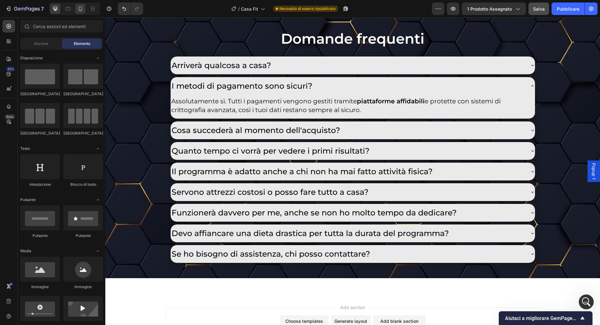
click at [83, 9] on icon at bounding box center [80, 9] width 6 height 6
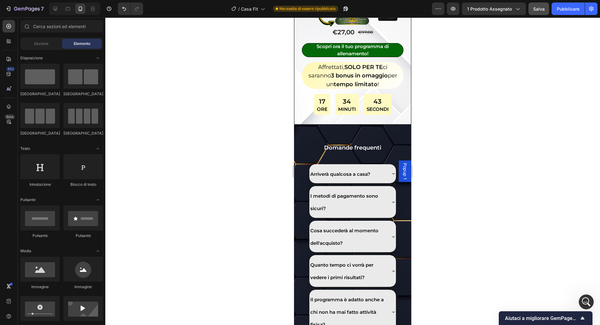
scroll to position [3973, 0]
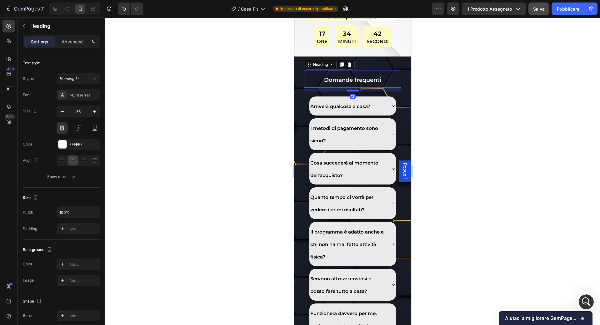
click at [339, 83] on span "Domande frequenti" at bounding box center [352, 80] width 57 height 7
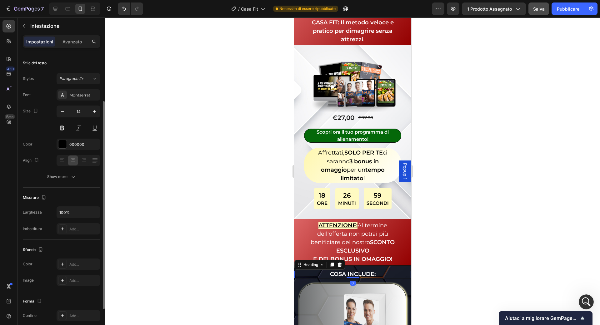
scroll to position [28, 0]
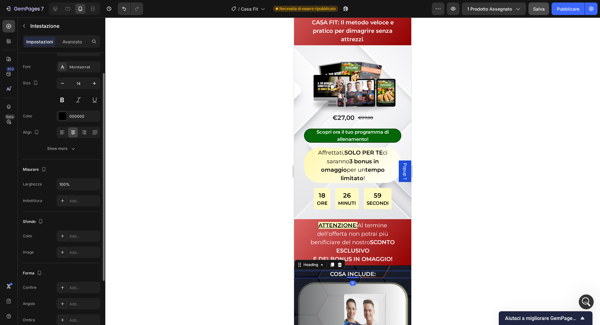
click at [341, 271] on strong "Cosa include:" at bounding box center [353, 274] width 46 height 7
click at [367, 271] on strong "Cosa include:" at bounding box center [353, 274] width 46 height 7
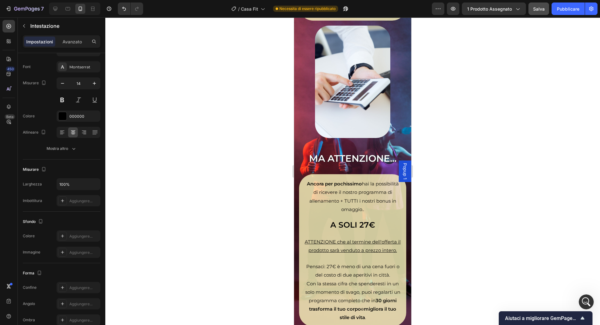
scroll to position [3358, 0]
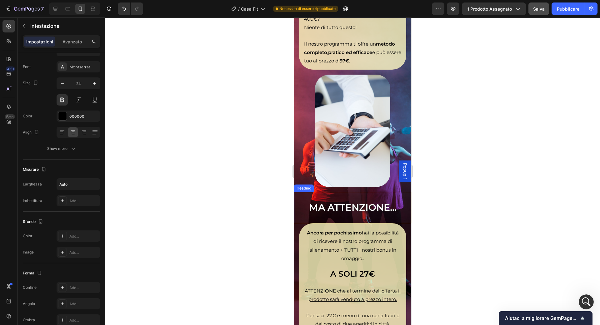
click at [367, 202] on strong "MA ATTENZIONE..." at bounding box center [353, 208] width 88 height 12
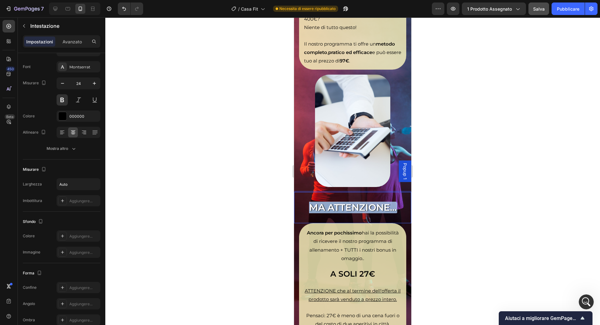
click at [367, 202] on strong "MA ATTENZIONE..." at bounding box center [353, 208] width 88 height 12
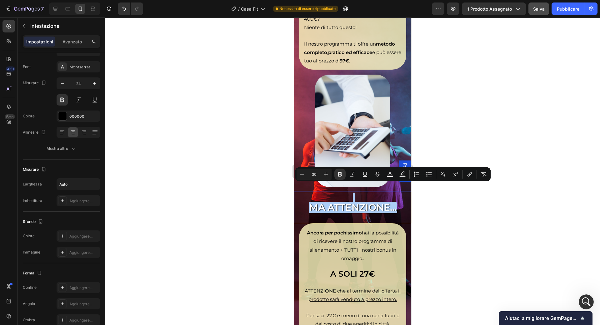
click at [315, 175] on input "30" at bounding box center [314, 175] width 13 height 8
type input "25"
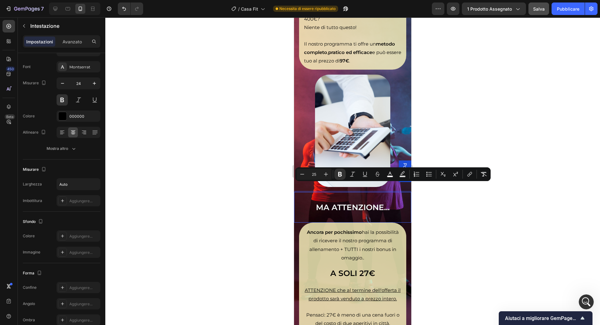
click at [455, 228] on div at bounding box center [352, 172] width 495 height 308
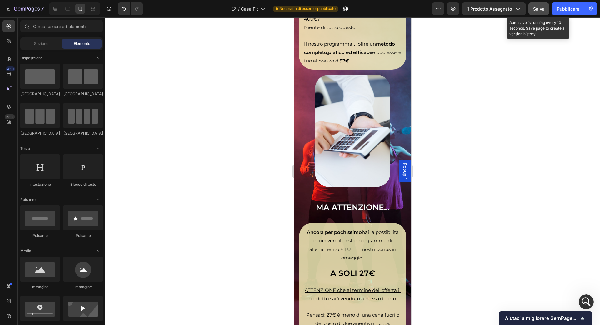
click at [535, 8] on font "Salva" at bounding box center [539, 8] width 12 height 5
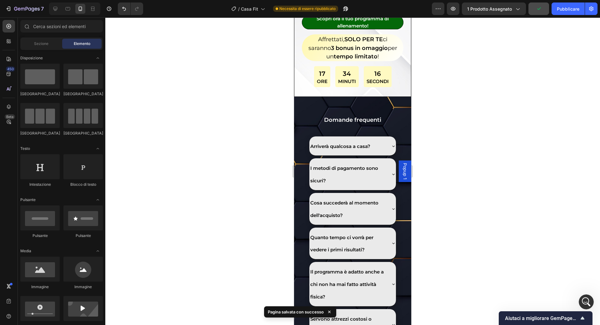
scroll to position [4111, 0]
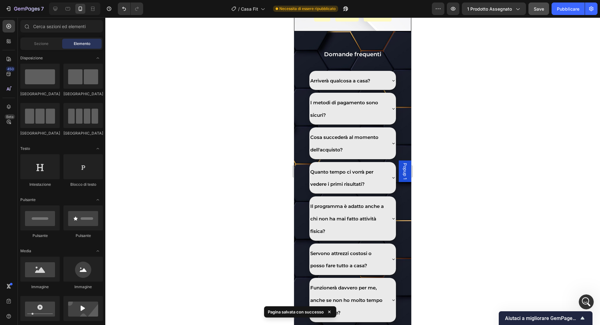
click at [478, 125] on div at bounding box center [352, 172] width 495 height 308
